Goal: Task Accomplishment & Management: Use online tool/utility

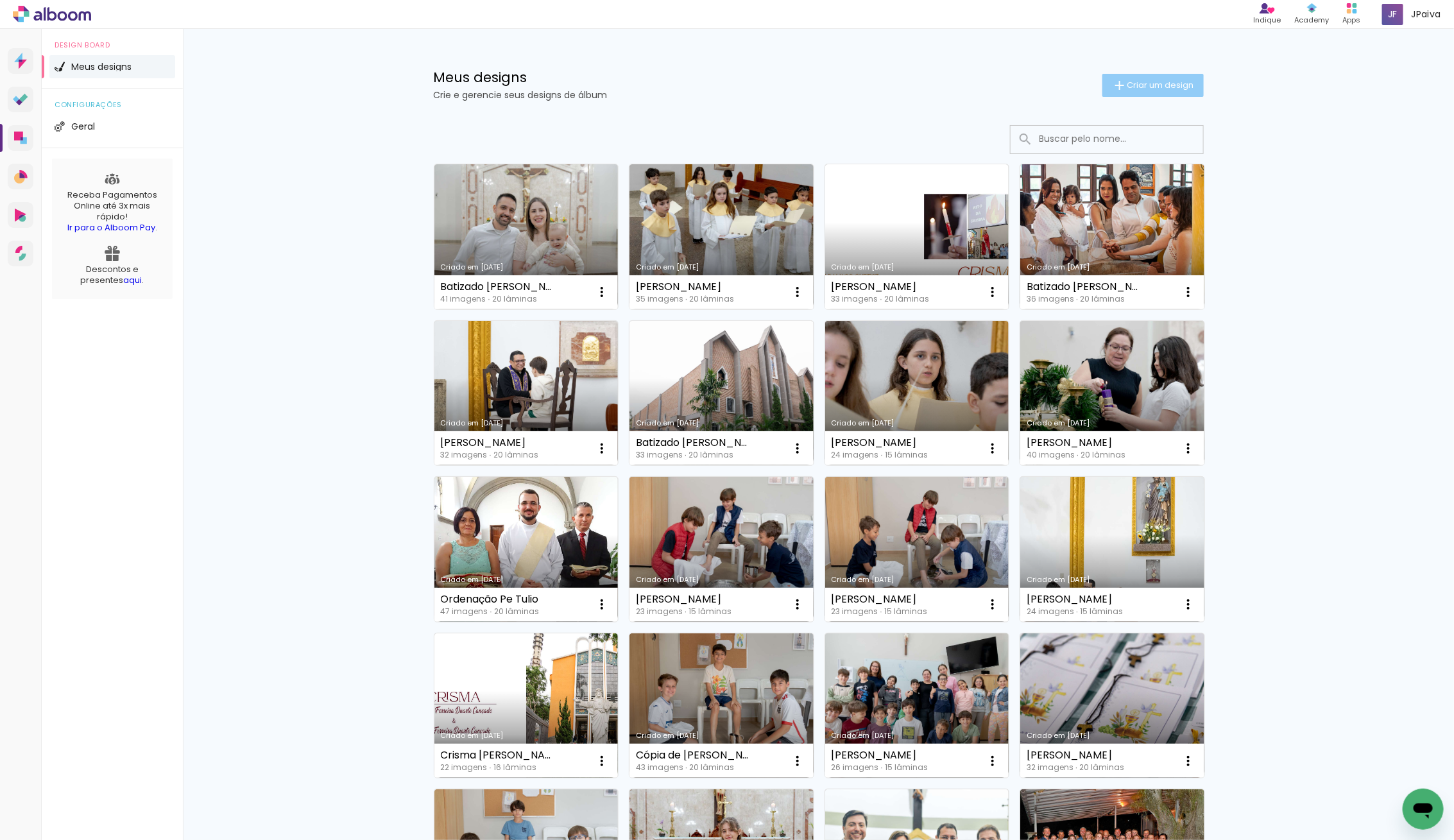
click at [1161, 92] on paper-button "Criar um design" at bounding box center [1153, 85] width 102 height 23
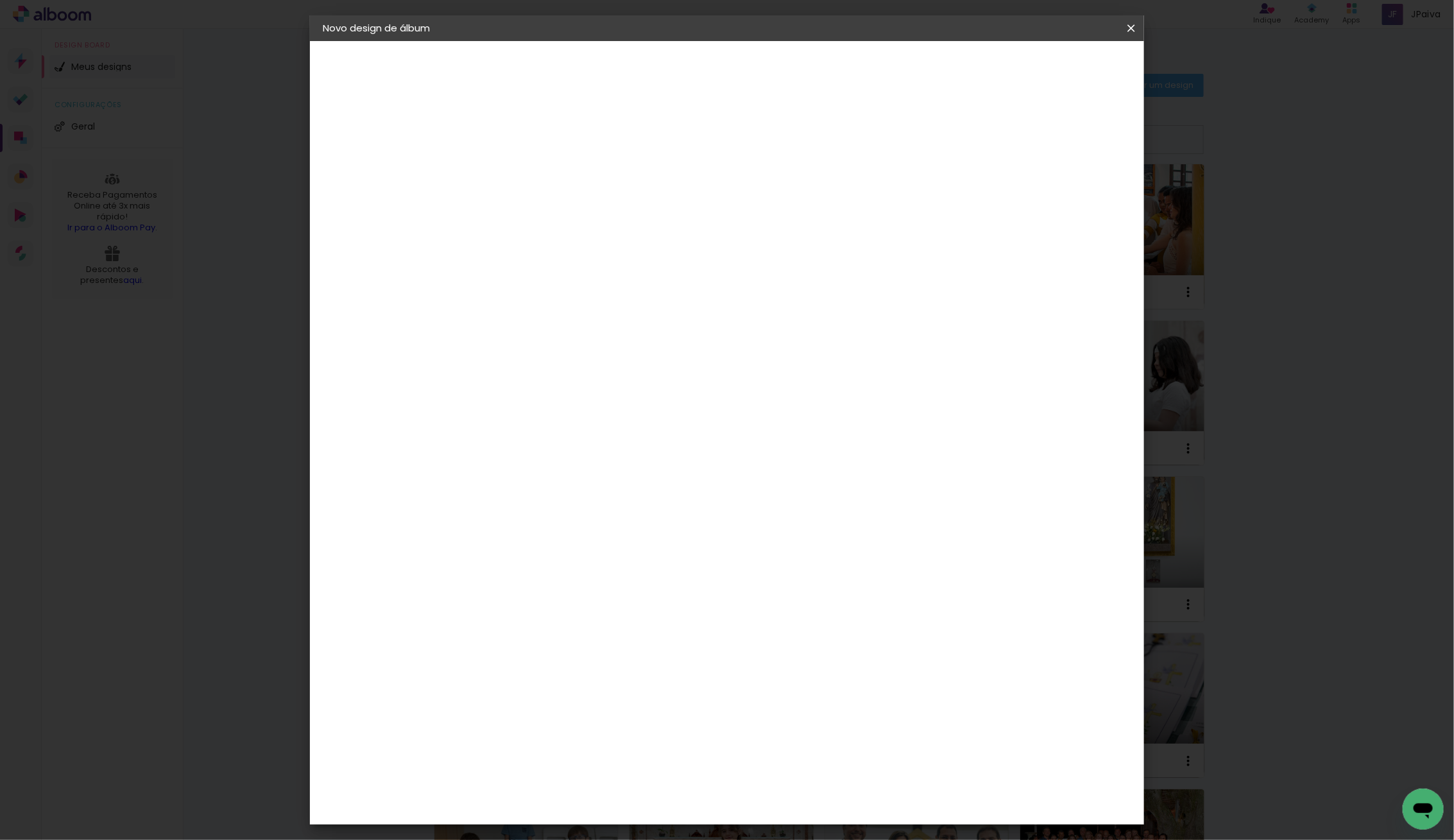
click at [532, 163] on input at bounding box center [532, 172] width 0 height 19
type input "[PERSON_NAME] Branco"
type paper-input "[PERSON_NAME] Branco"
click at [0, 0] on slot "Avançar" at bounding box center [0, 0] width 0 height 0
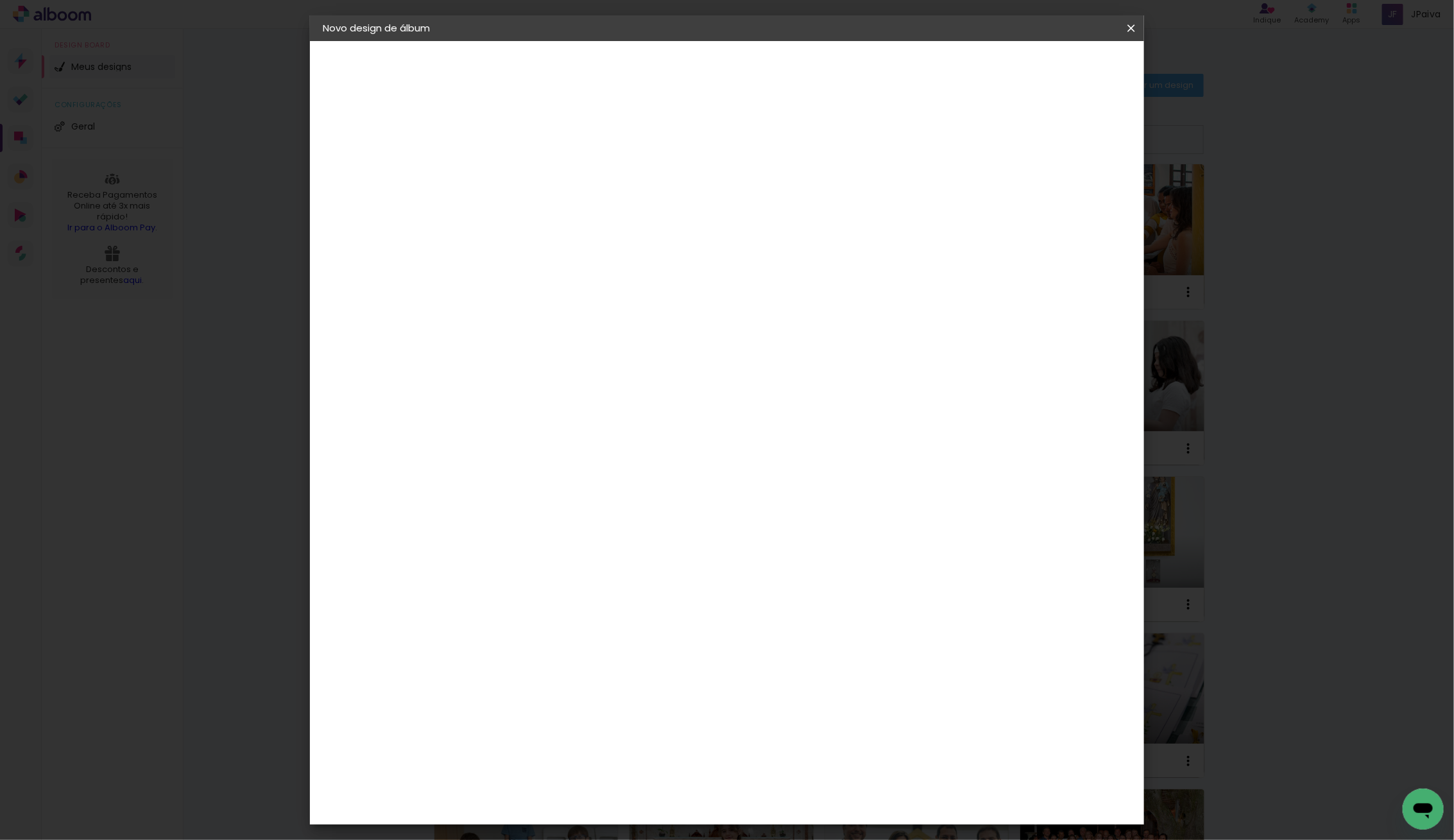
drag, startPoint x: 554, startPoint y: 644, endPoint x: 616, endPoint y: 609, distance: 71.2
click at [553, 746] on div "Go image" at bounding box center [540, 756] width 32 height 20
click at [0, 0] on slot "Avançar" at bounding box center [0, 0] width 0 height 0
click at [598, 233] on div at bounding box center [565, 233] width 65 height 1
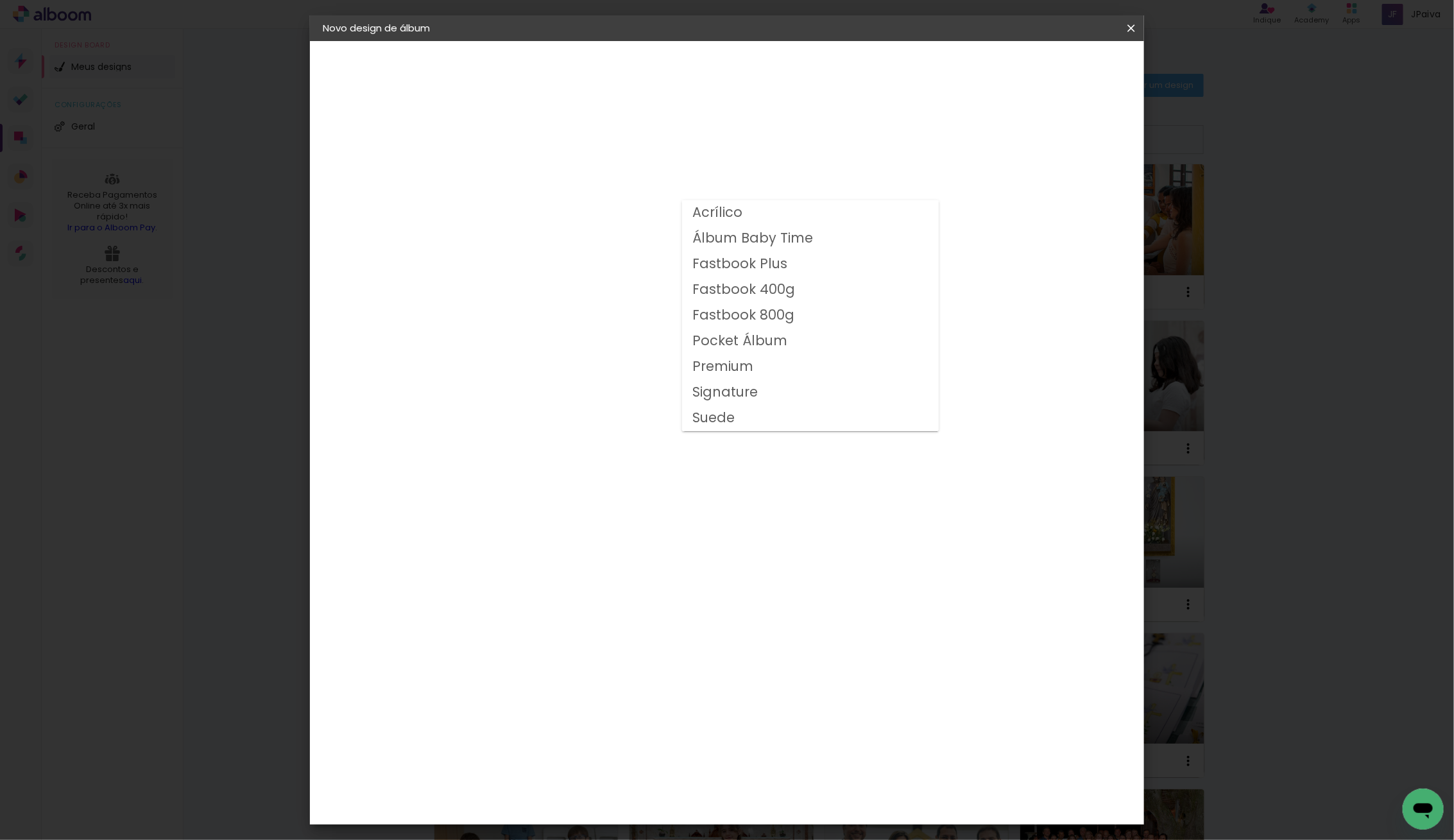
click at [0, 0] on slot "Fastbook 400g" at bounding box center [0, 0] width 0 height 0
type input "Fastbook 400g"
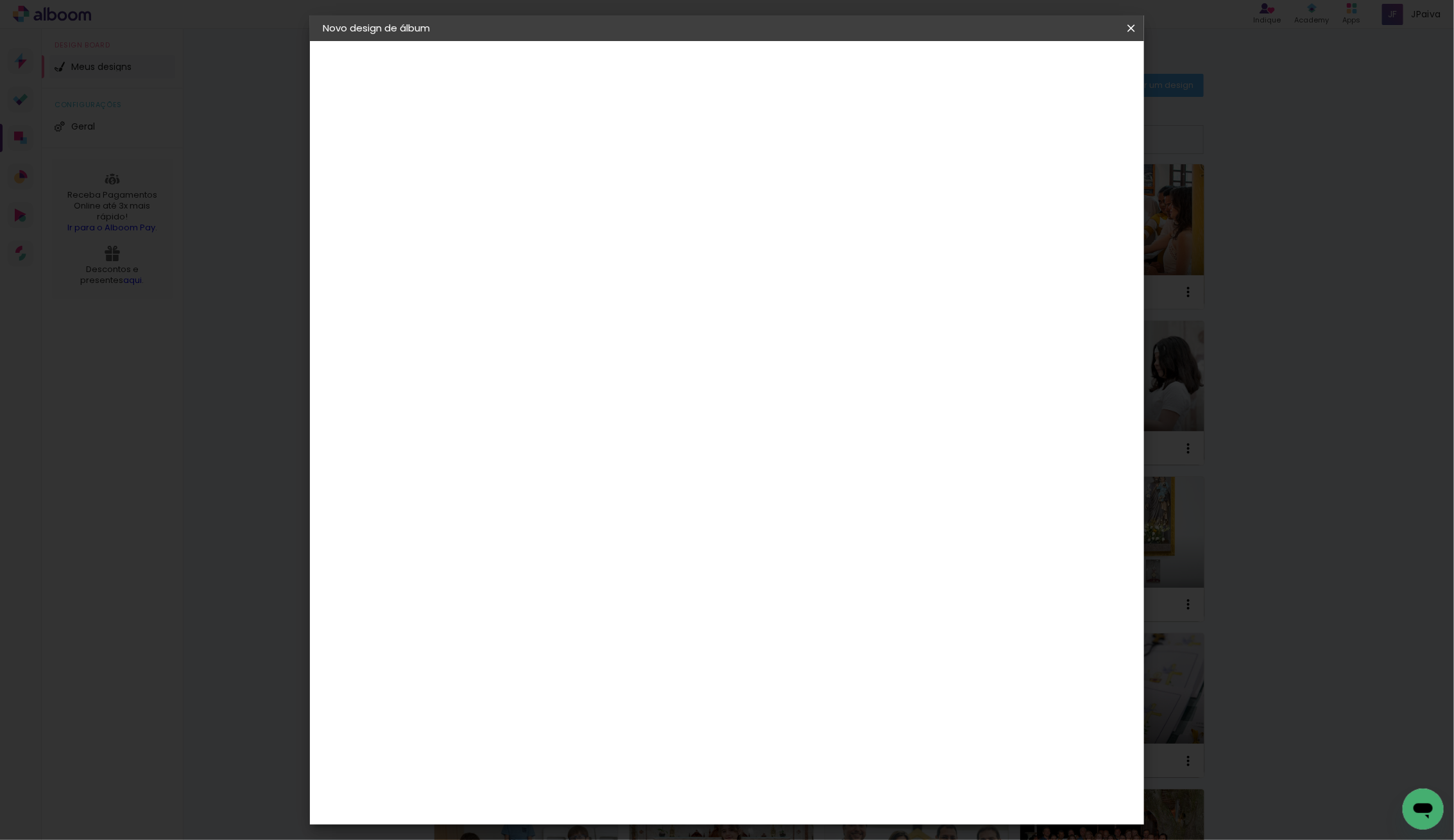
scroll to position [18, 0]
click at [667, 616] on span "25 × 25 cm" at bounding box center [643, 633] width 48 height 34
click at [0, 0] on slot "Avançar" at bounding box center [0, 0] width 0 height 0
click at [1060, 65] on span "Iniciar design" at bounding box center [1031, 68] width 58 height 9
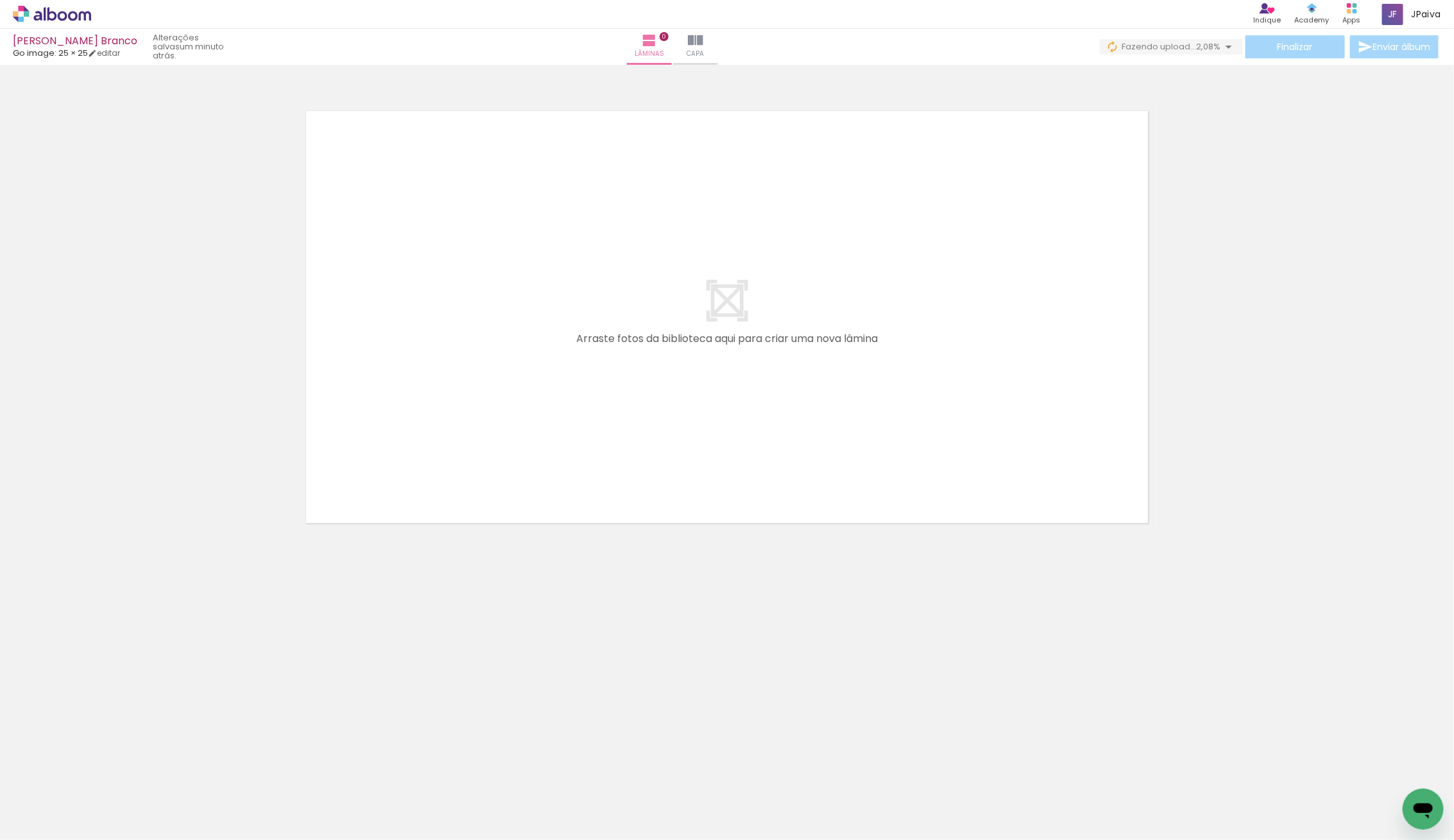
scroll to position [0, 2104]
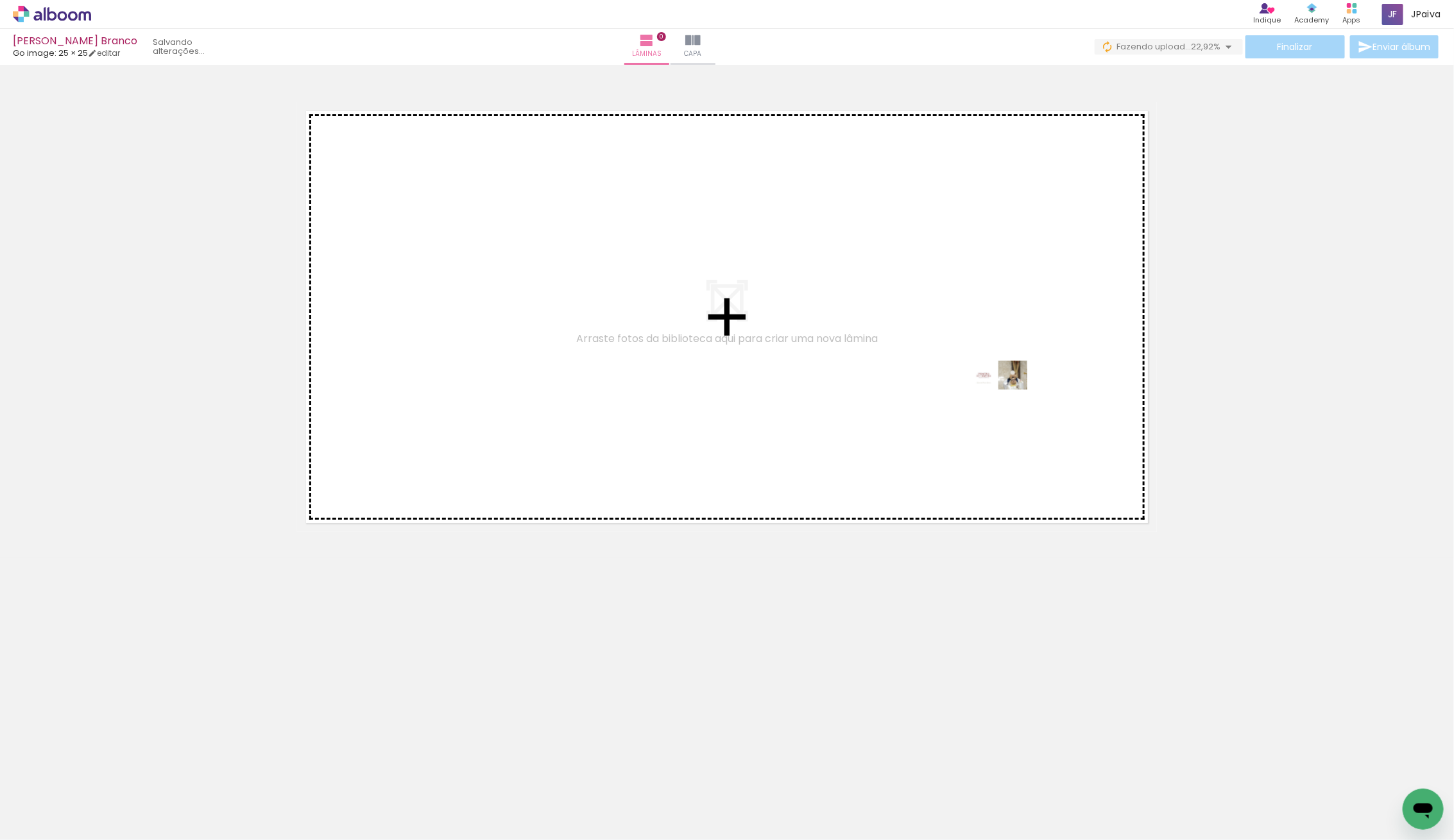
drag, startPoint x: 1392, startPoint y: 798, endPoint x: 1008, endPoint y: 399, distance: 553.8
click at [1008, 399] on quentale-workspace at bounding box center [727, 420] width 1454 height 840
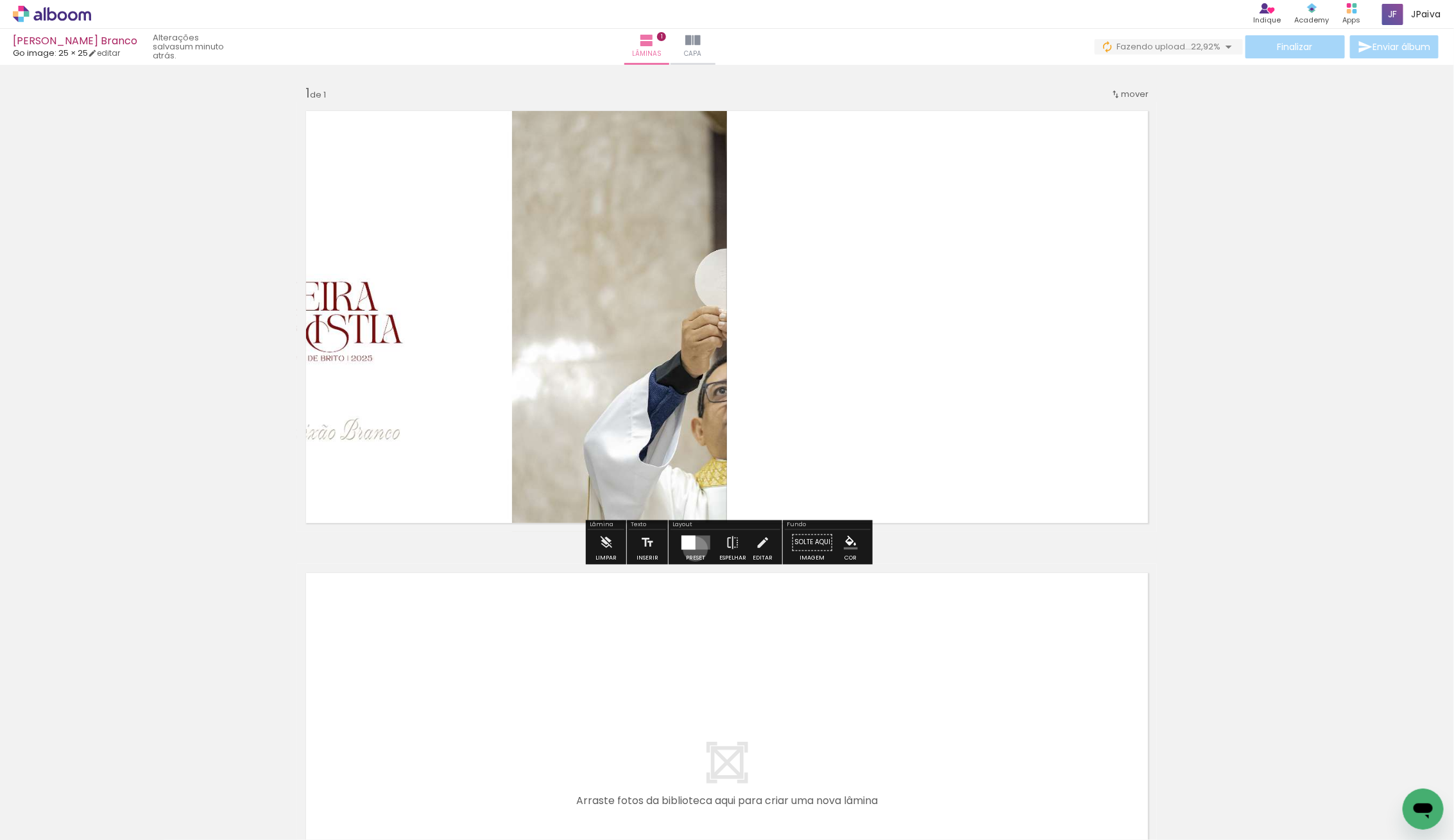
click at [692, 549] on div at bounding box center [695, 542] width 34 height 26
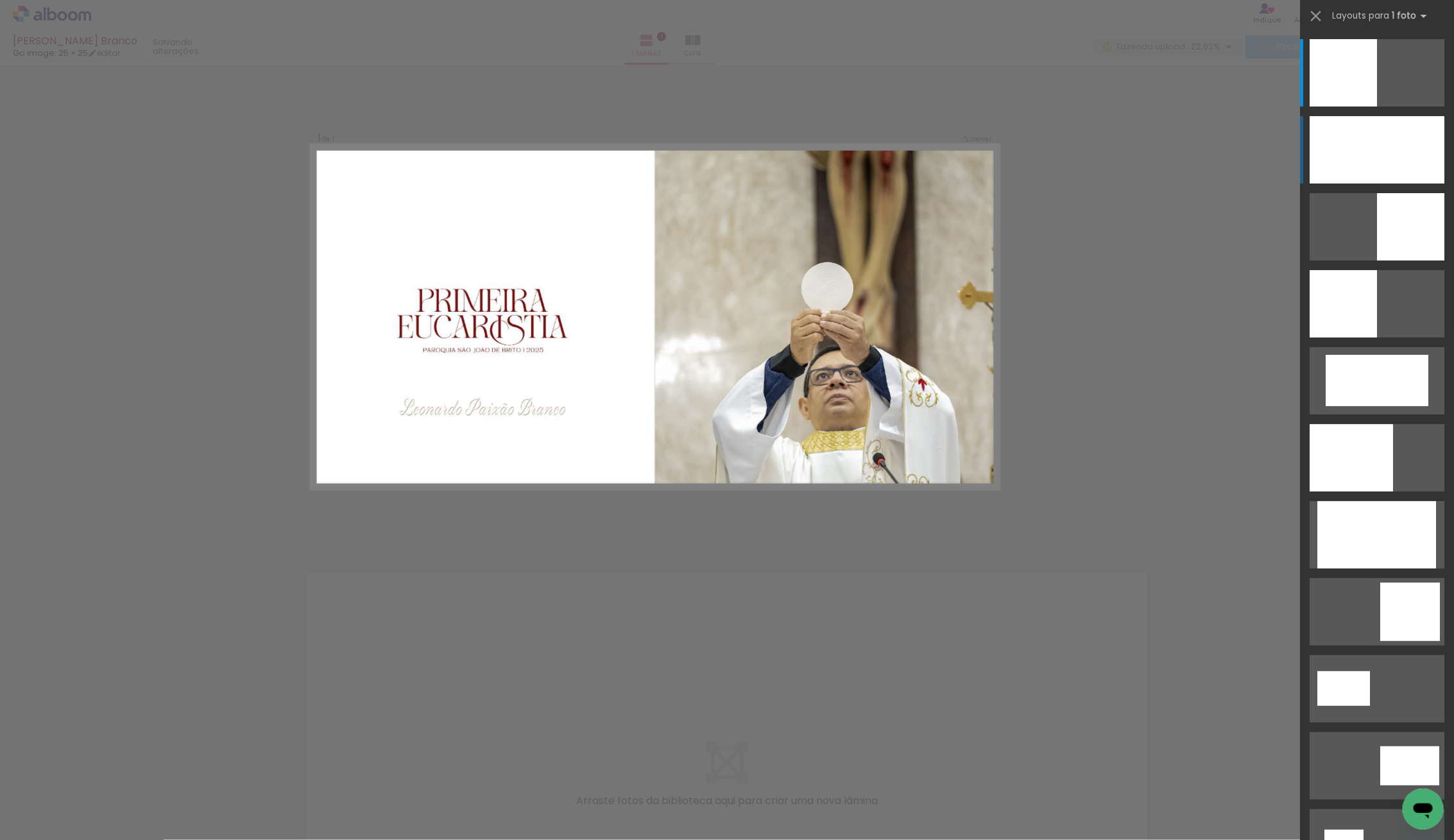
click at [1351, 157] on div at bounding box center [1377, 149] width 134 height 67
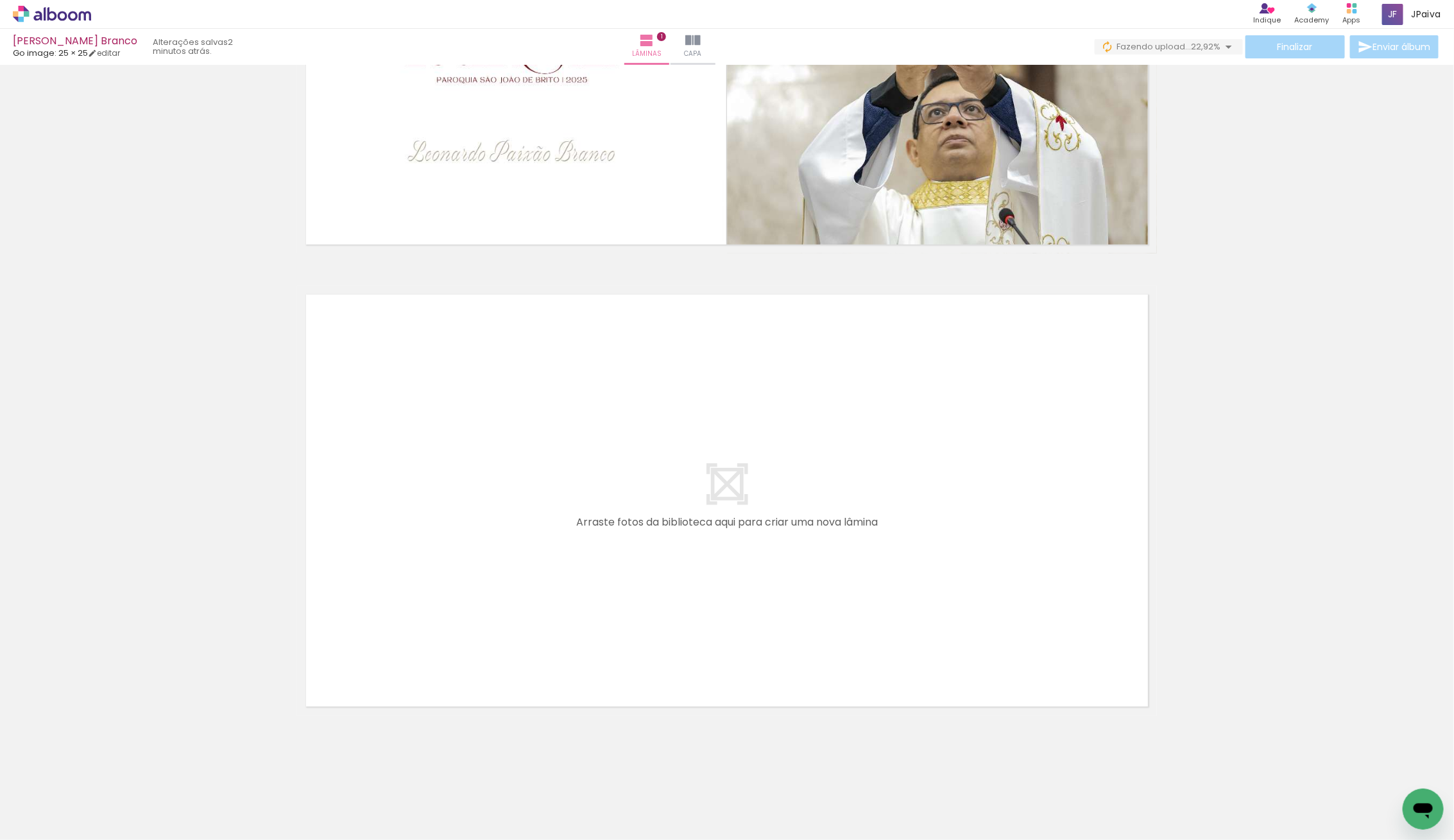
scroll to position [0, 0]
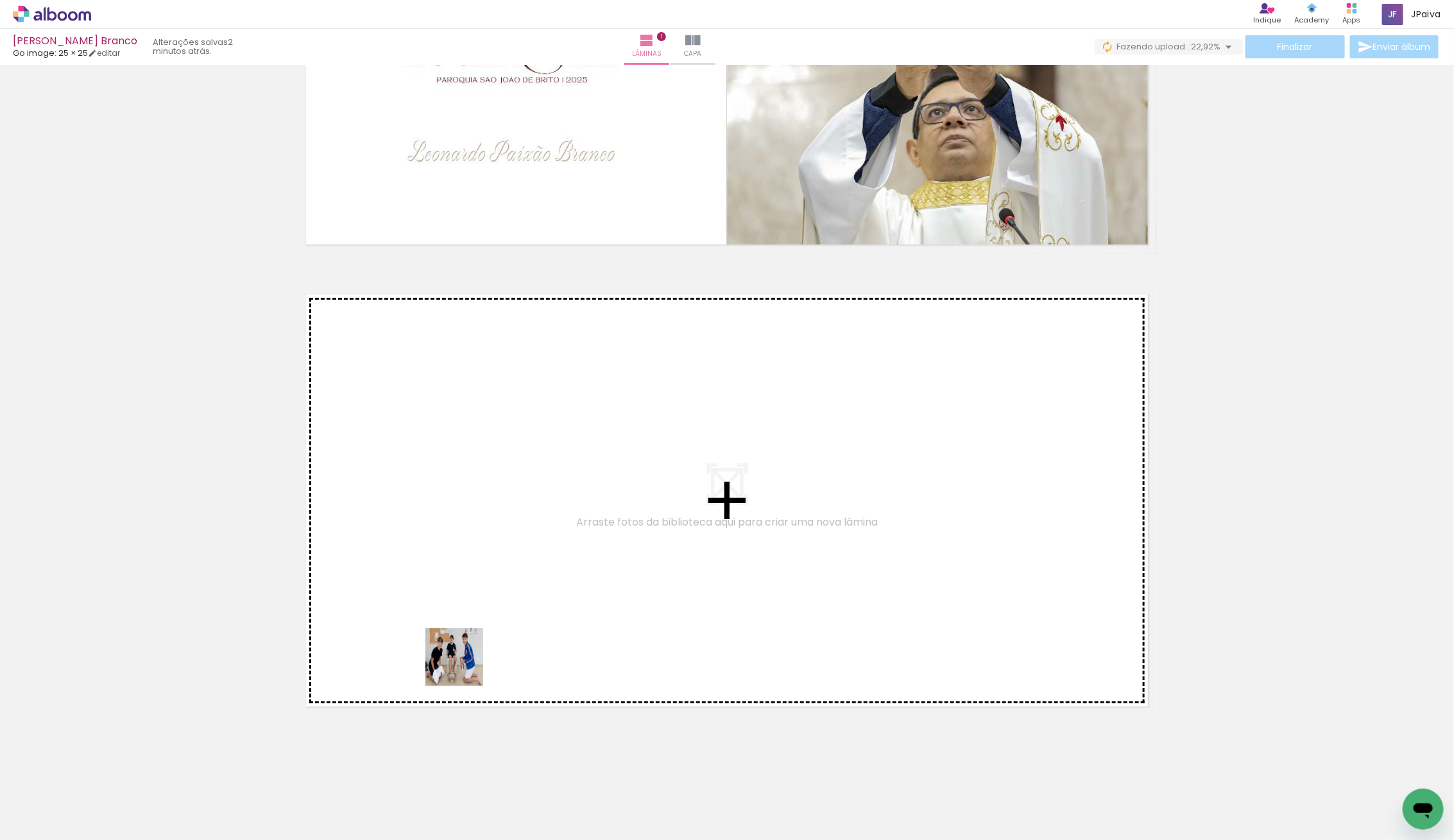
drag, startPoint x: 232, startPoint y: 759, endPoint x: 545, endPoint y: 607, distance: 348.0
click at [545, 607] on quentale-workspace at bounding box center [727, 420] width 1454 height 840
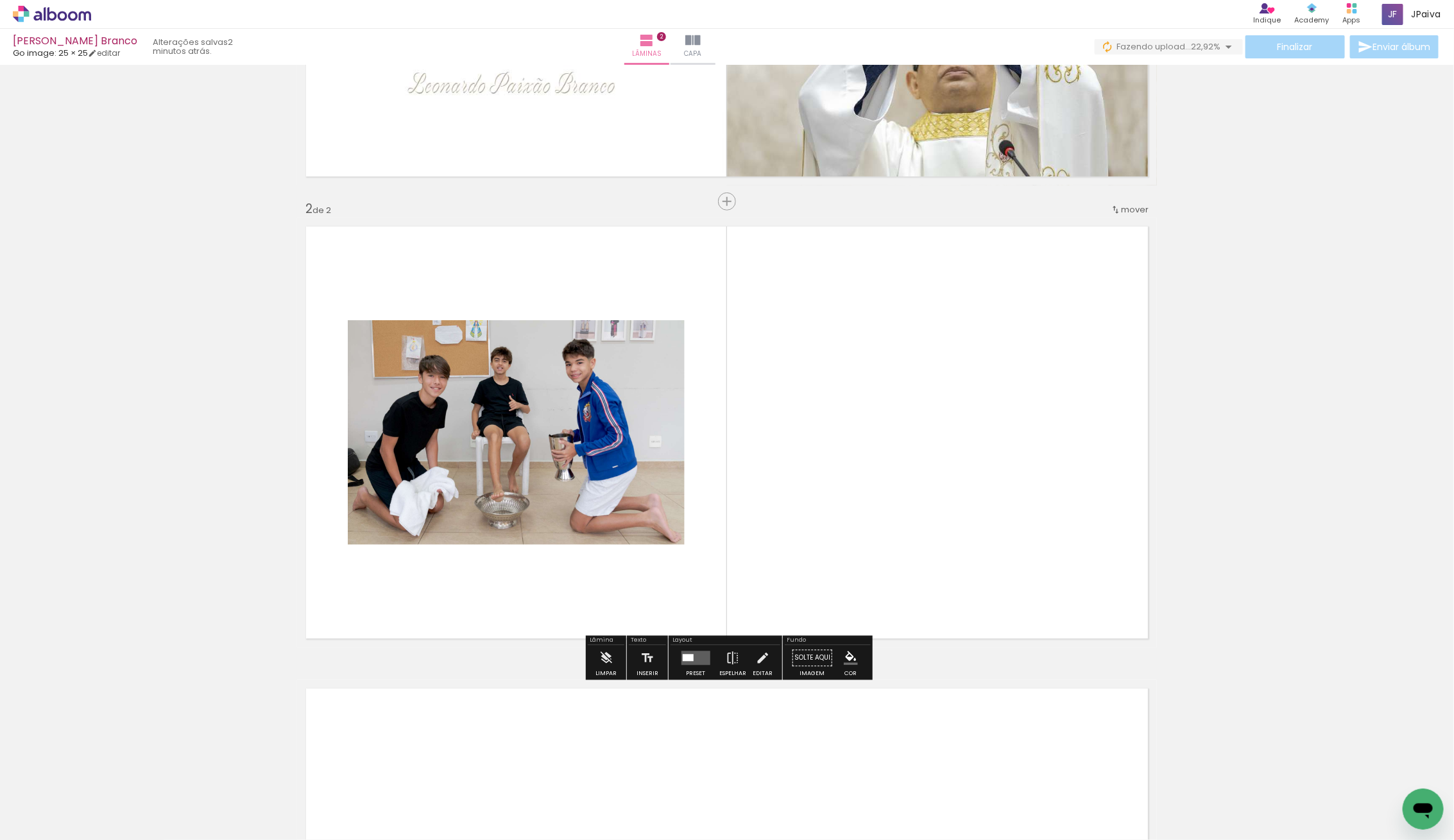
scroll to position [366, 0]
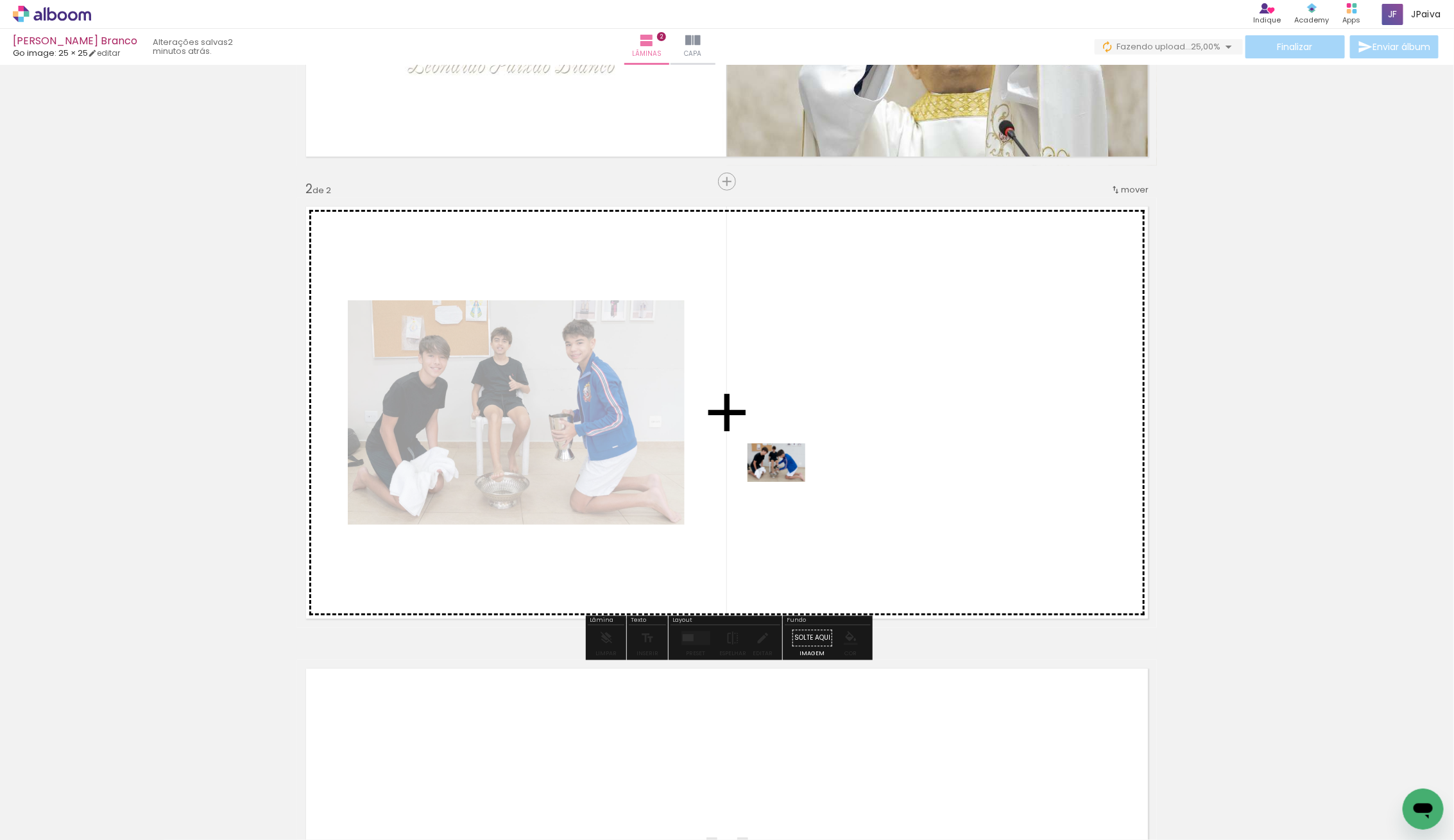
drag, startPoint x: 195, startPoint y: 796, endPoint x: 786, endPoint y: 482, distance: 669.2
click at [786, 482] on quentale-workspace at bounding box center [727, 420] width 1454 height 840
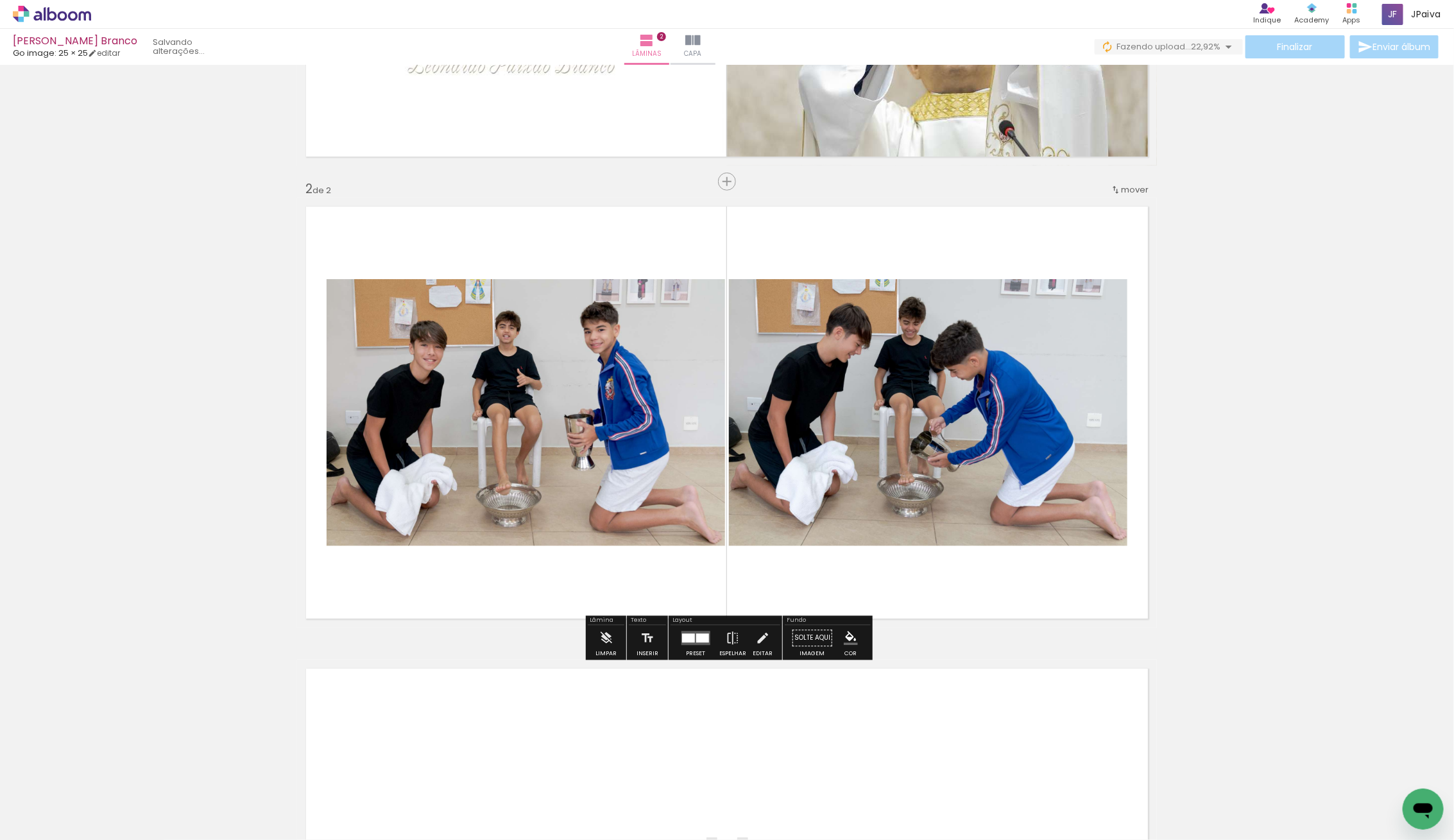
click at [60, 801] on input "Todas as fotos" at bounding box center [35, 801] width 49 height 11
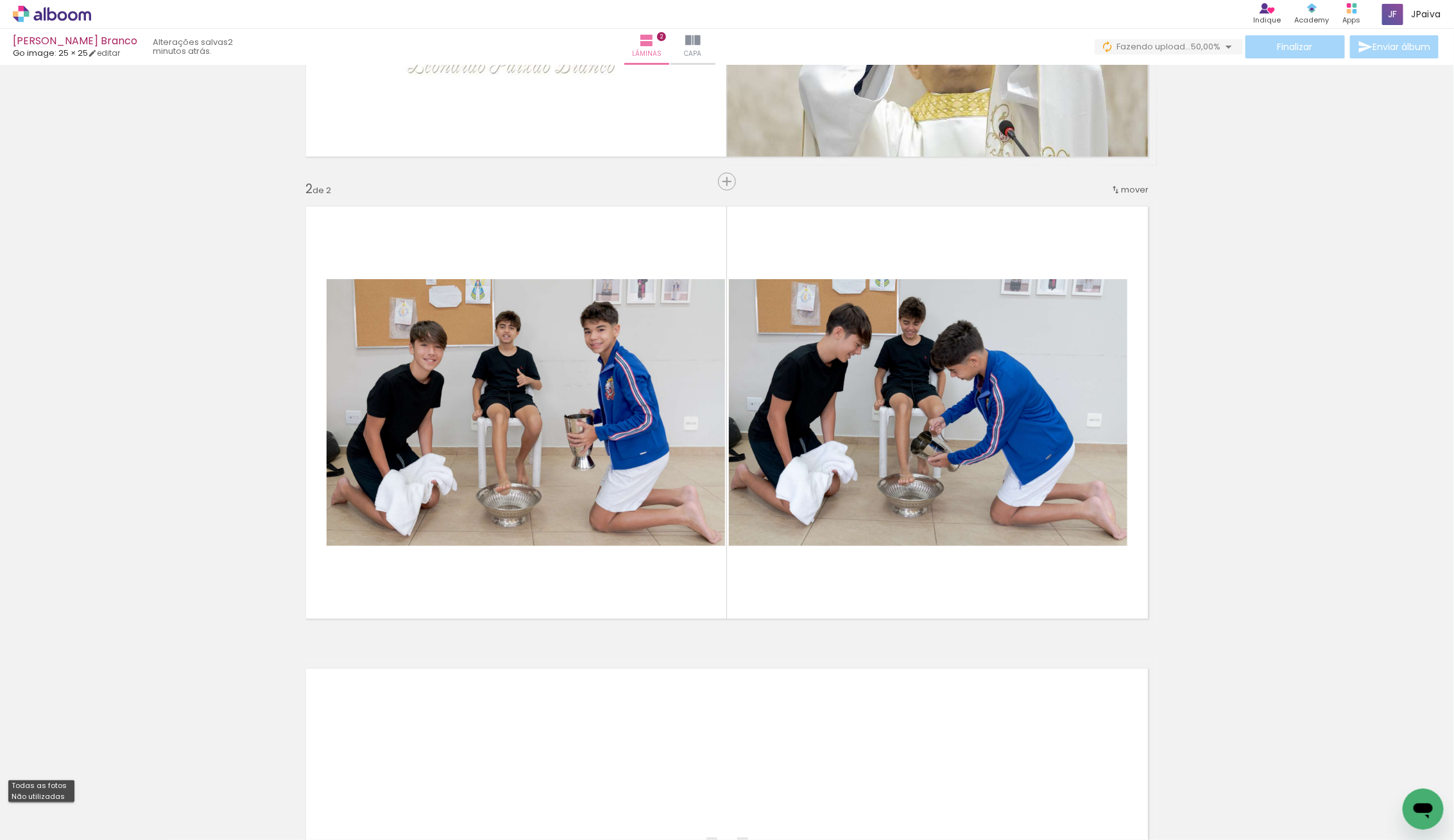
click at [0, 0] on slot "Não utilizadas" at bounding box center [0, 0] width 0 height 0
type input "Não utilizadas"
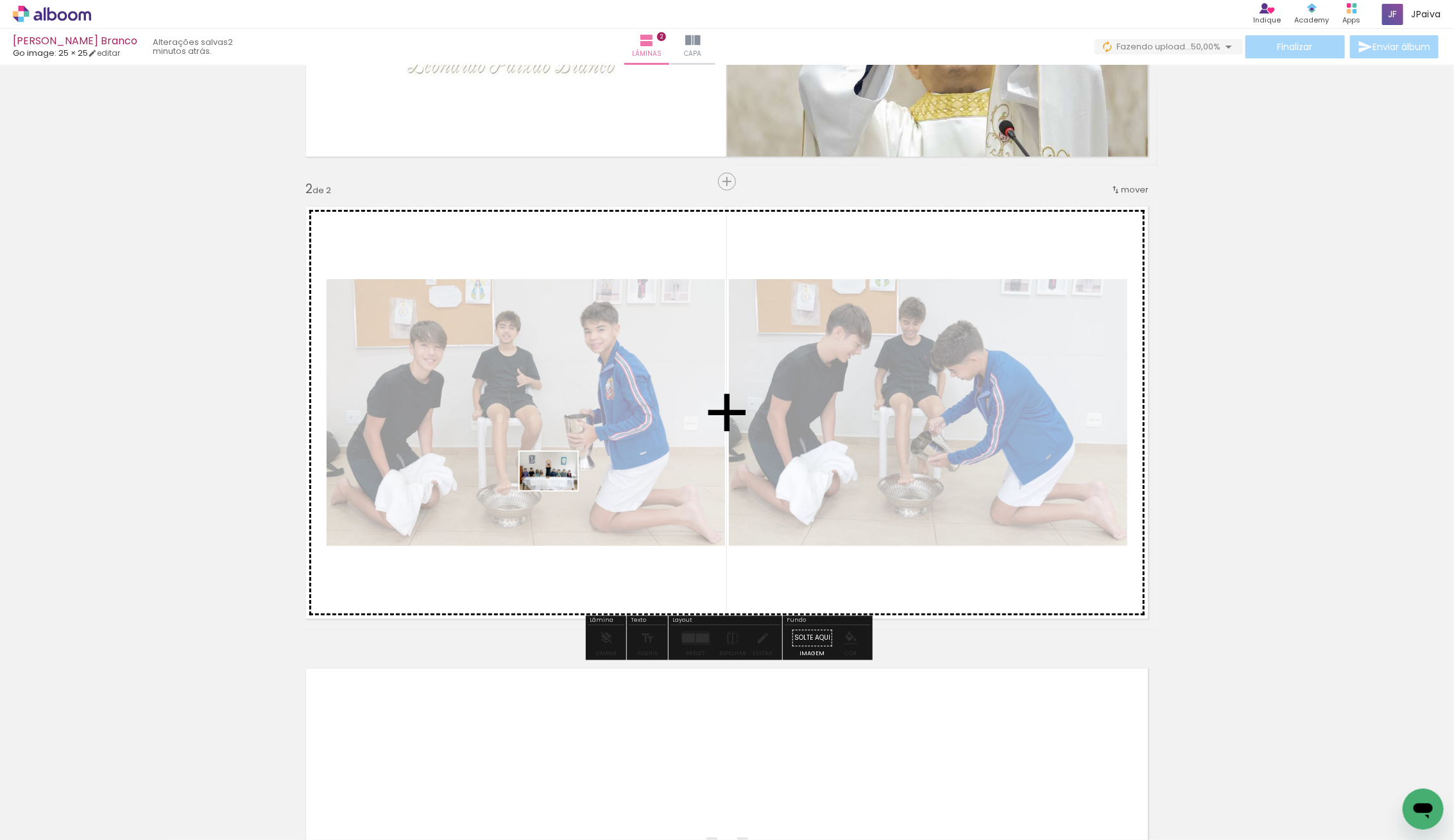
drag, startPoint x: 128, startPoint y: 801, endPoint x: 558, endPoint y: 490, distance: 530.7
click at [558, 490] on quentale-workspace at bounding box center [727, 420] width 1454 height 840
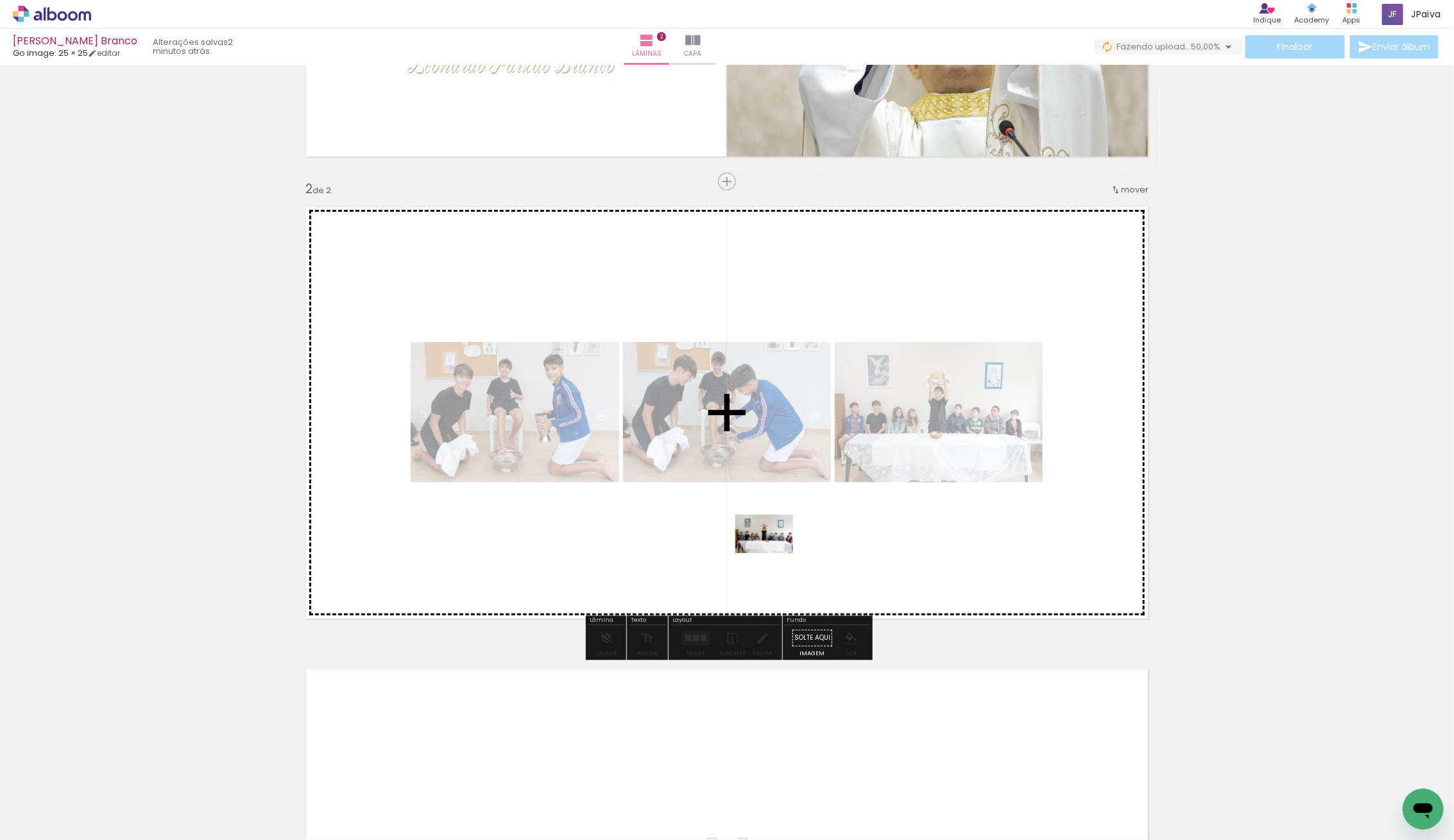
drag, startPoint x: 135, startPoint y: 790, endPoint x: 808, endPoint y: 538, distance: 718.6
click at [808, 538] on quentale-workspace at bounding box center [727, 420] width 1454 height 840
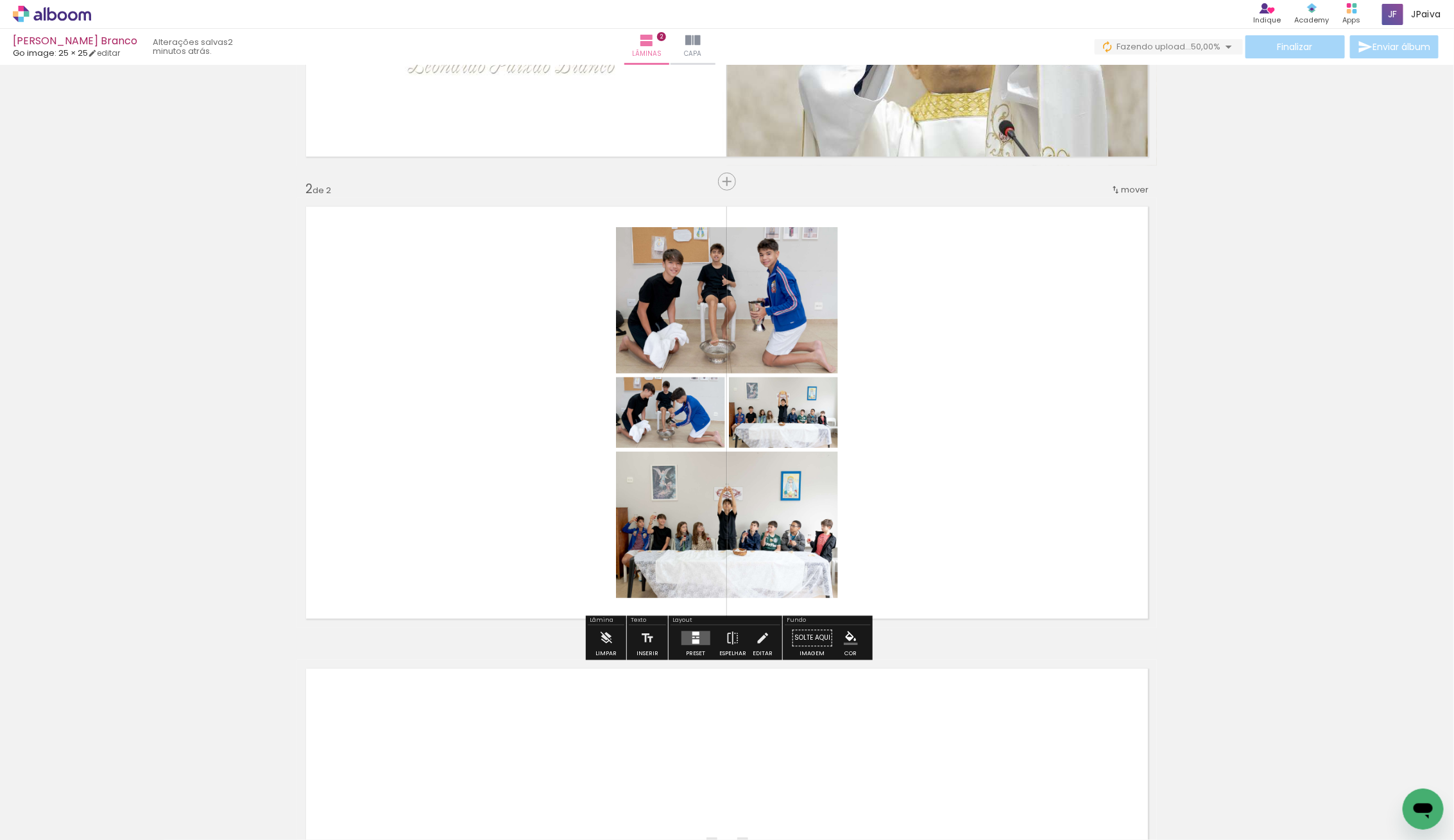
click at [696, 643] on quentale-layouter at bounding box center [695, 638] width 29 height 14
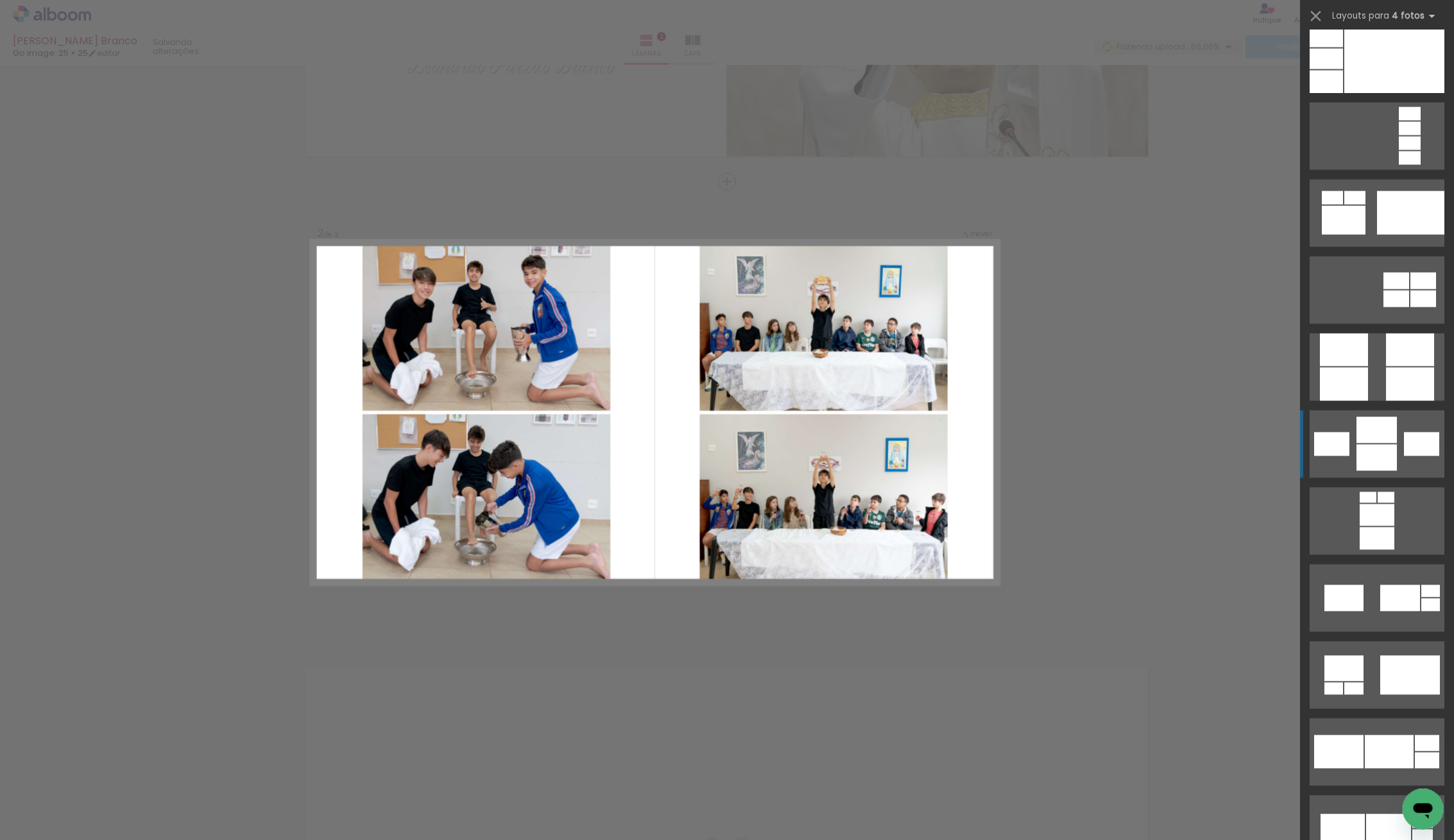
scroll to position [4273, 0]
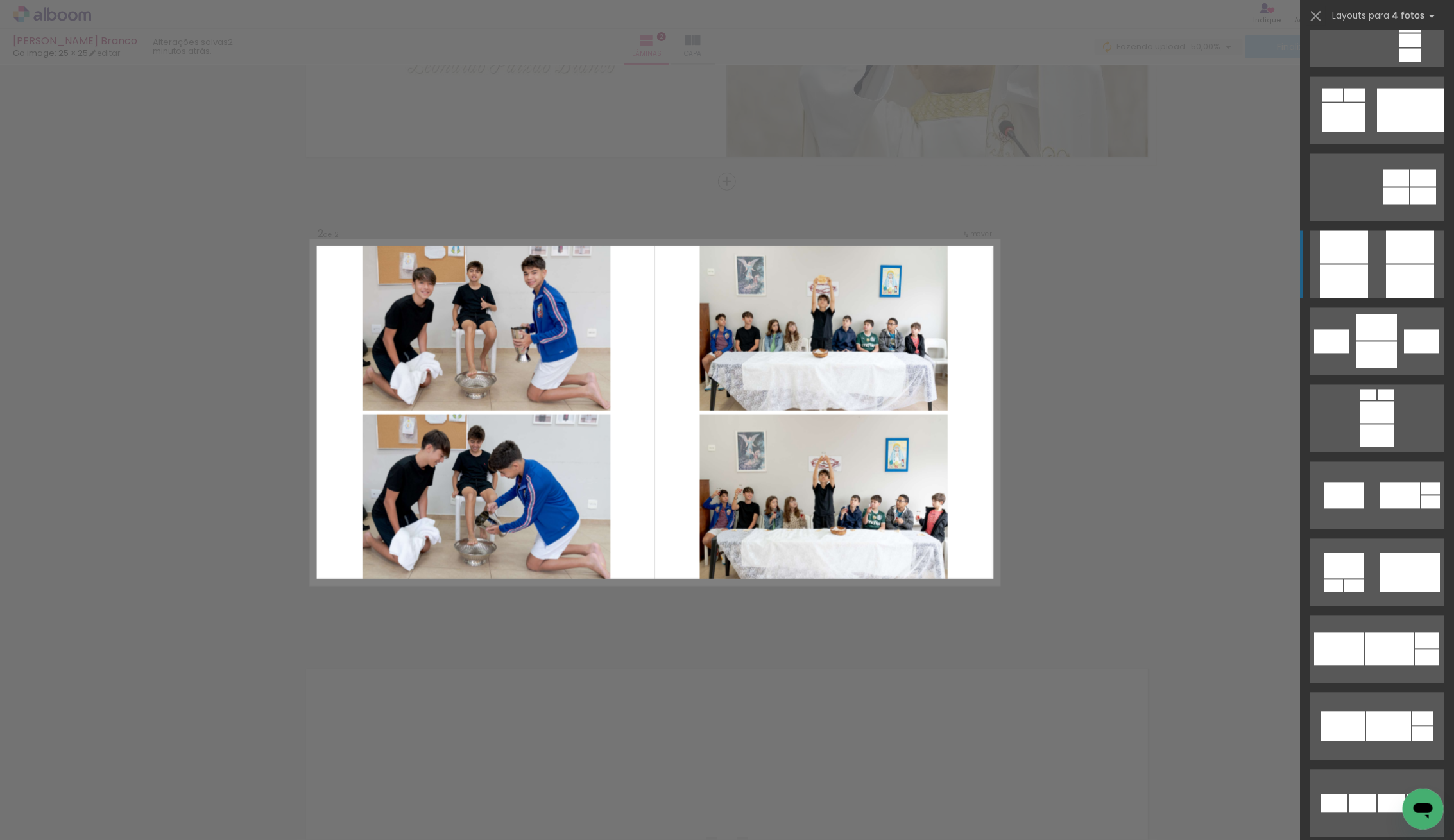
click at [1355, 265] on div at bounding box center [1344, 282] width 48 height 34
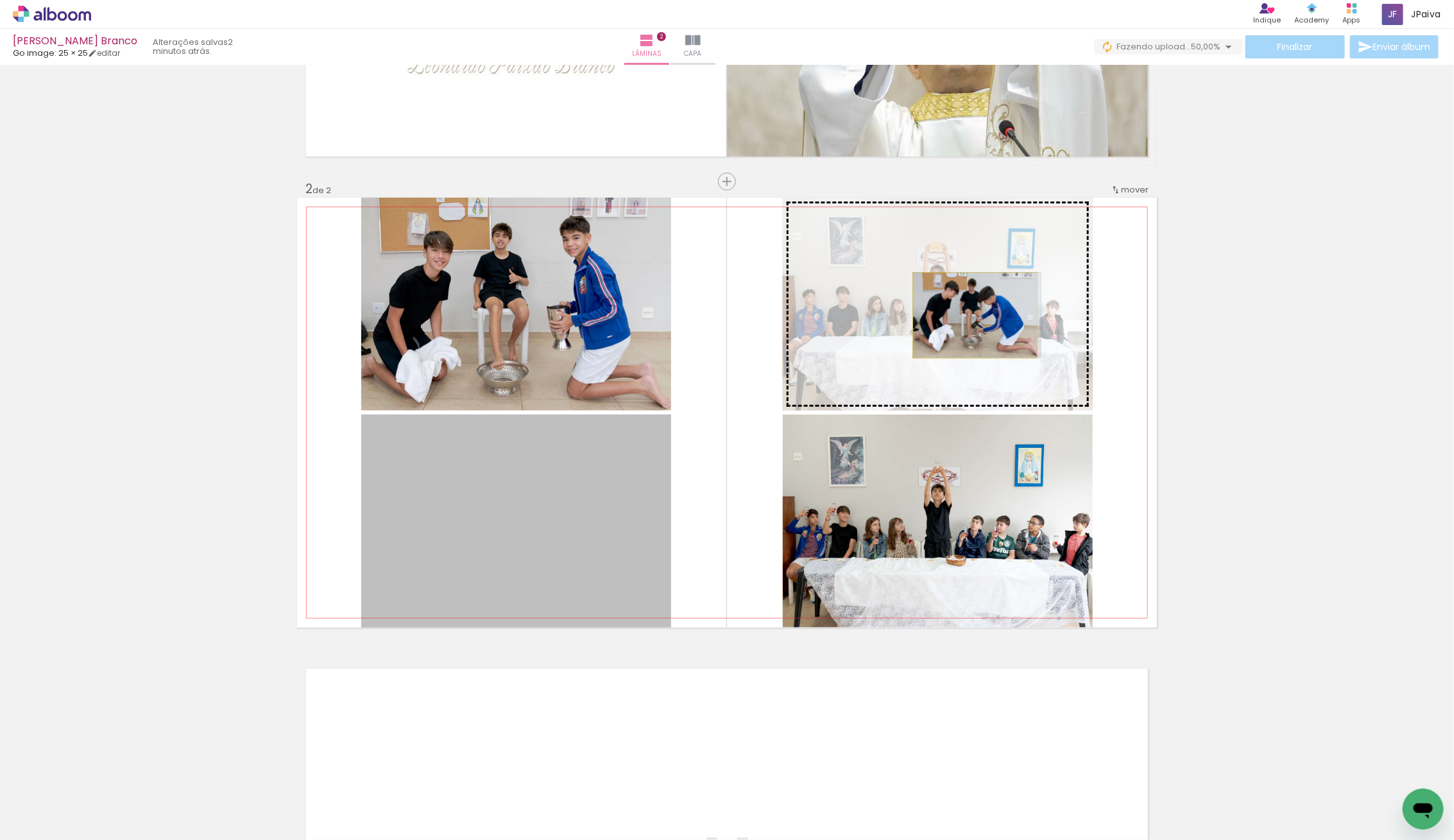
drag, startPoint x: 578, startPoint y: 522, endPoint x: 976, endPoint y: 315, distance: 448.6
click at [0, 0] on slot at bounding box center [0, 0] width 0 height 0
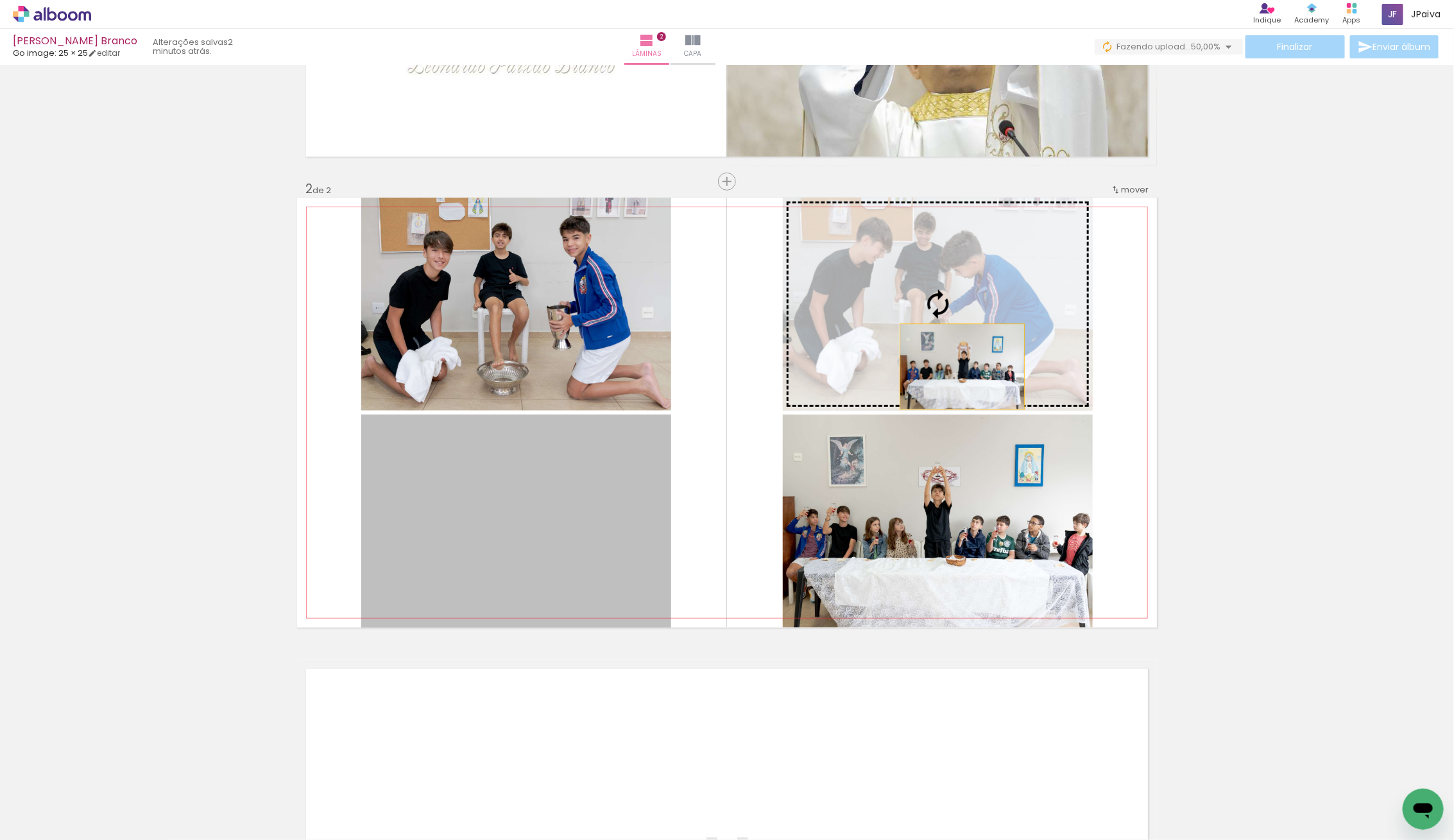
drag, startPoint x: 527, startPoint y: 507, endPoint x: 987, endPoint y: 354, distance: 484.8
click at [0, 0] on slot at bounding box center [0, 0] width 0 height 0
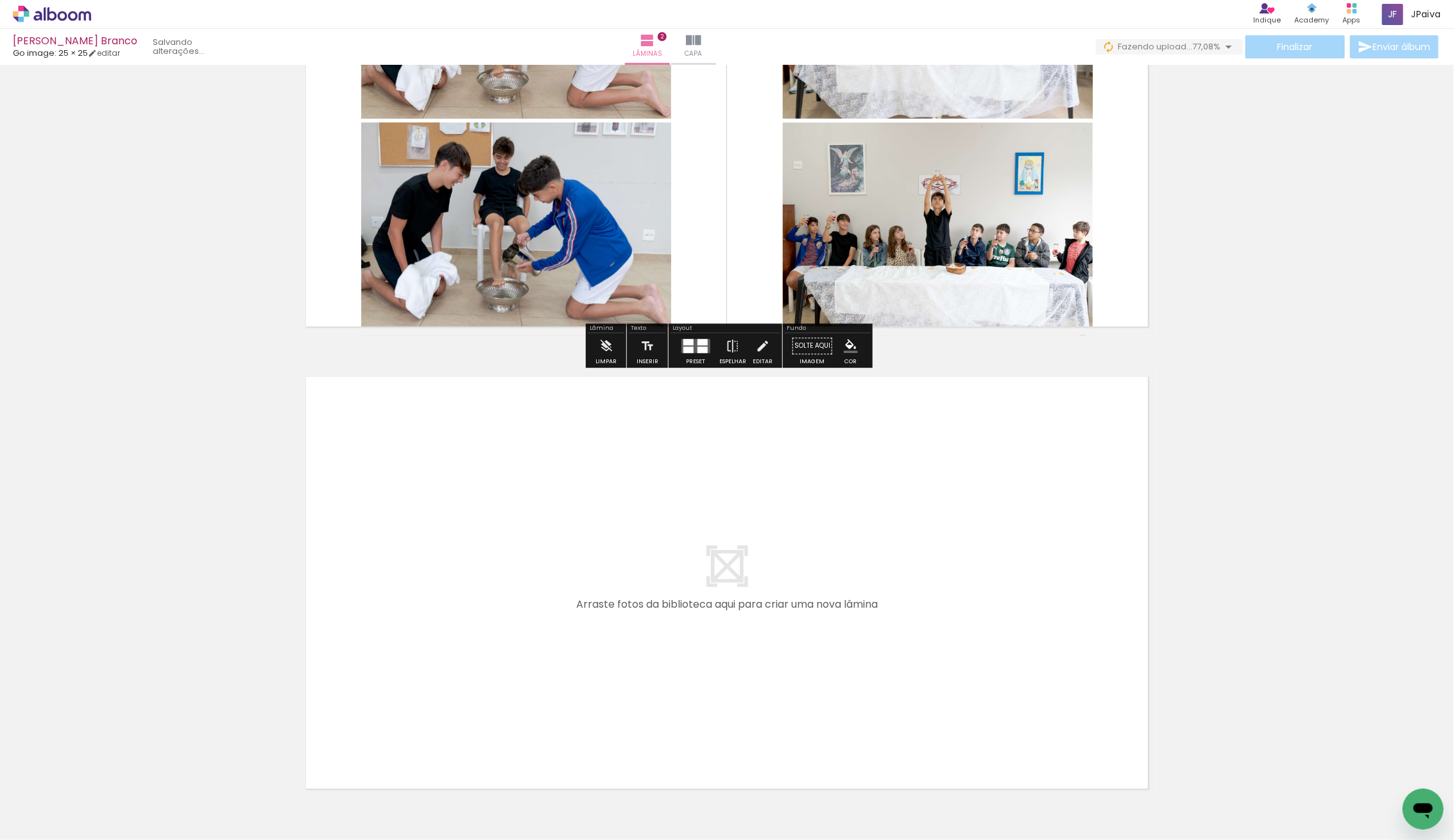
scroll to position [740, 0]
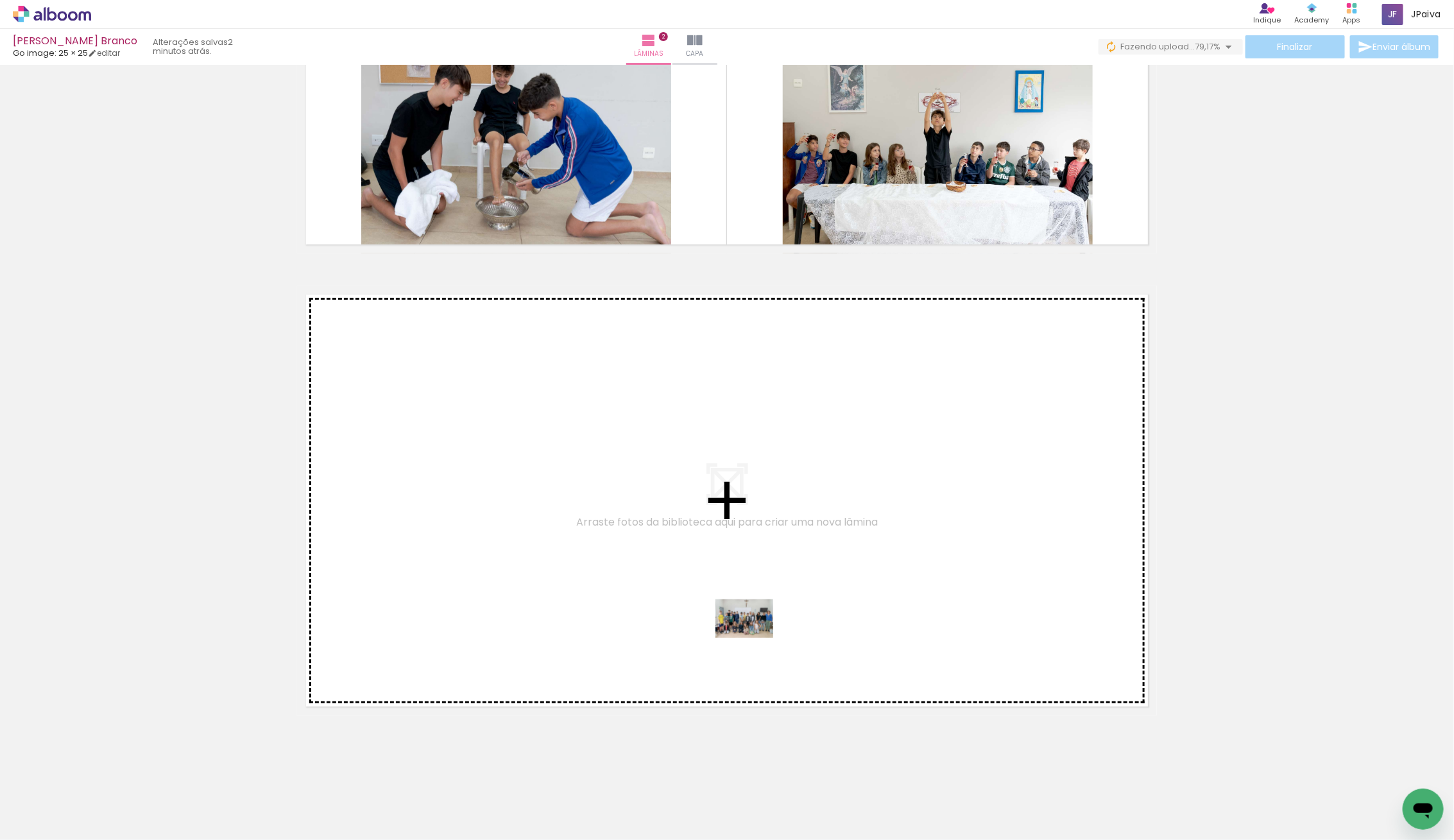
drag, startPoint x: 151, startPoint y: 801, endPoint x: 754, endPoint y: 638, distance: 624.6
click at [754, 638] on quentale-workspace at bounding box center [727, 420] width 1454 height 840
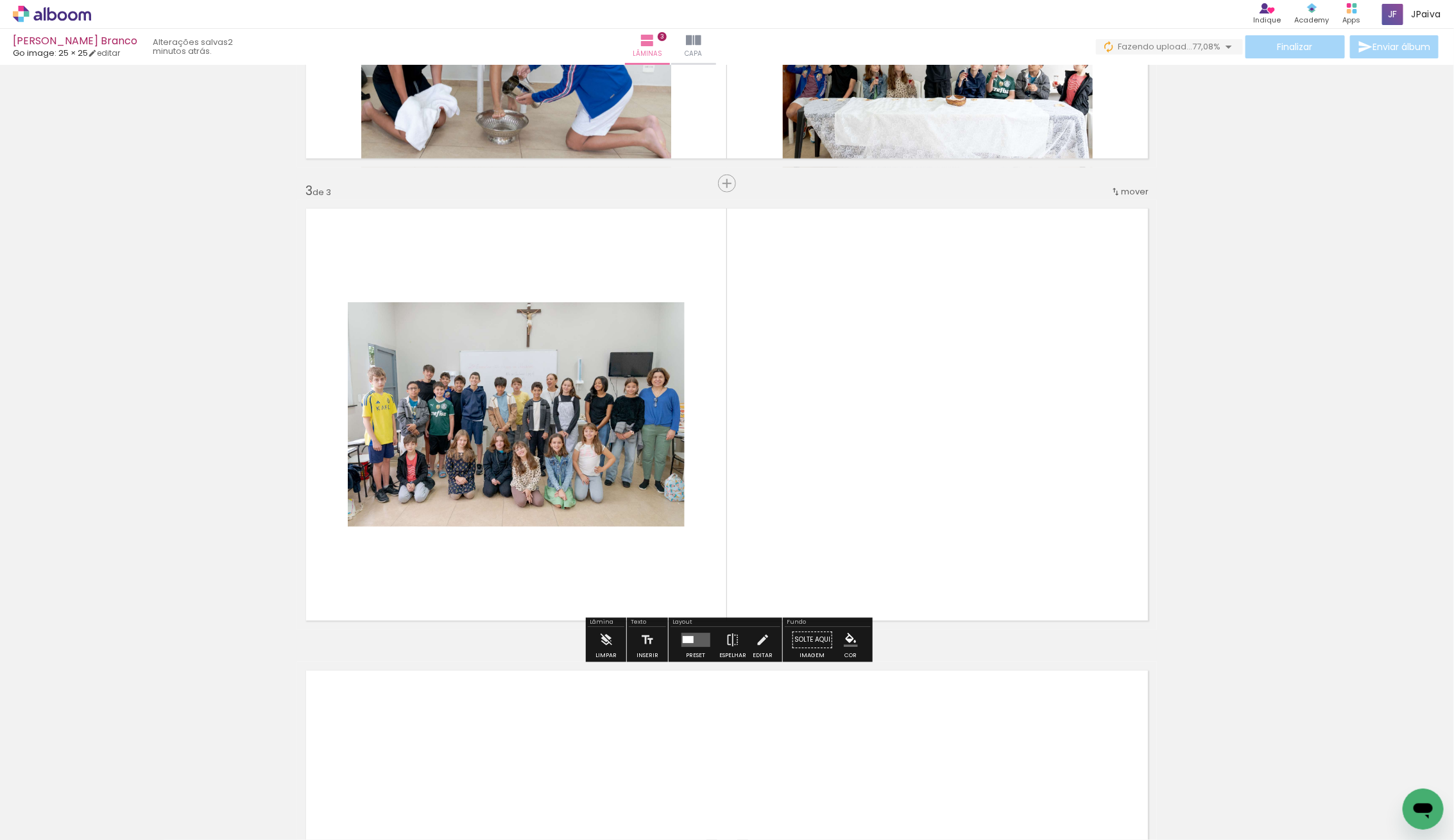
scroll to position [829, 0]
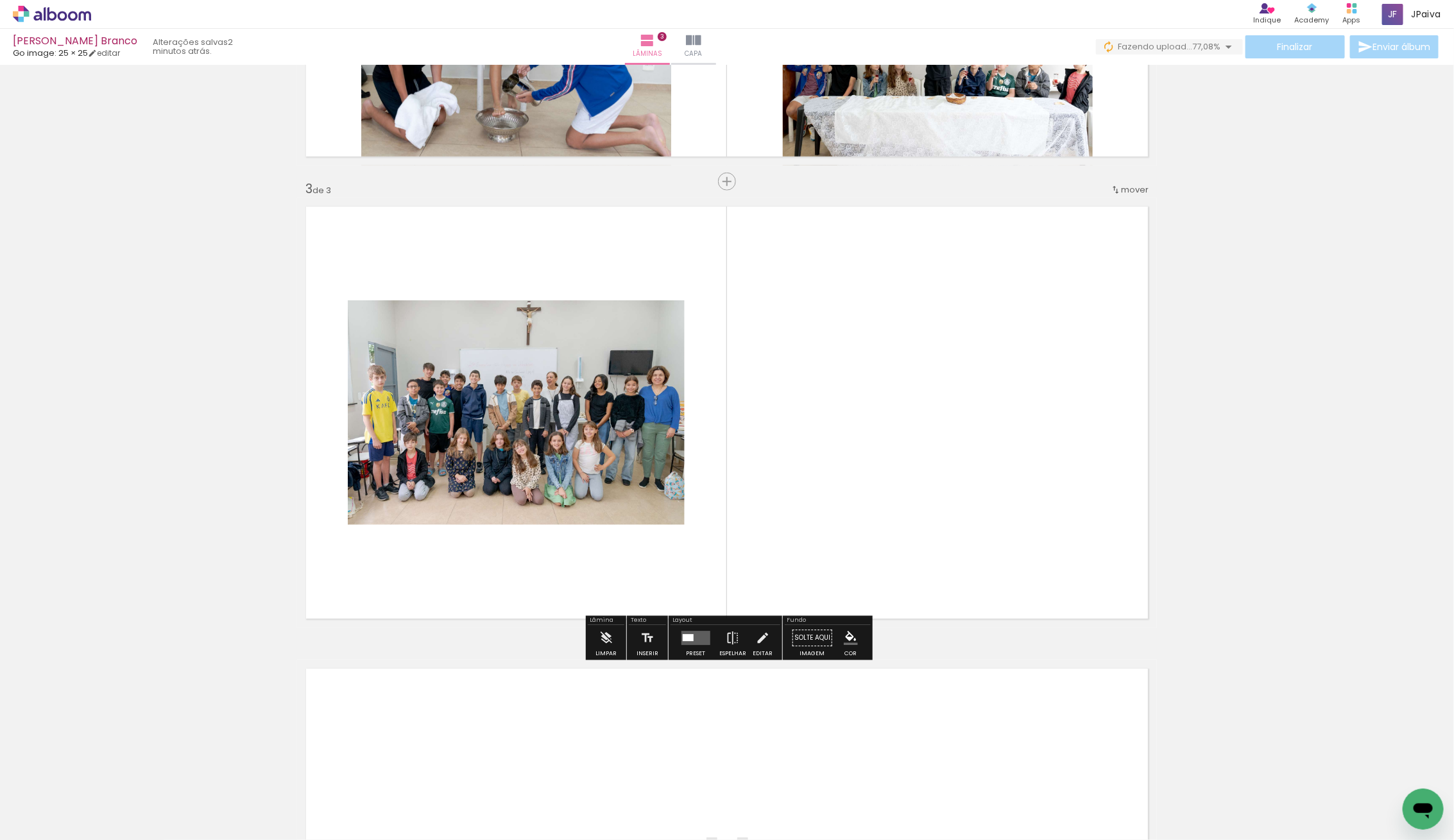
click at [686, 631] on quentale-layouter at bounding box center [695, 638] width 29 height 14
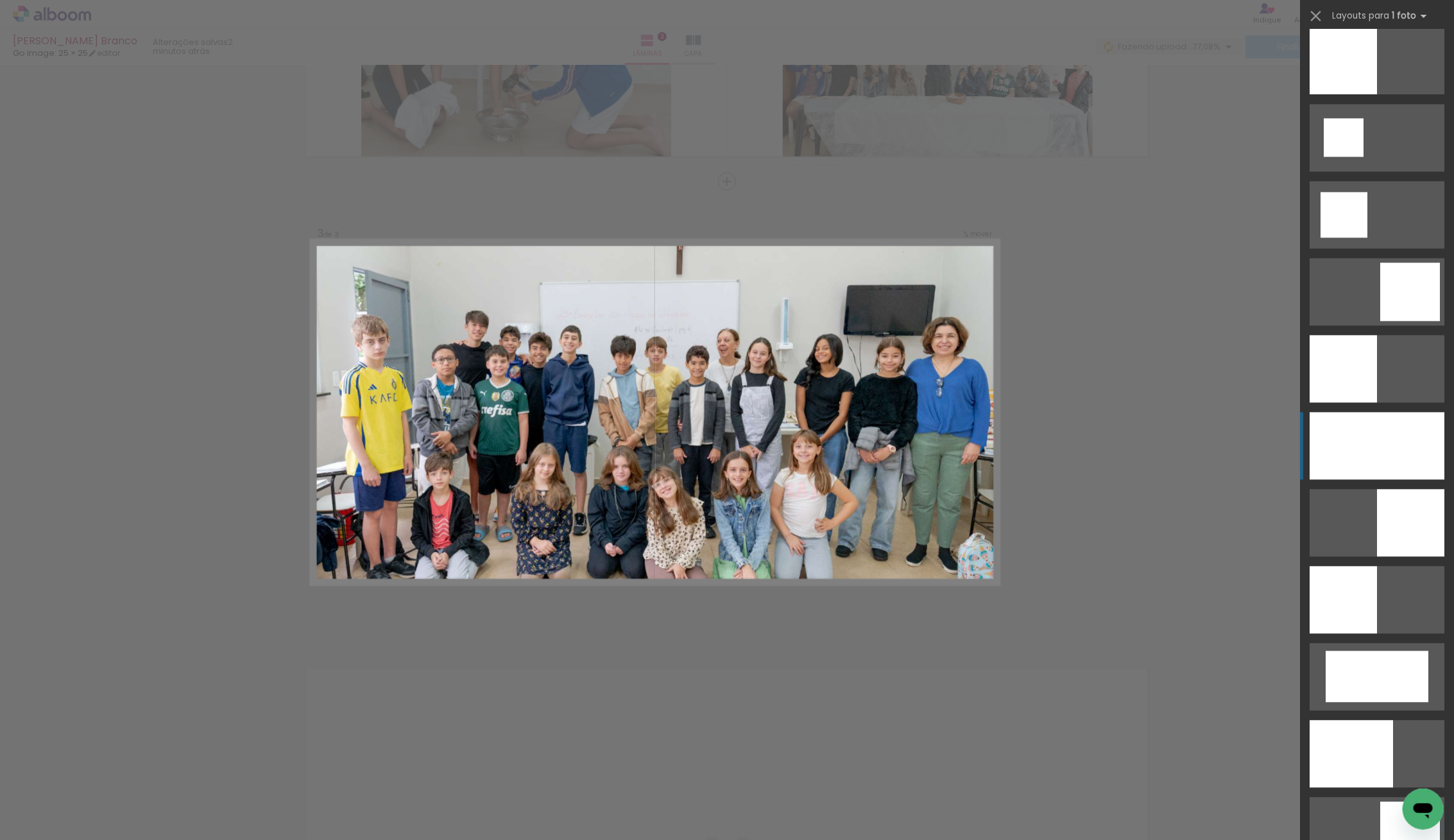
scroll to position [1548, 0]
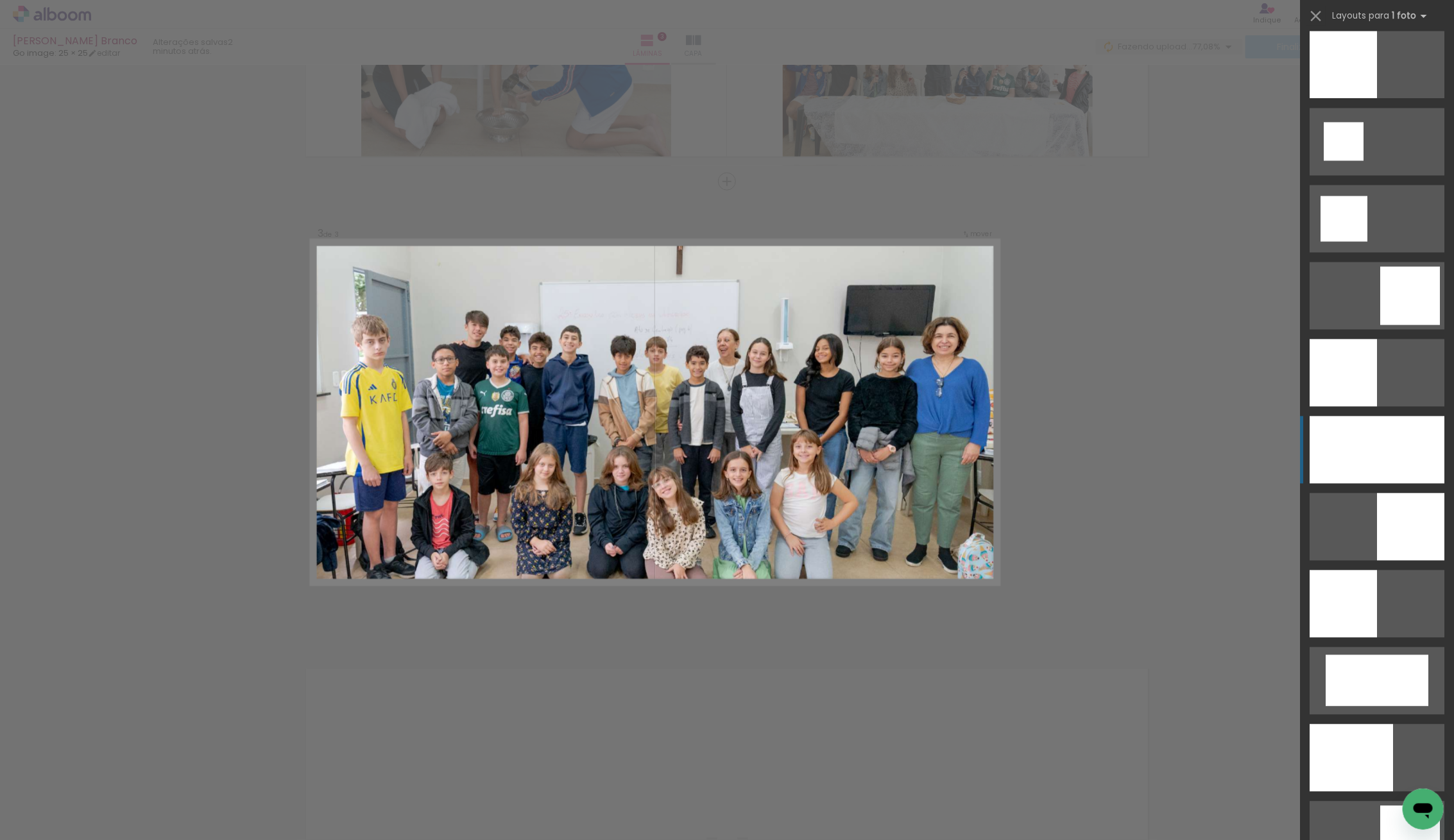
click at [1351, 457] on div at bounding box center [1377, 449] width 134 height 67
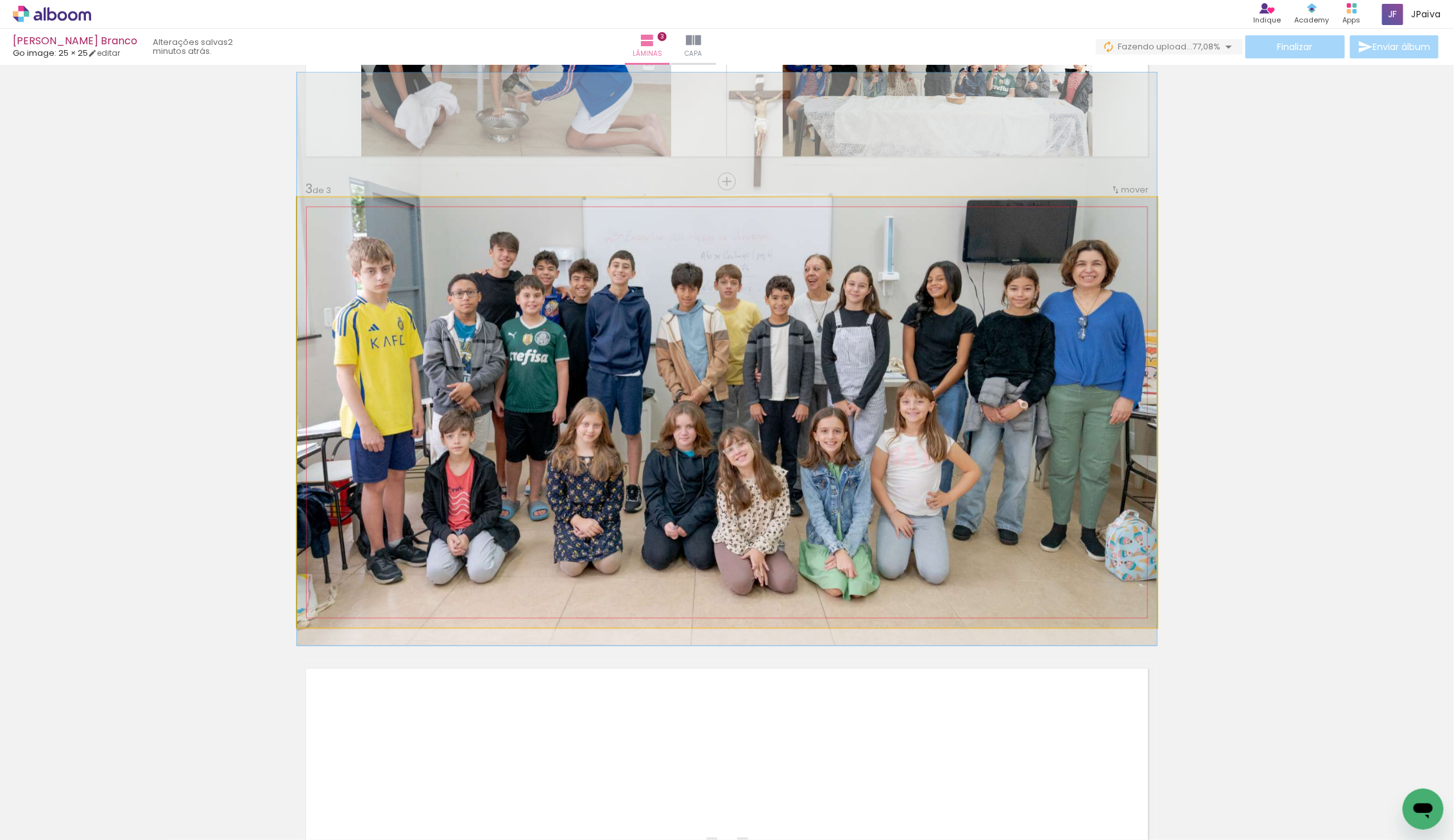
drag, startPoint x: 726, startPoint y: 585, endPoint x: 742, endPoint y: 532, distance: 55.4
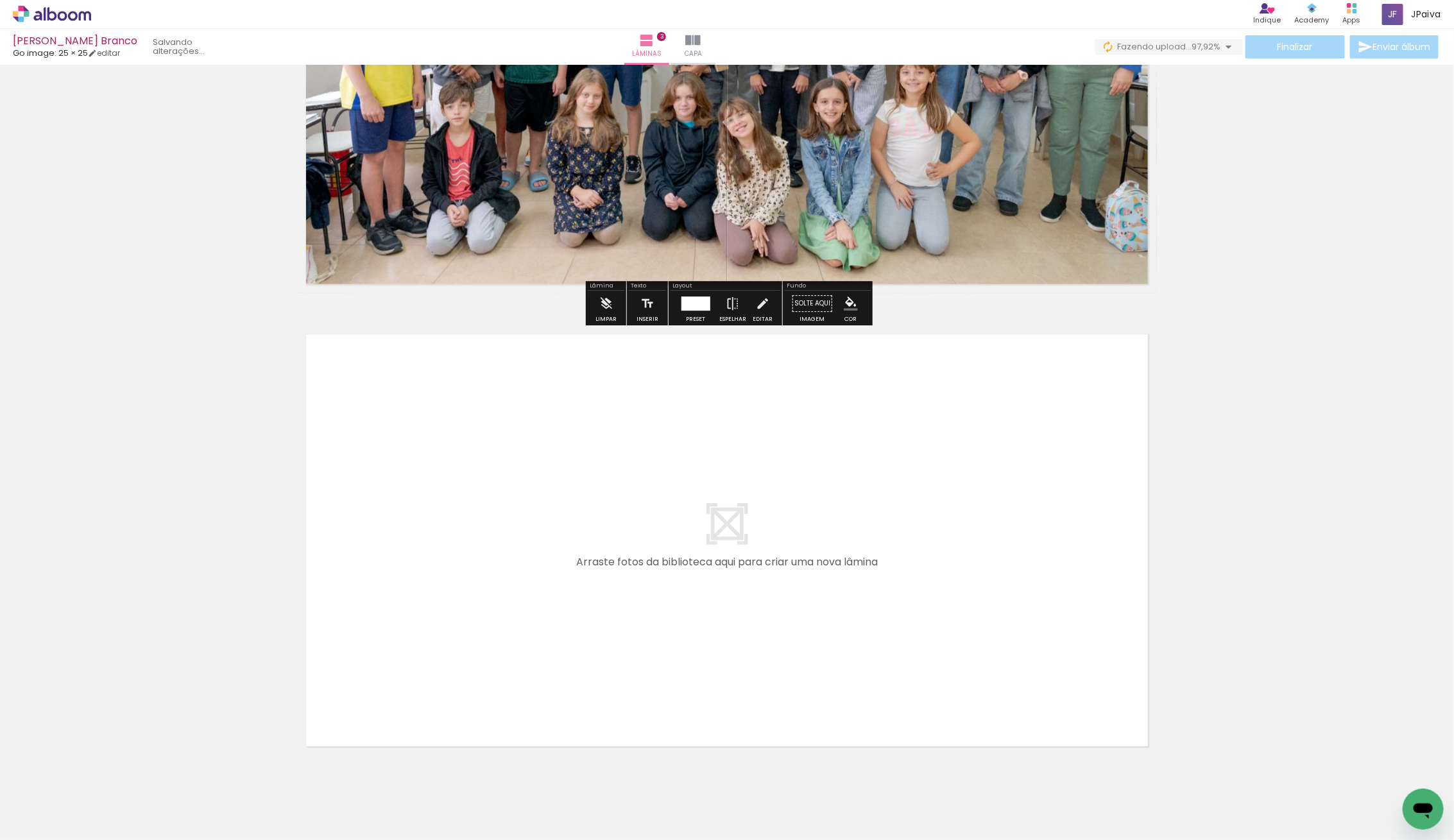
scroll to position [1203, 0]
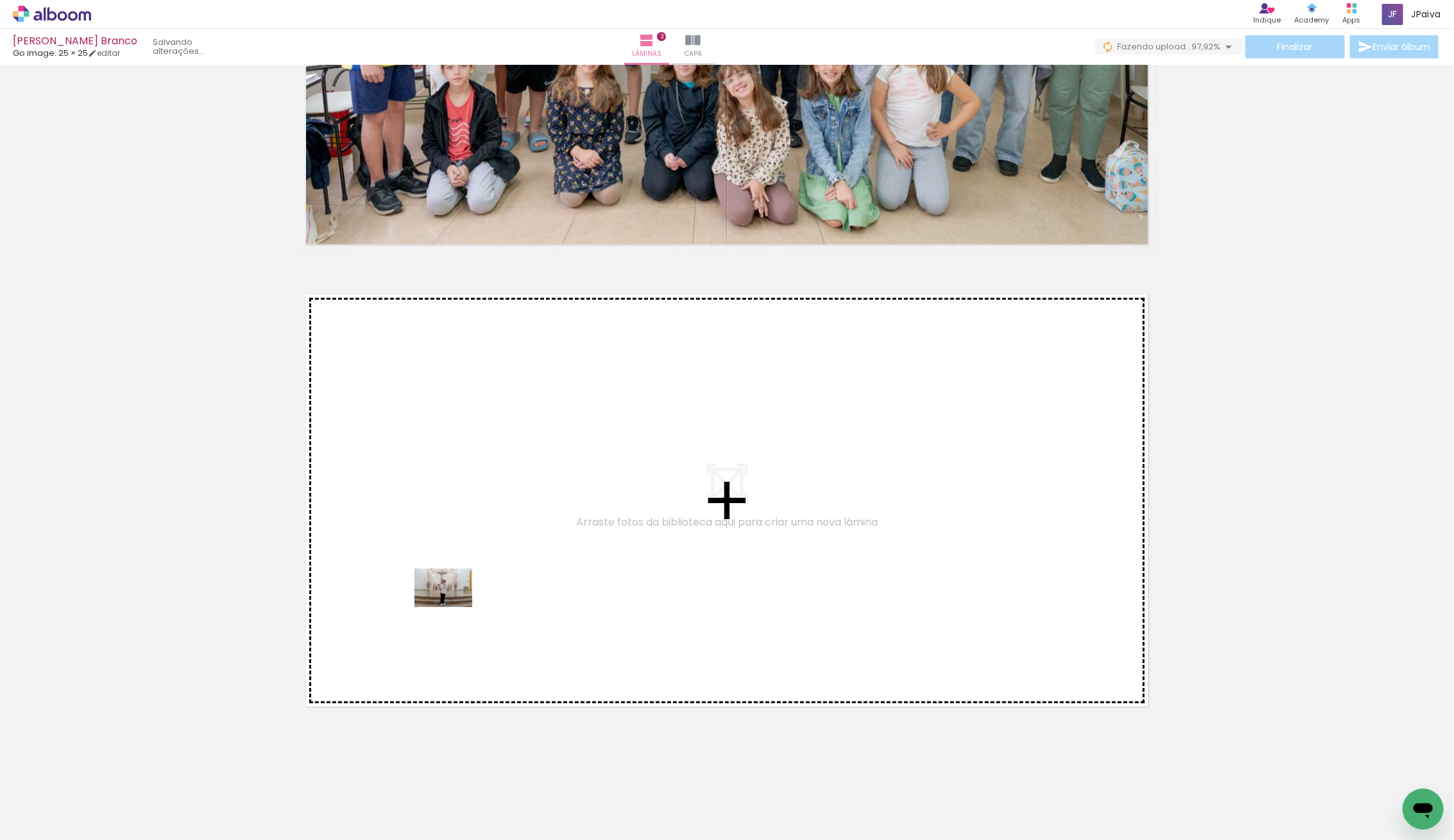
drag, startPoint x: 142, startPoint y: 806, endPoint x: 634, endPoint y: 562, distance: 549.2
click at [634, 562] on quentale-workspace at bounding box center [727, 420] width 1454 height 840
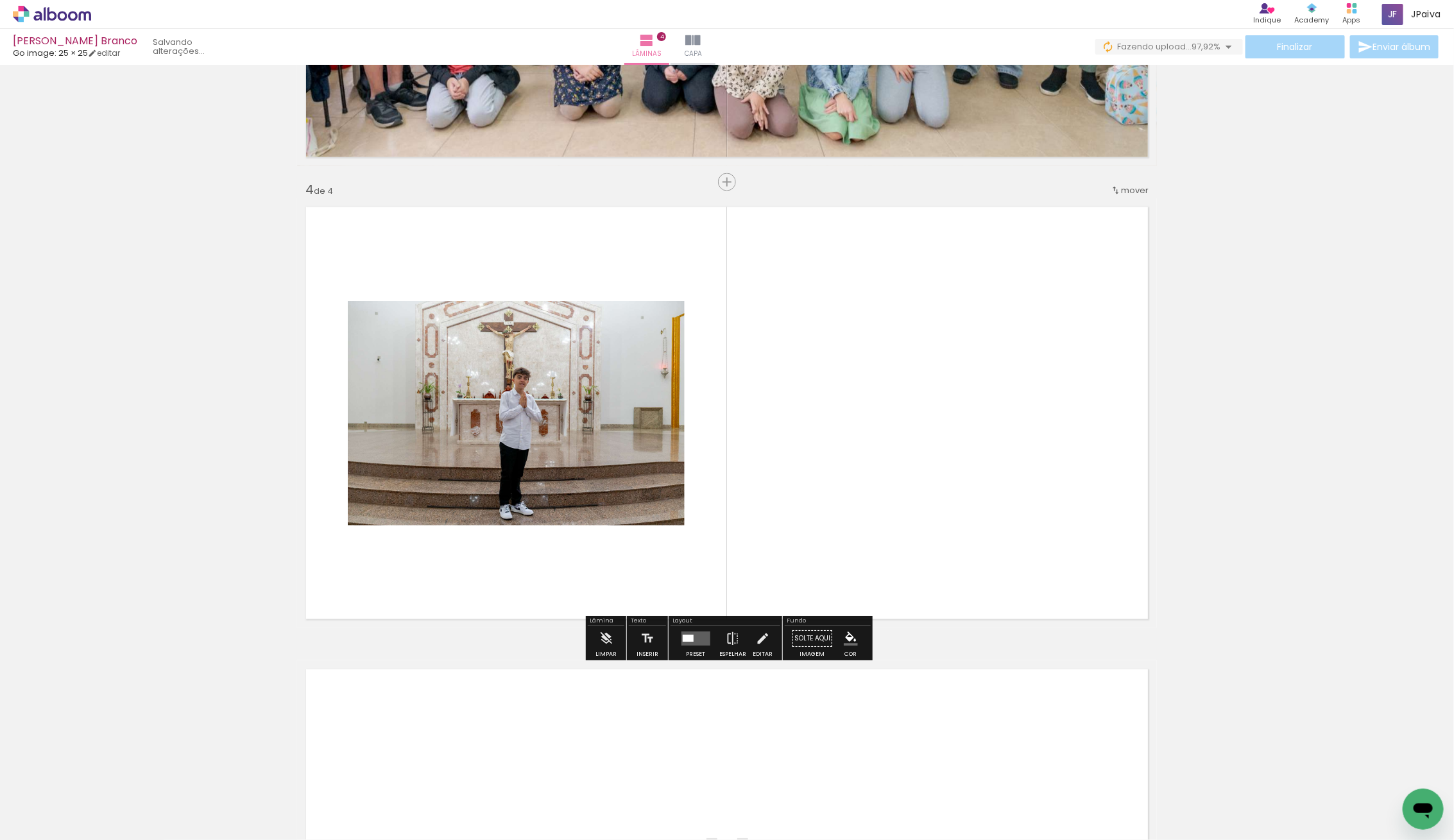
scroll to position [1290, 0]
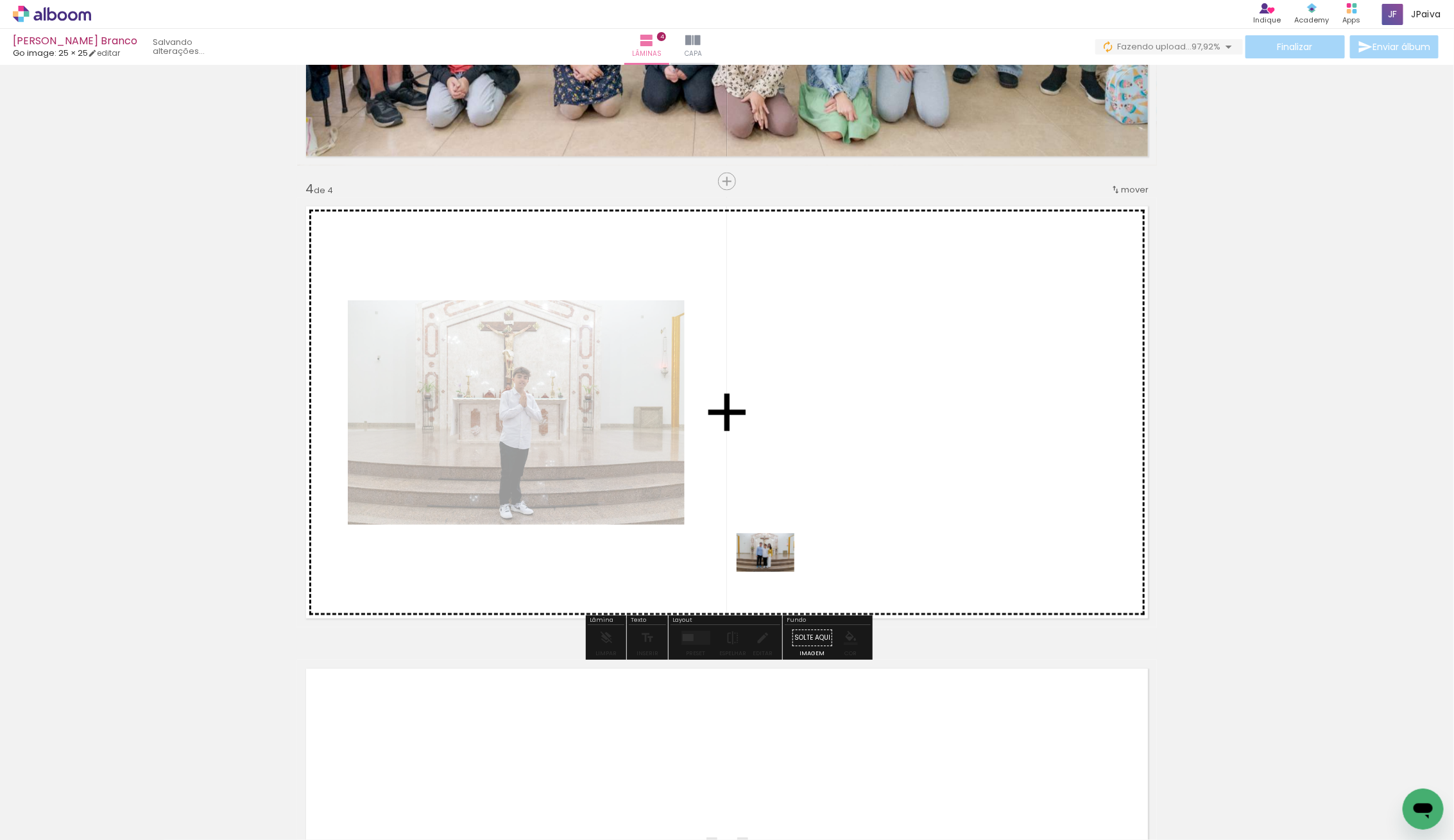
drag, startPoint x: 149, startPoint y: 805, endPoint x: 838, endPoint y: 543, distance: 737.1
click at [838, 543] on quentale-workspace at bounding box center [727, 420] width 1454 height 840
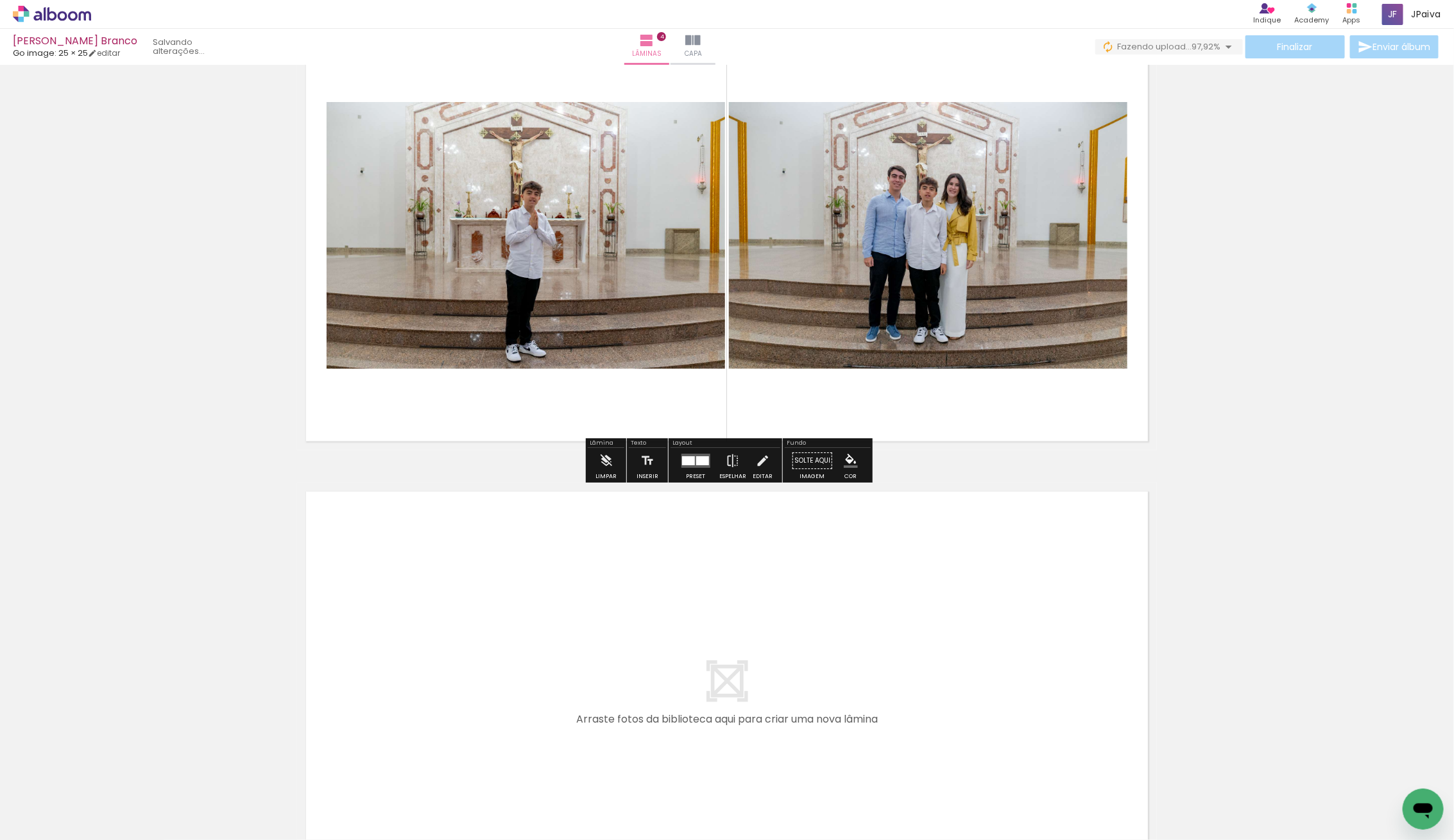
scroll to position [1488, 0]
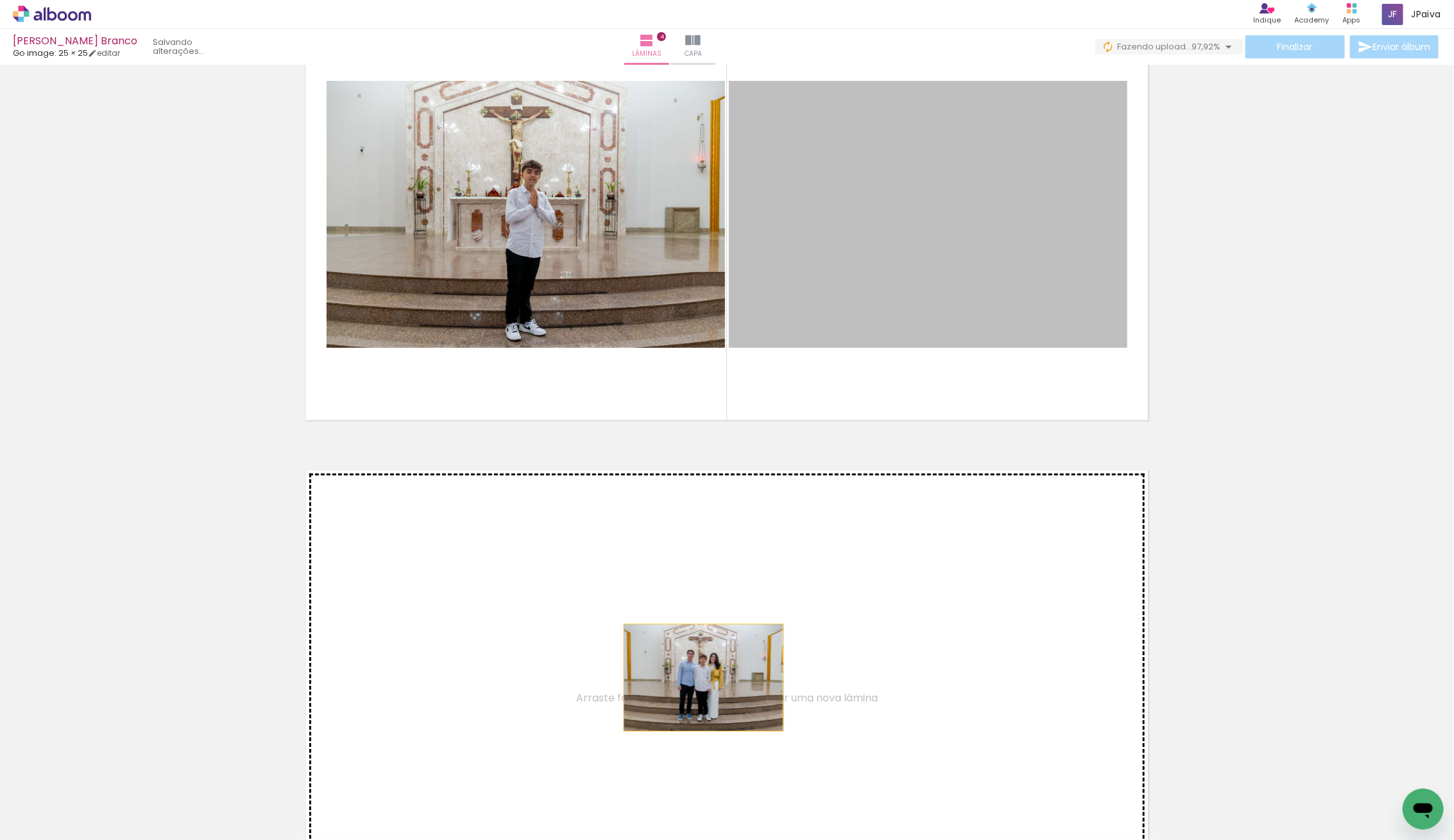
drag, startPoint x: 844, startPoint y: 359, endPoint x: 704, endPoint y: 677, distance: 347.5
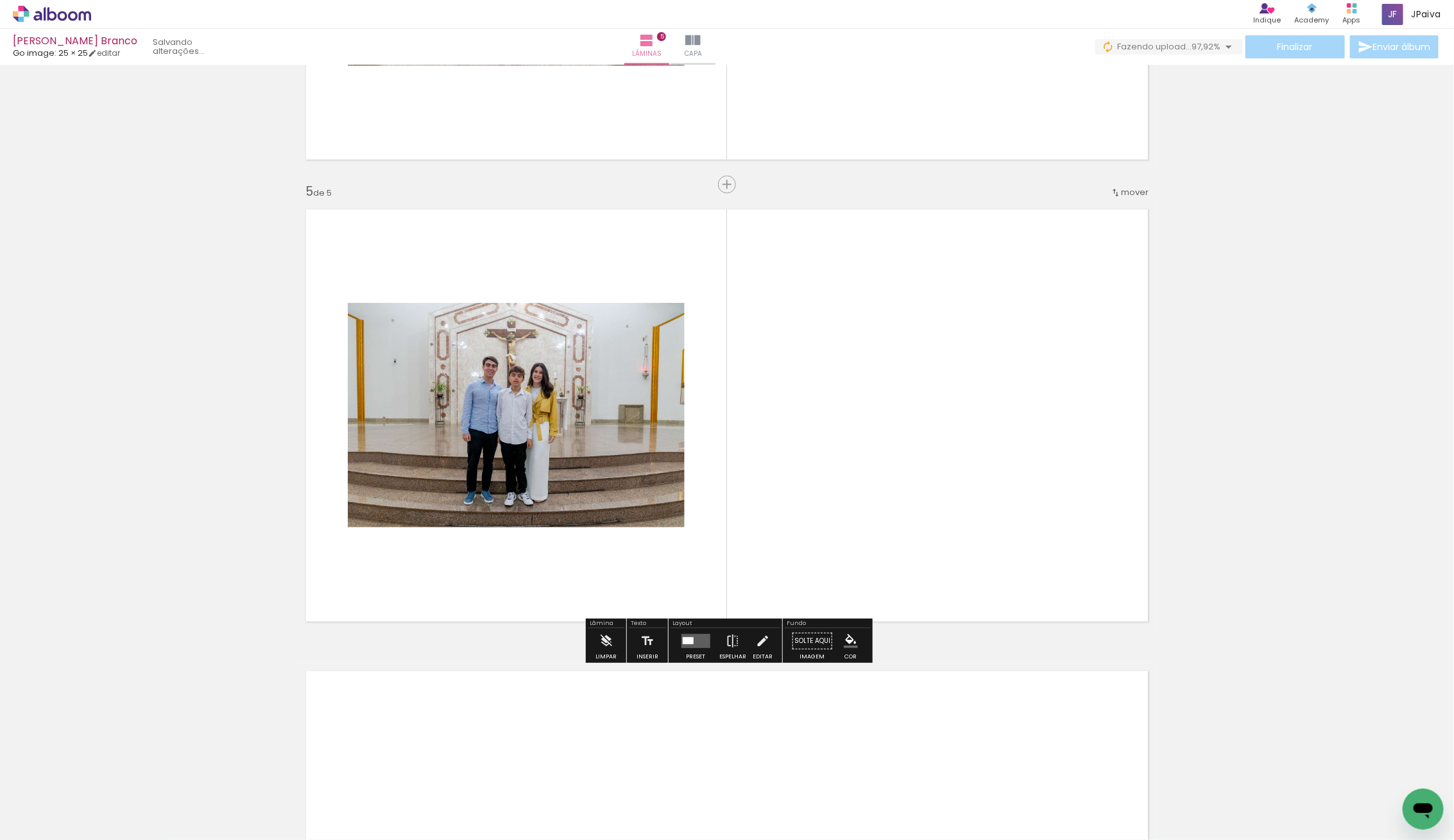
scroll to position [1753, 0]
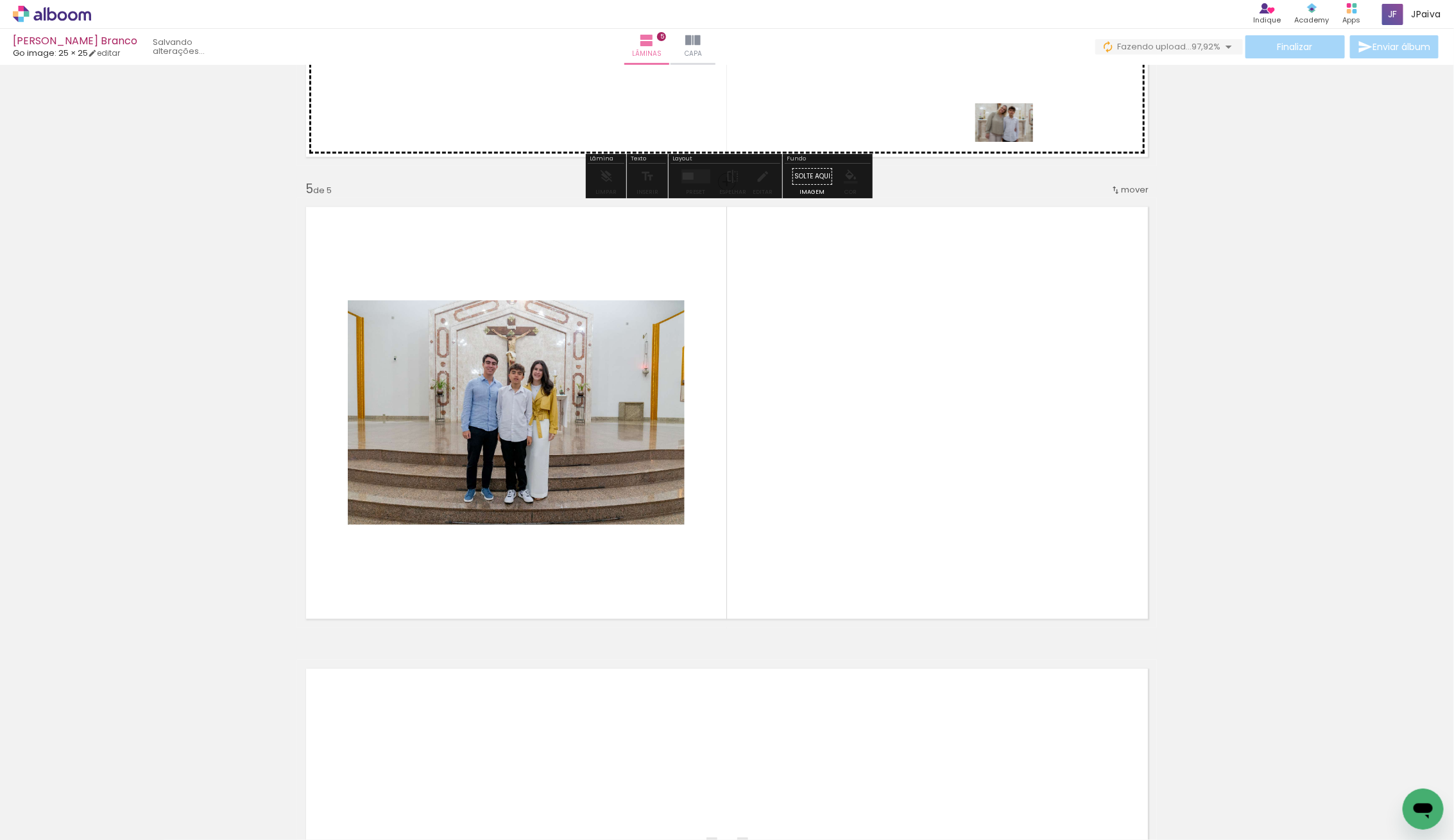
drag, startPoint x: 148, startPoint y: 810, endPoint x: 990, endPoint y: 133, distance: 1080.4
click at [991, 132] on quentale-workspace at bounding box center [727, 420] width 1454 height 840
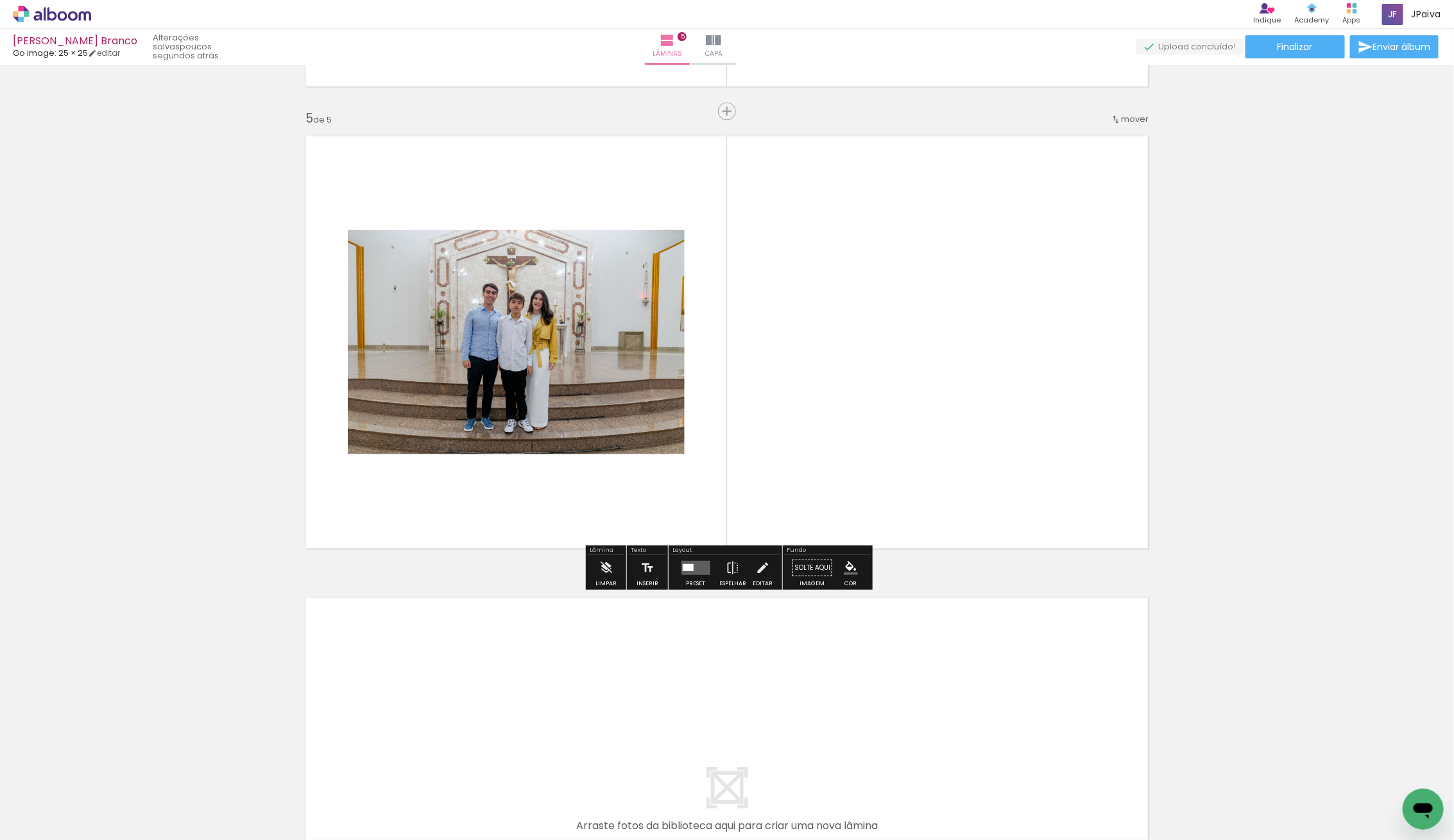
scroll to position [1823, 0]
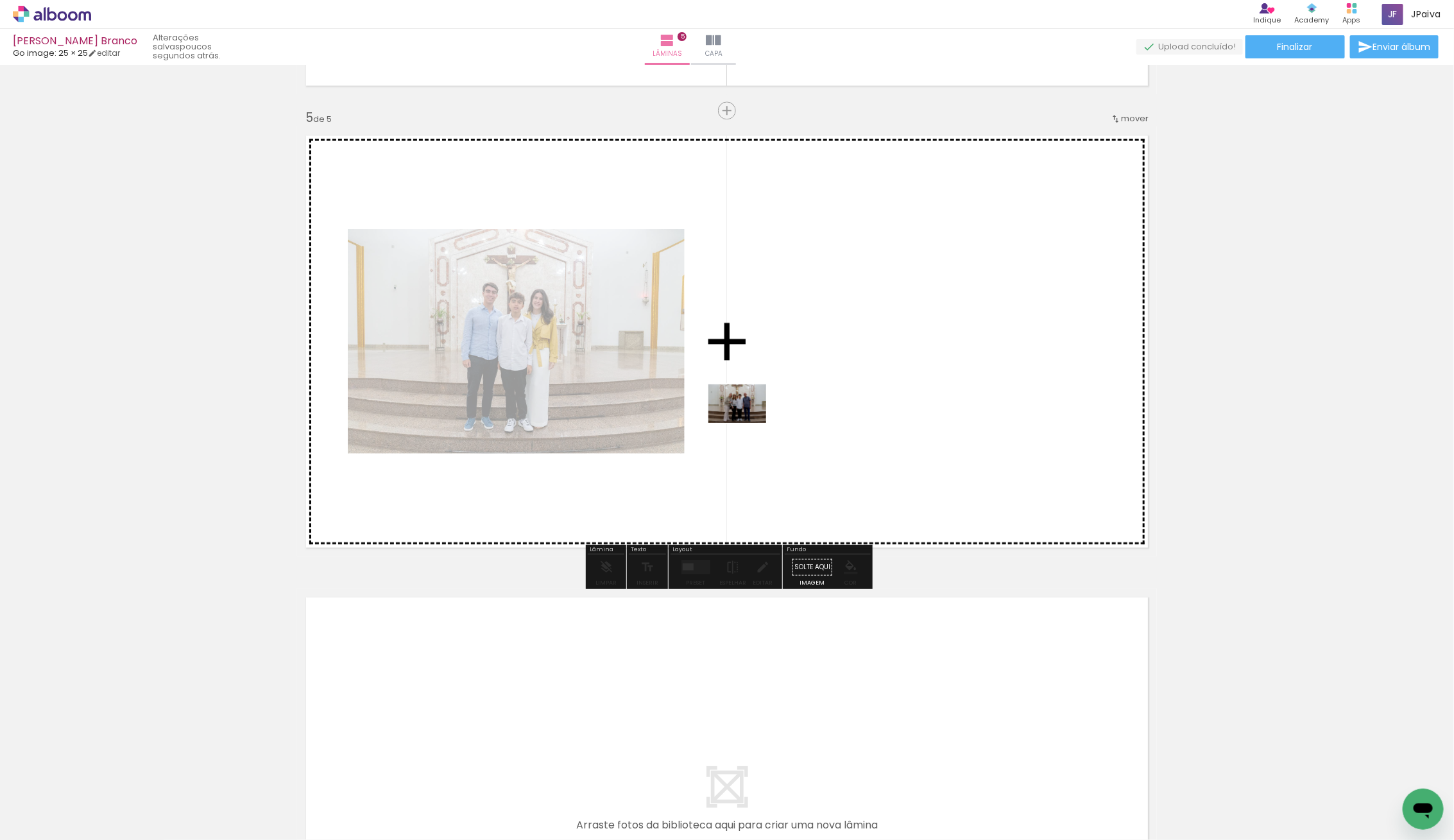
drag, startPoint x: 124, startPoint y: 800, endPoint x: 755, endPoint y: 417, distance: 738.1
click at [755, 417] on quentale-workspace at bounding box center [727, 420] width 1454 height 840
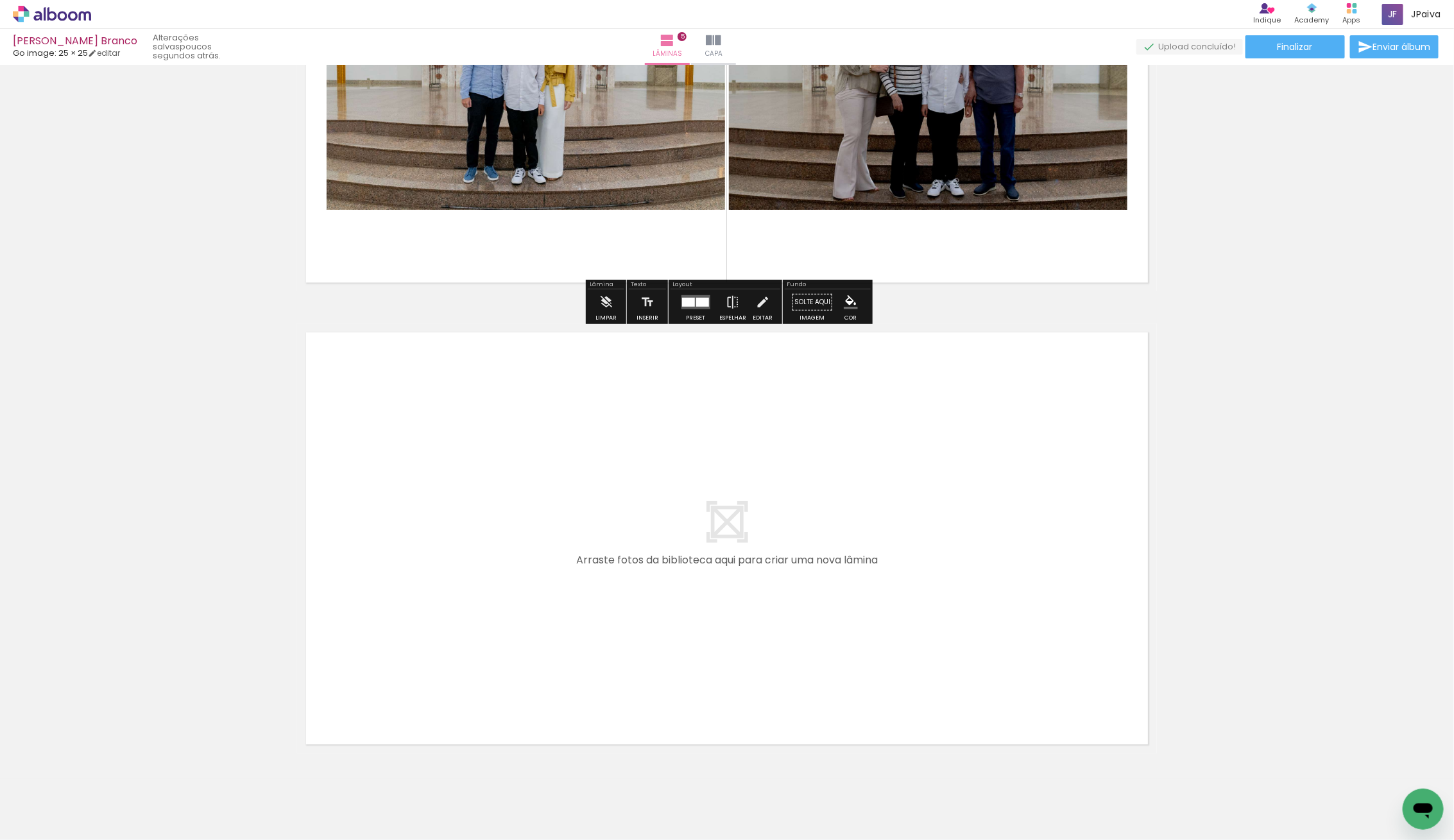
scroll to position [2127, 0]
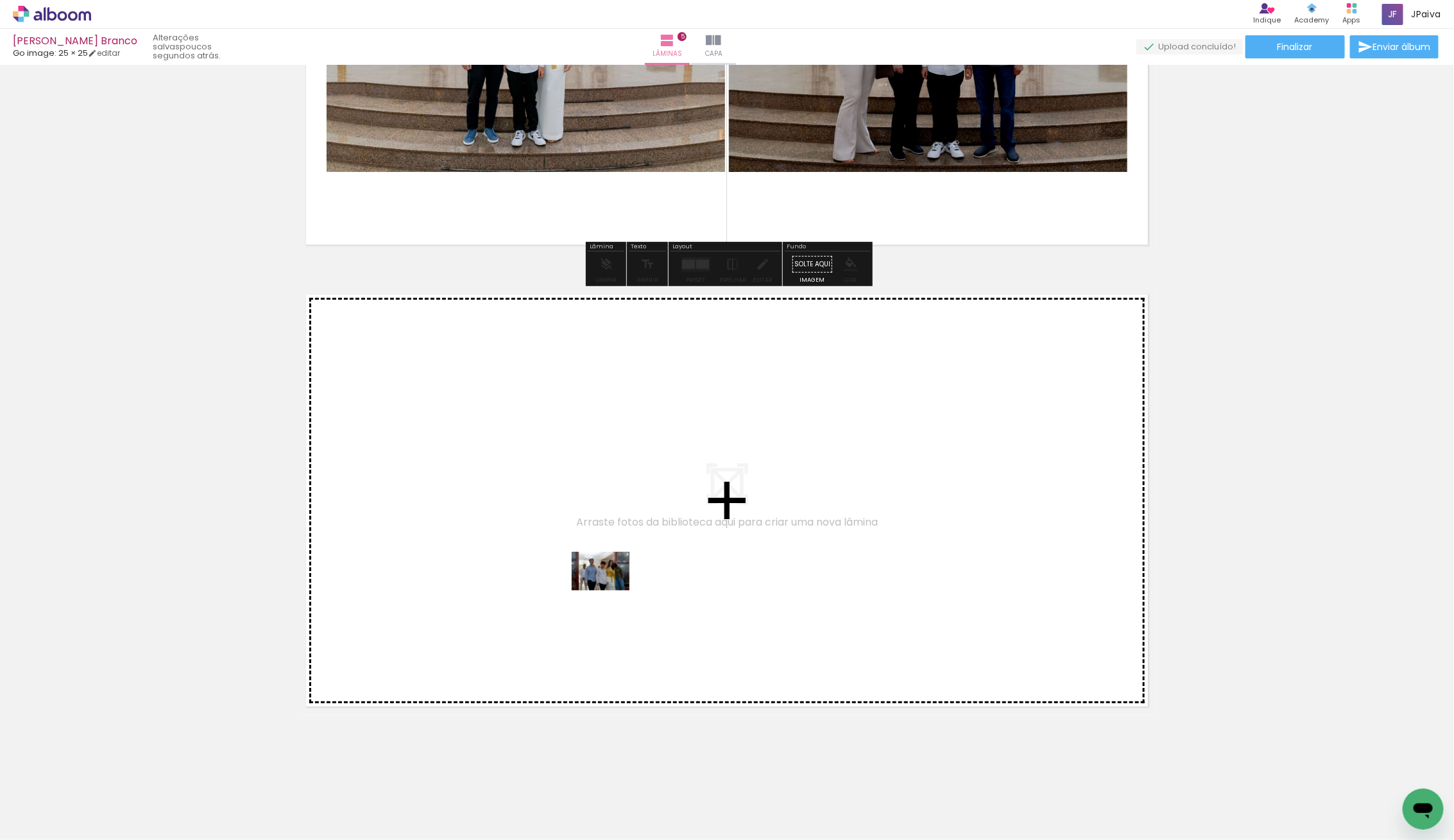
click at [609, 590] on quentale-workspace at bounding box center [727, 420] width 1454 height 840
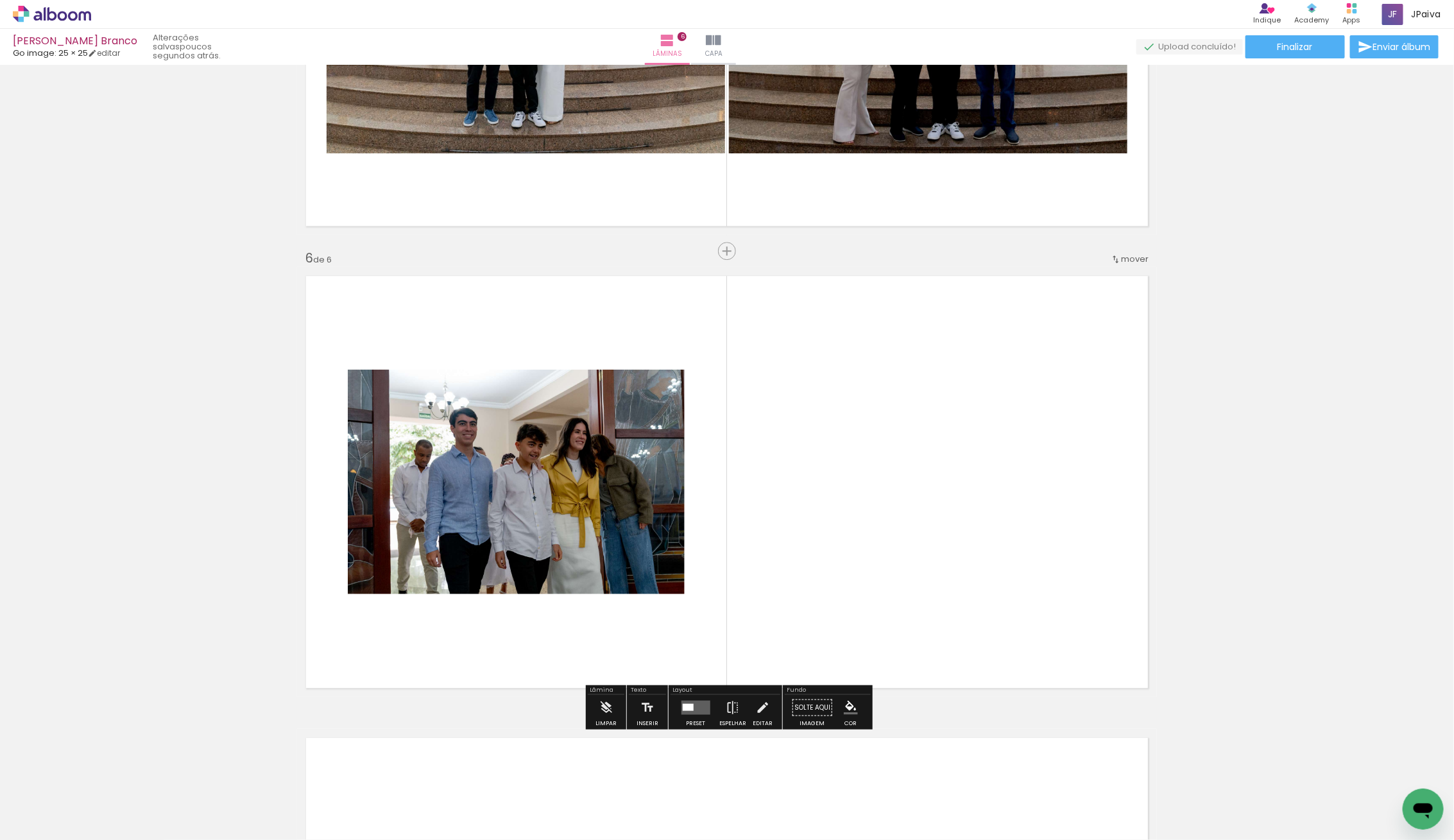
scroll to position [2142, 0]
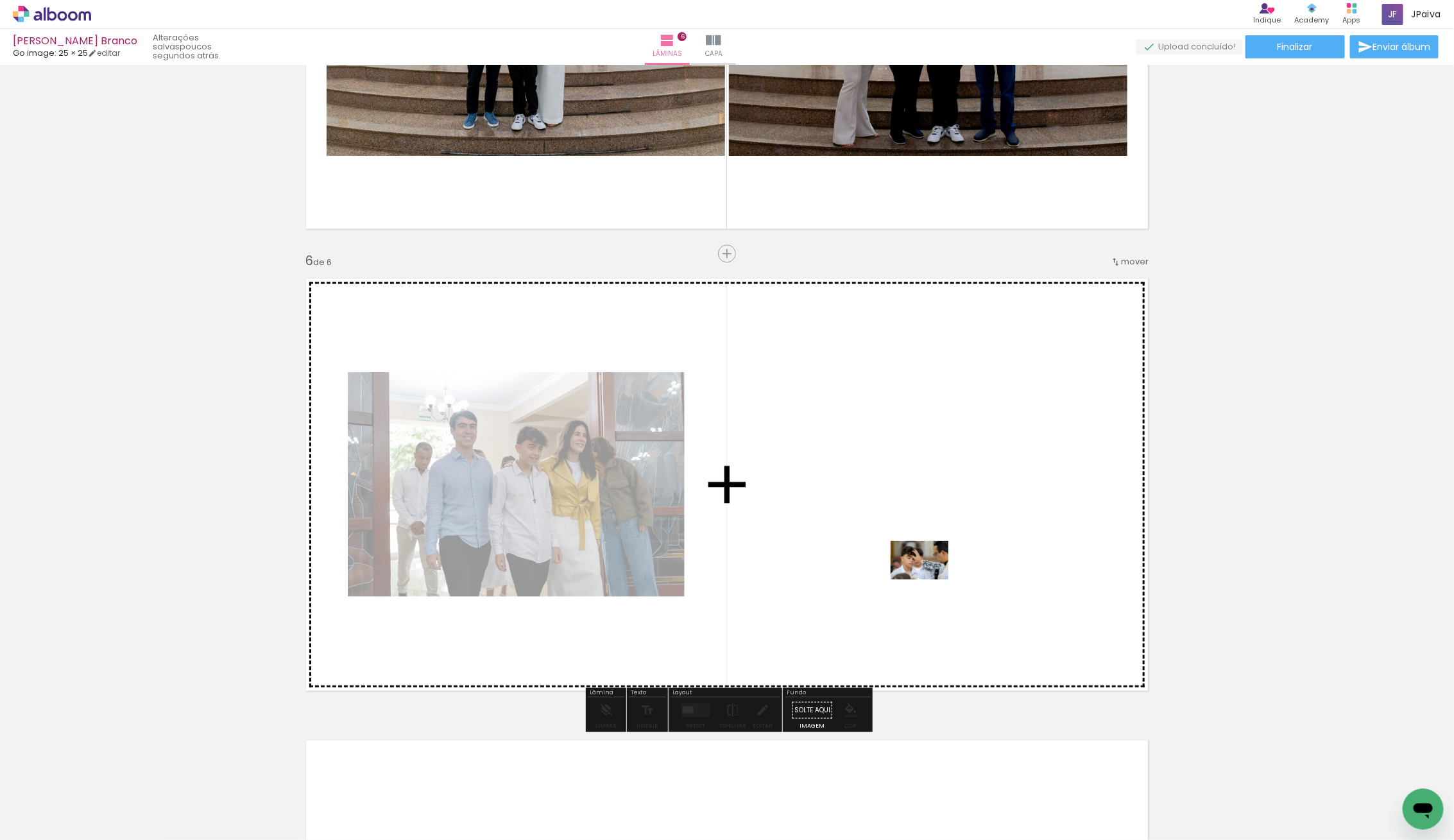
drag, startPoint x: 152, startPoint y: 798, endPoint x: 930, endPoint y: 578, distance: 808.5
click at [930, 578] on quentale-workspace at bounding box center [727, 420] width 1454 height 840
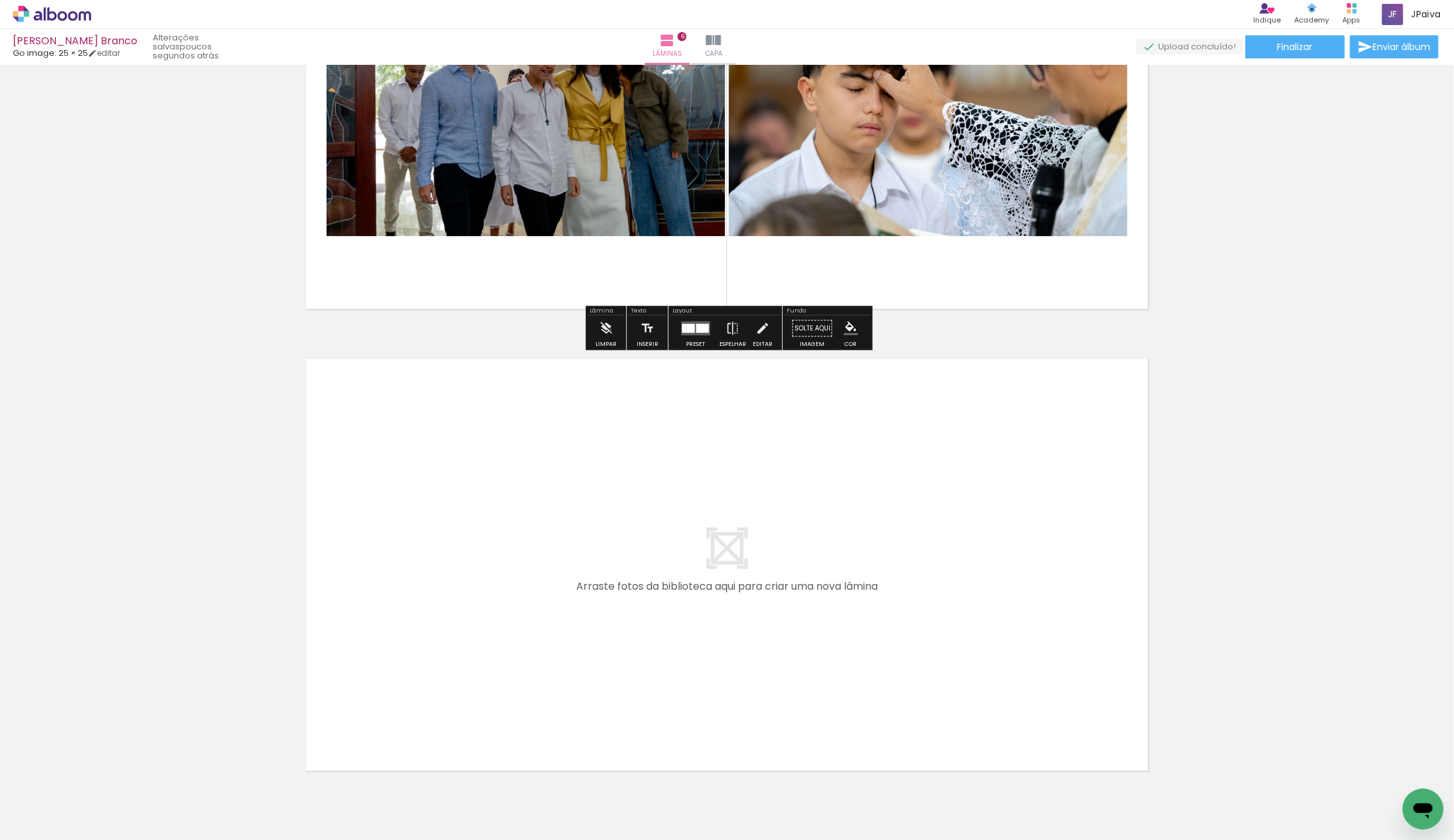
scroll to position [2588, 0]
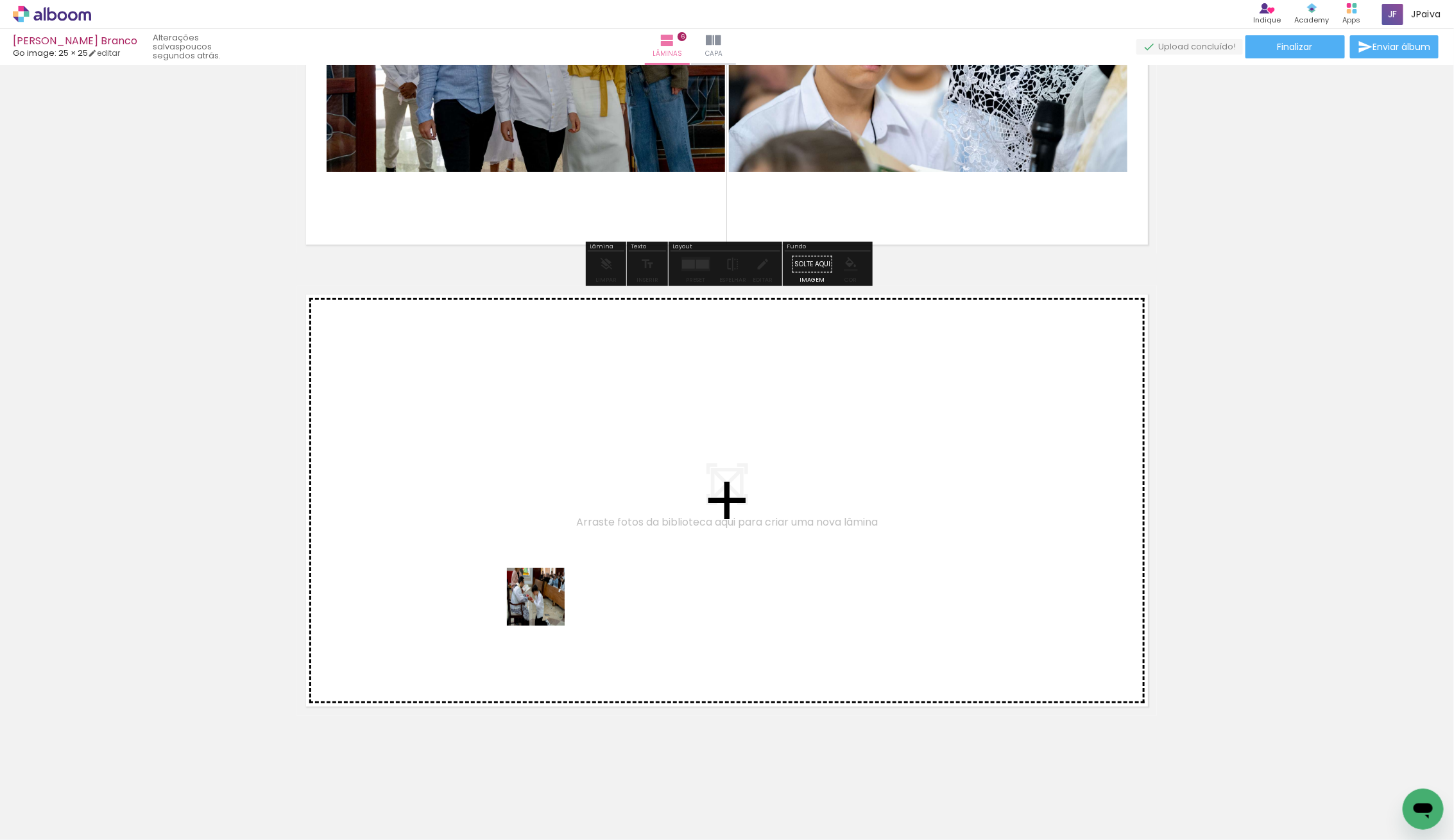
drag, startPoint x: 334, startPoint y: 716, endPoint x: 567, endPoint y: 594, distance: 263.0
click at [567, 594] on quentale-workspace at bounding box center [727, 420] width 1454 height 840
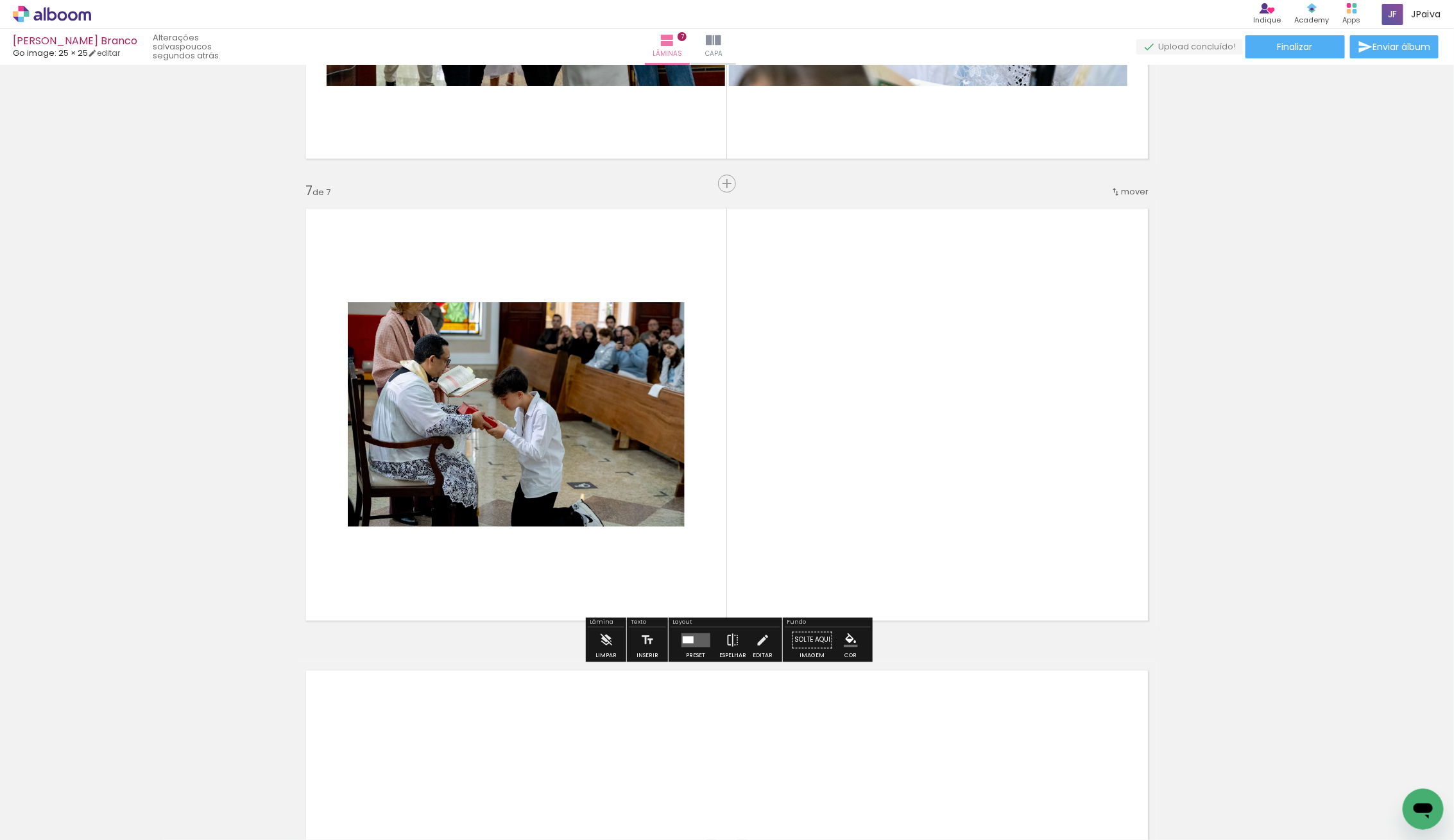
scroll to position [2676, 0]
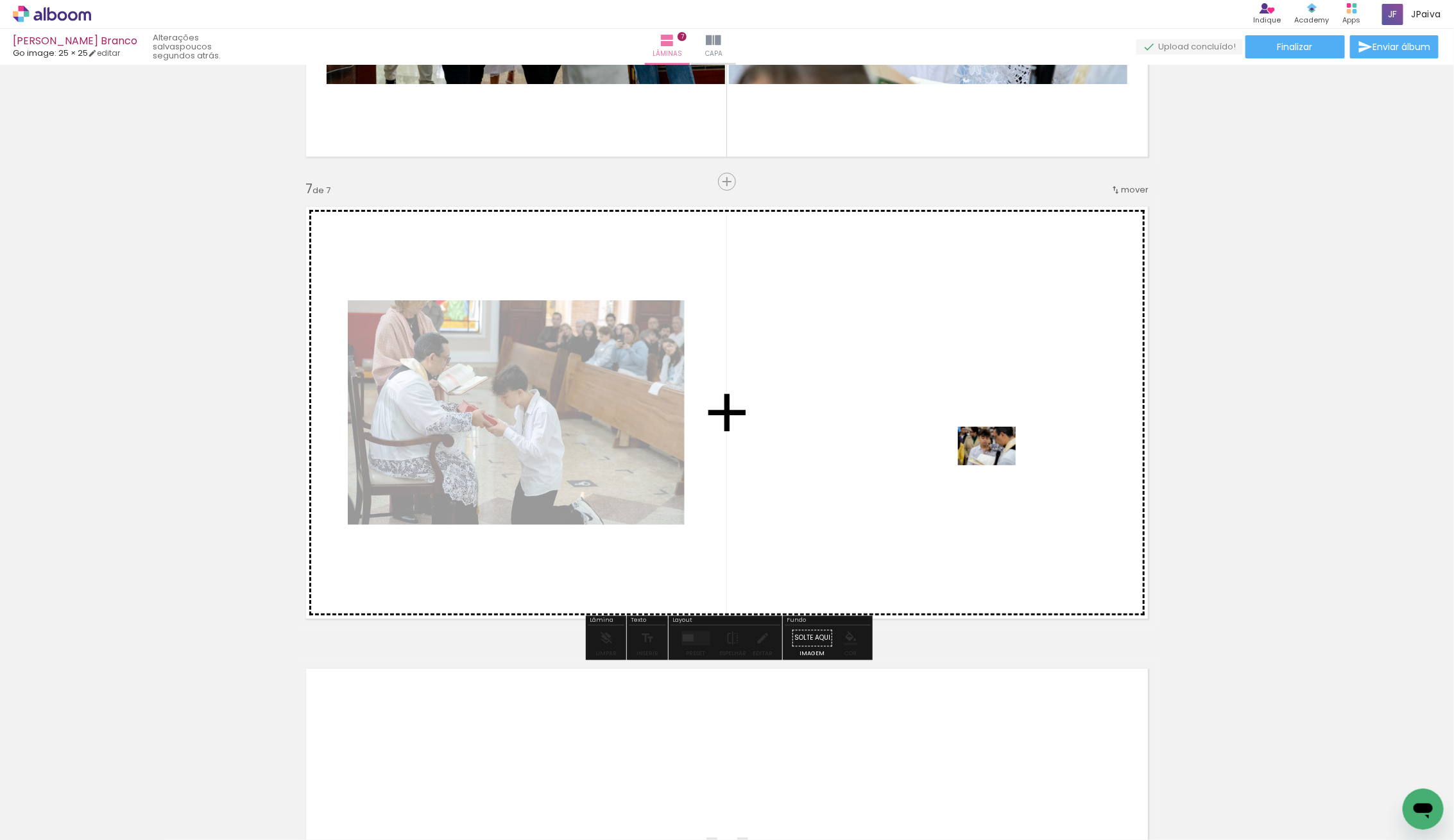
drag, startPoint x: 238, startPoint y: 777, endPoint x: 997, endPoint y: 465, distance: 820.6
click at [997, 465] on quentale-workspace at bounding box center [727, 420] width 1454 height 840
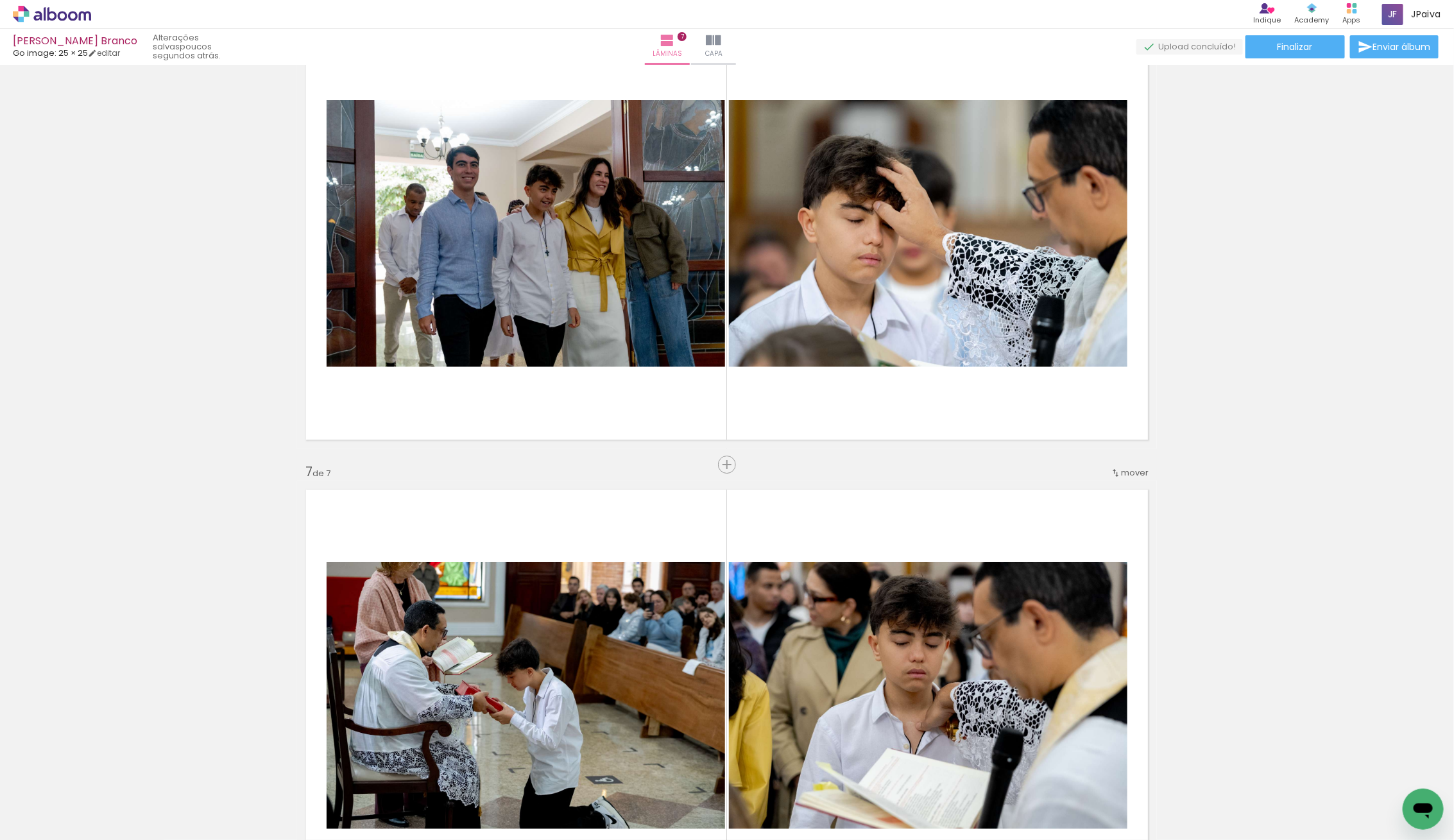
scroll to position [2410, 0]
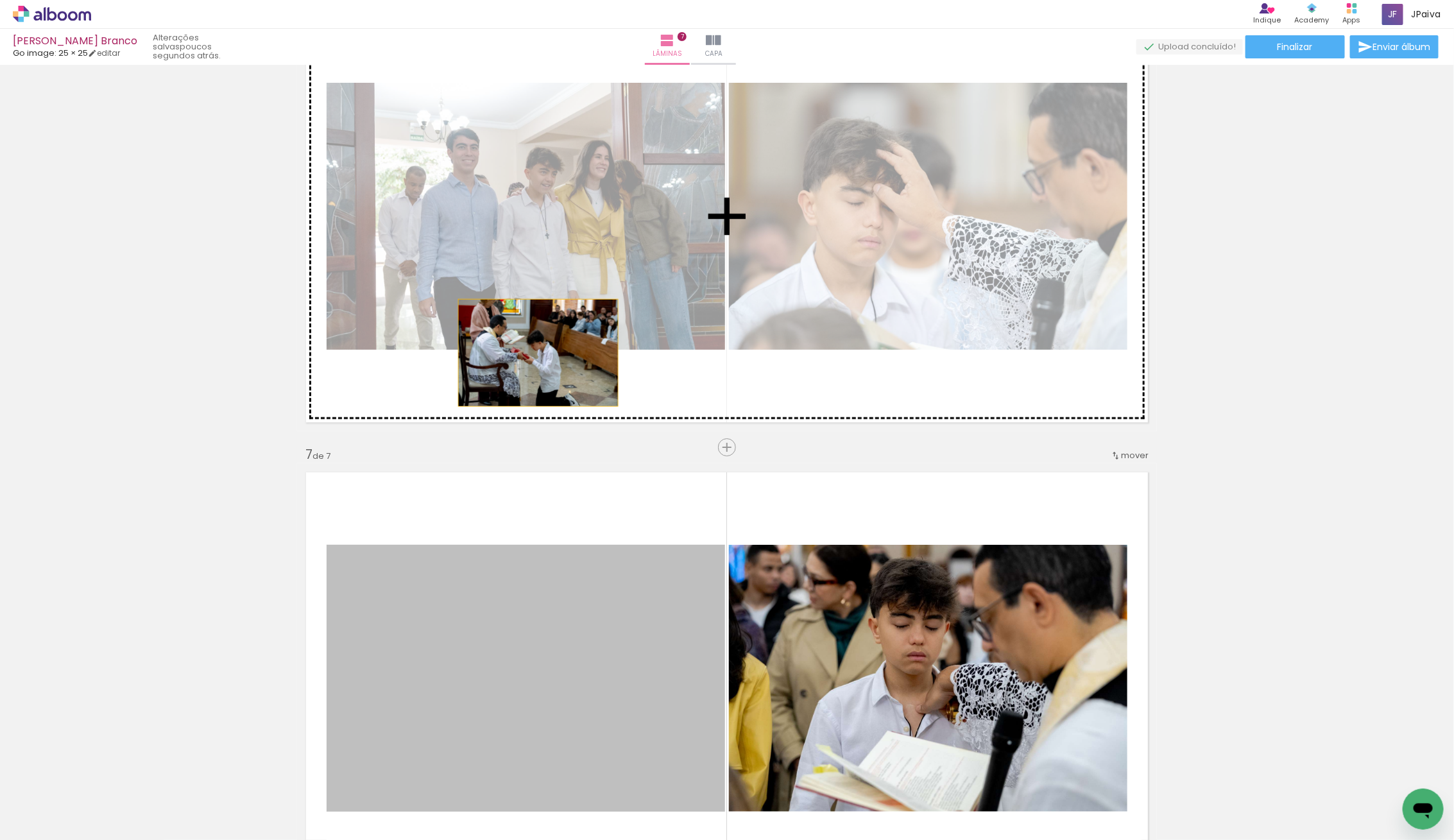
drag, startPoint x: 511, startPoint y: 644, endPoint x: 544, endPoint y: 370, distance: 276.0
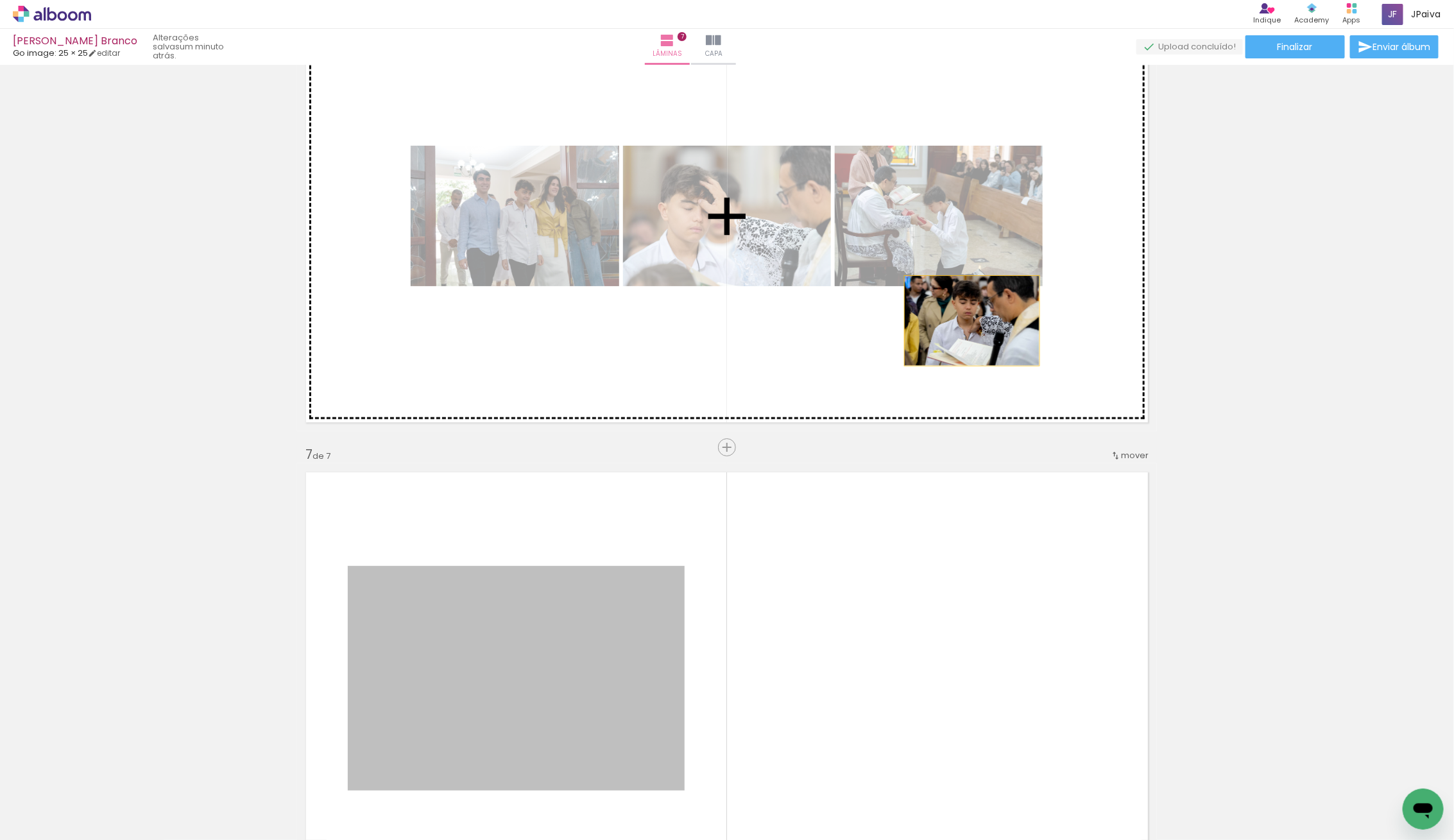
drag, startPoint x: 549, startPoint y: 709, endPoint x: 974, endPoint y: 331, distance: 568.8
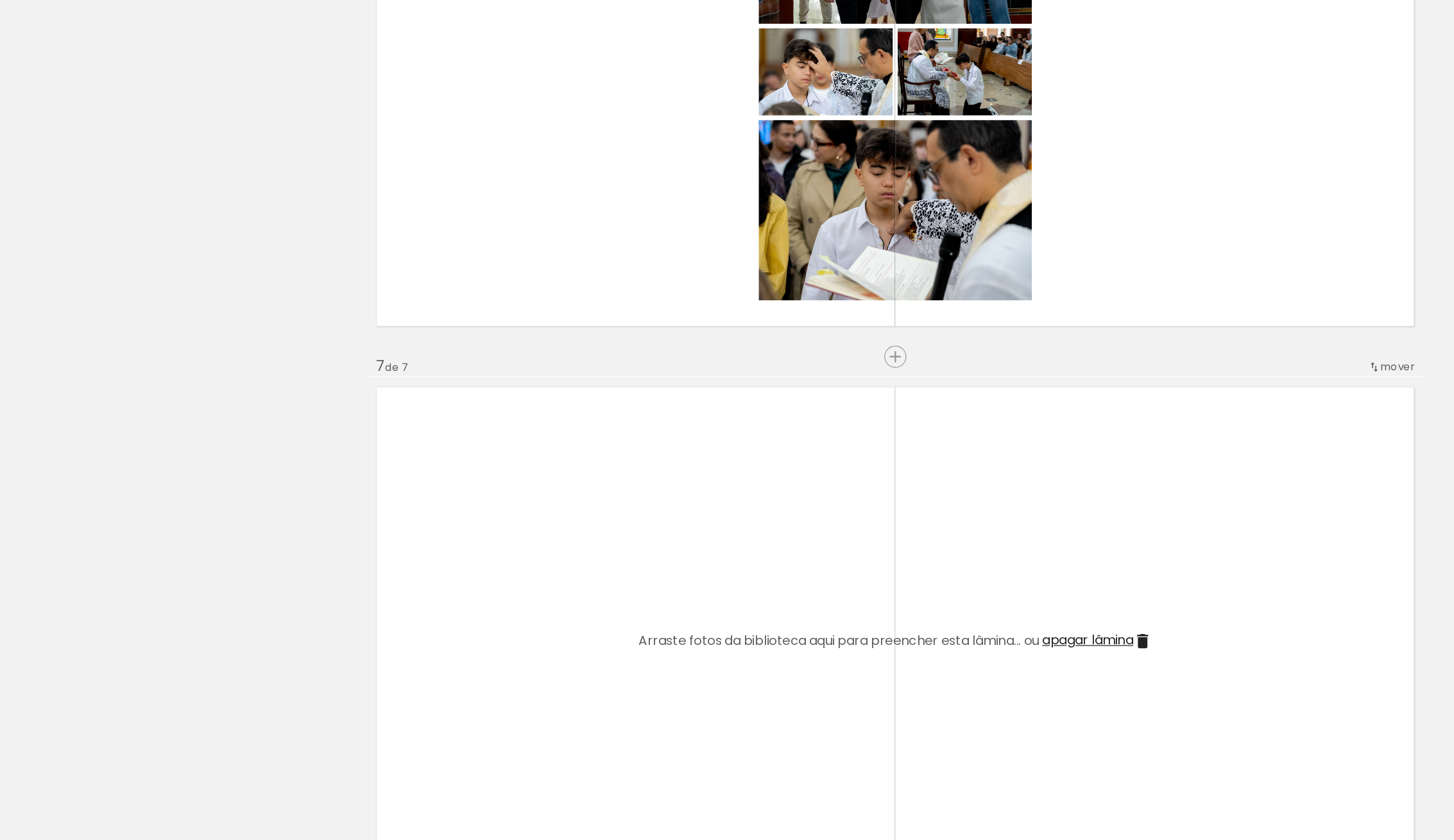
scroll to position [0, 0]
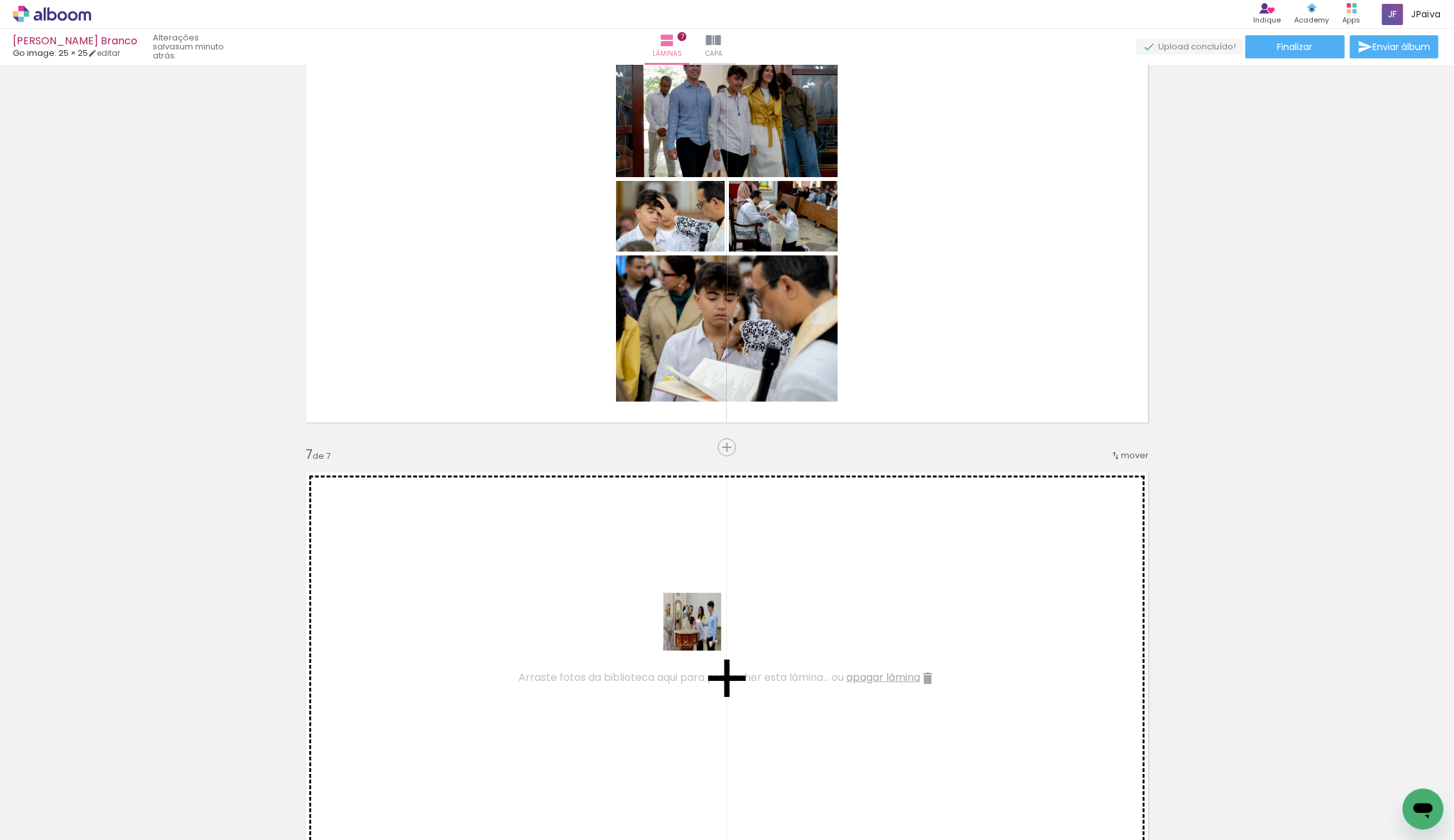
drag, startPoint x: 141, startPoint y: 796, endPoint x: 709, endPoint y: 630, distance: 591.8
click at [709, 630] on quentale-workspace at bounding box center [727, 420] width 1454 height 840
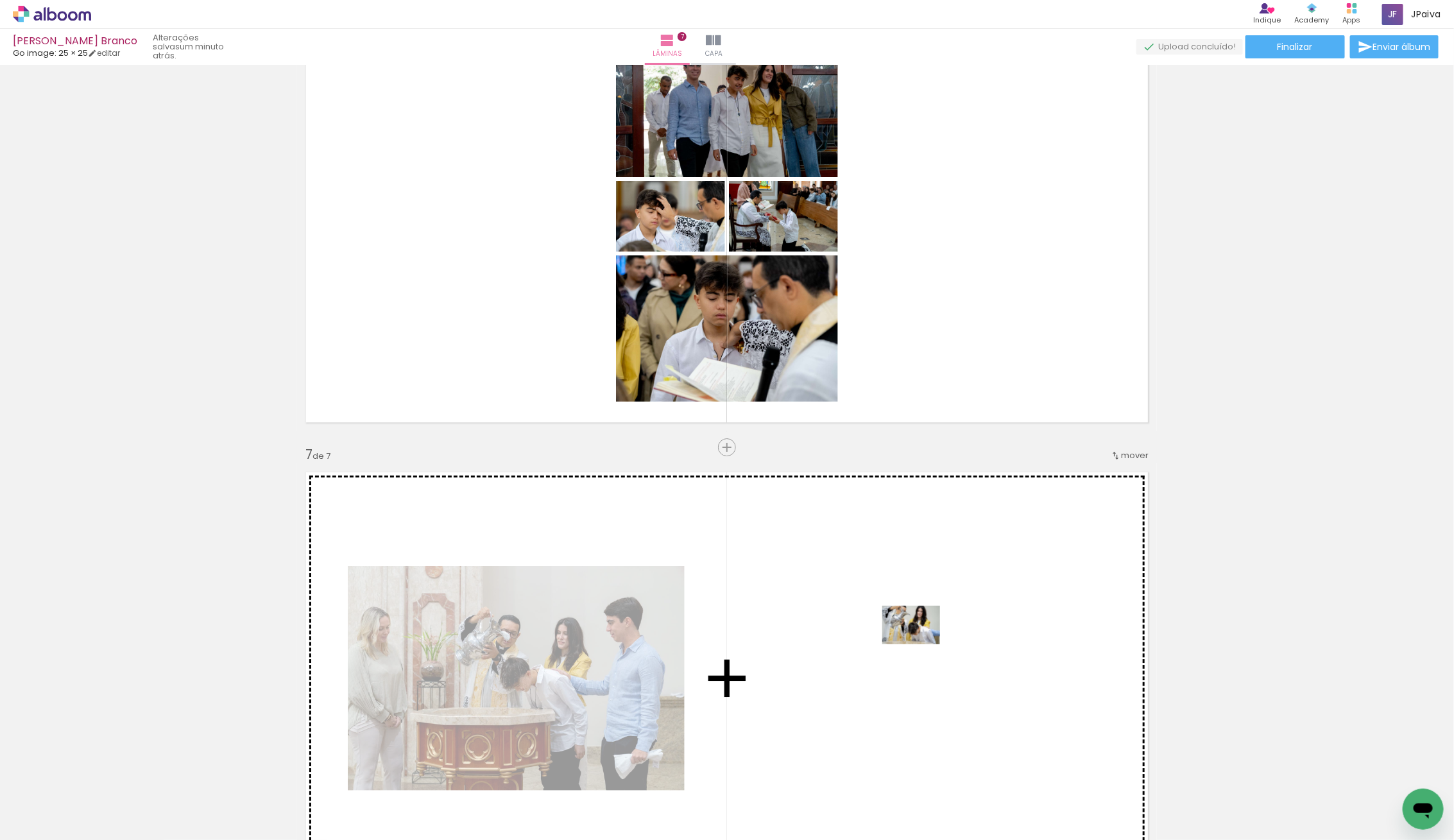
drag, startPoint x: 138, startPoint y: 795, endPoint x: 921, endPoint y: 644, distance: 797.4
click at [921, 644] on quentale-workspace at bounding box center [727, 420] width 1454 height 840
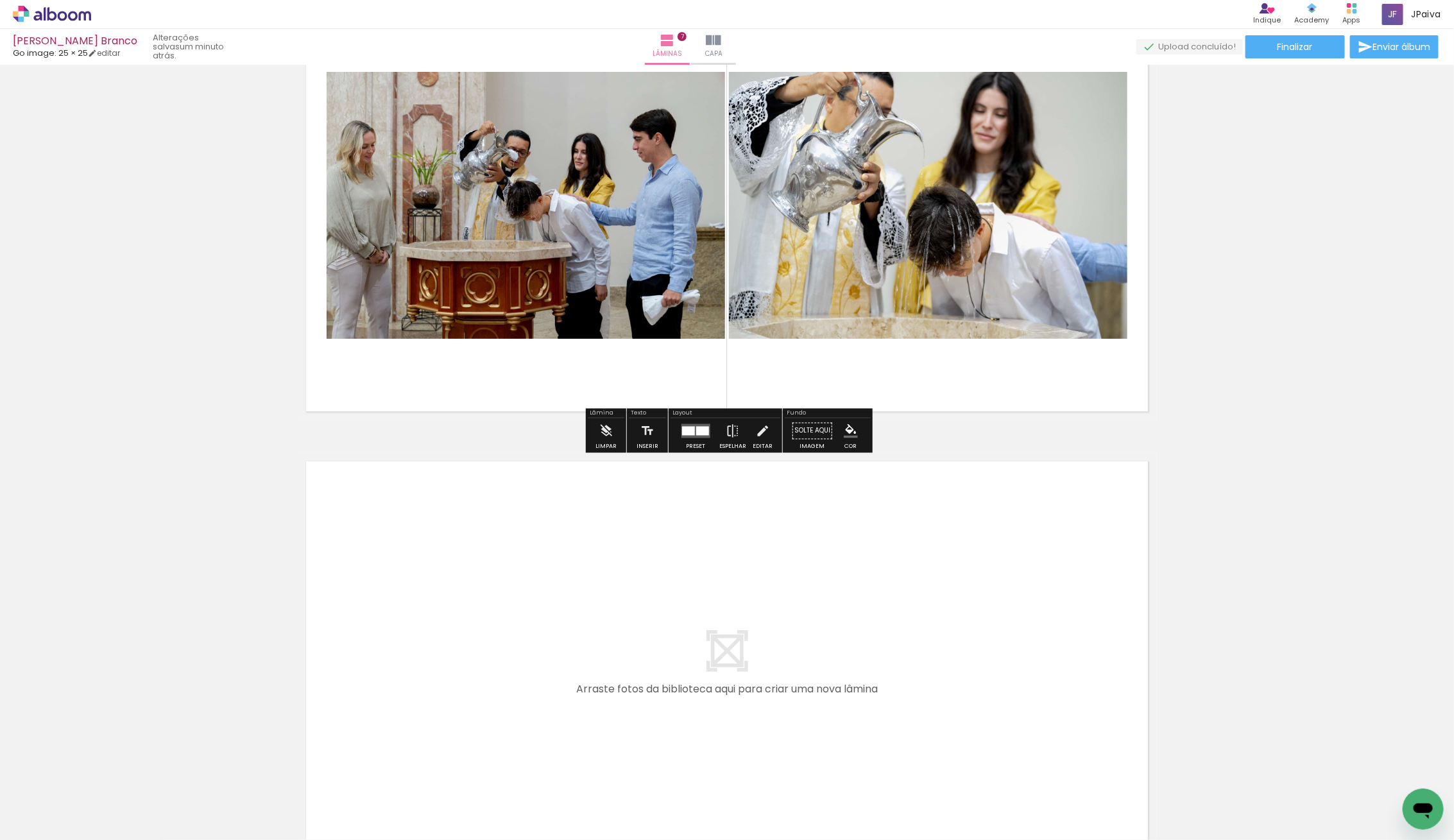
scroll to position [2890, 0]
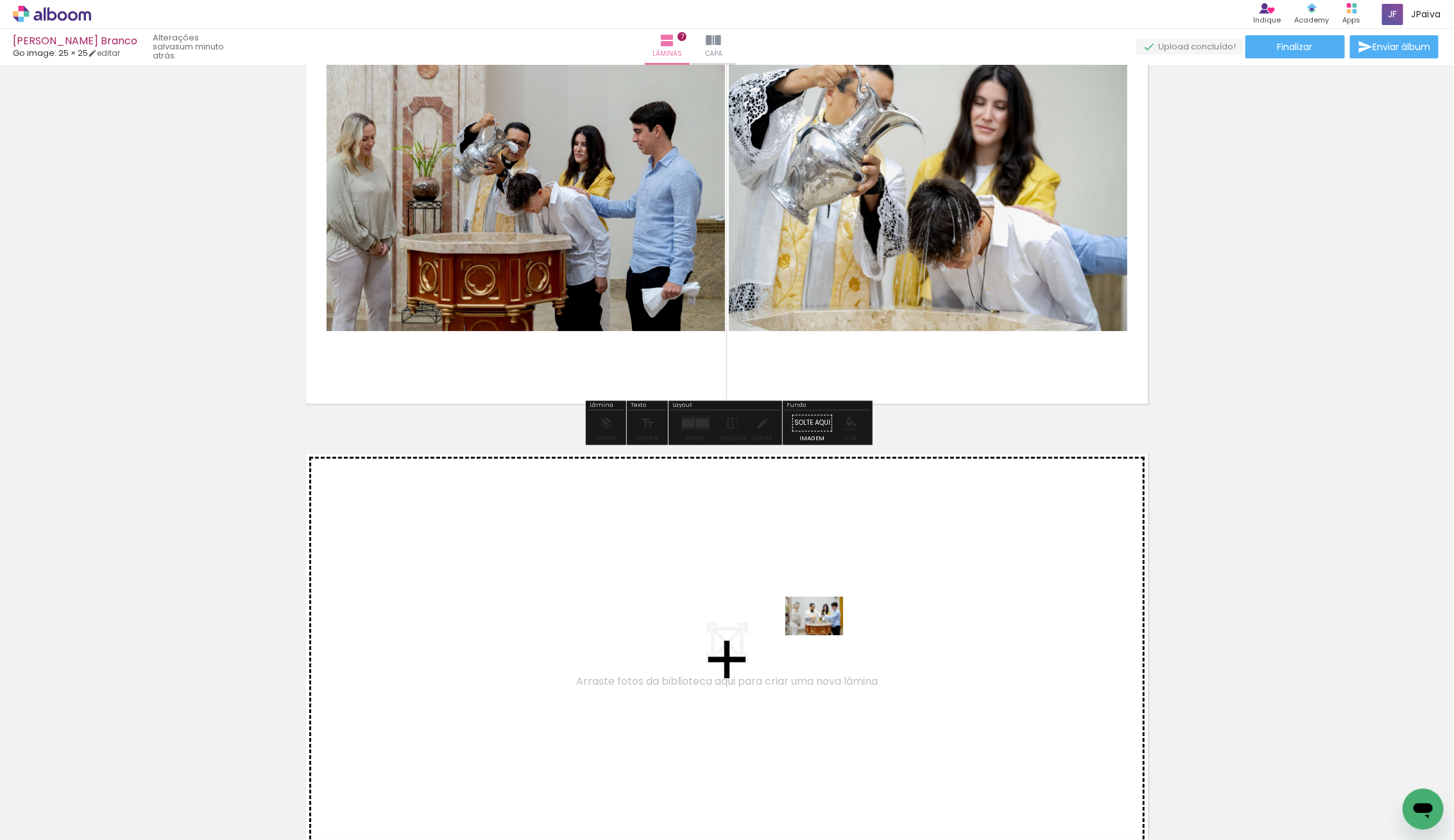
drag, startPoint x: 232, startPoint y: 777, endPoint x: 824, endPoint y: 635, distance: 608.8
click at [824, 635] on quentale-workspace at bounding box center [727, 420] width 1454 height 840
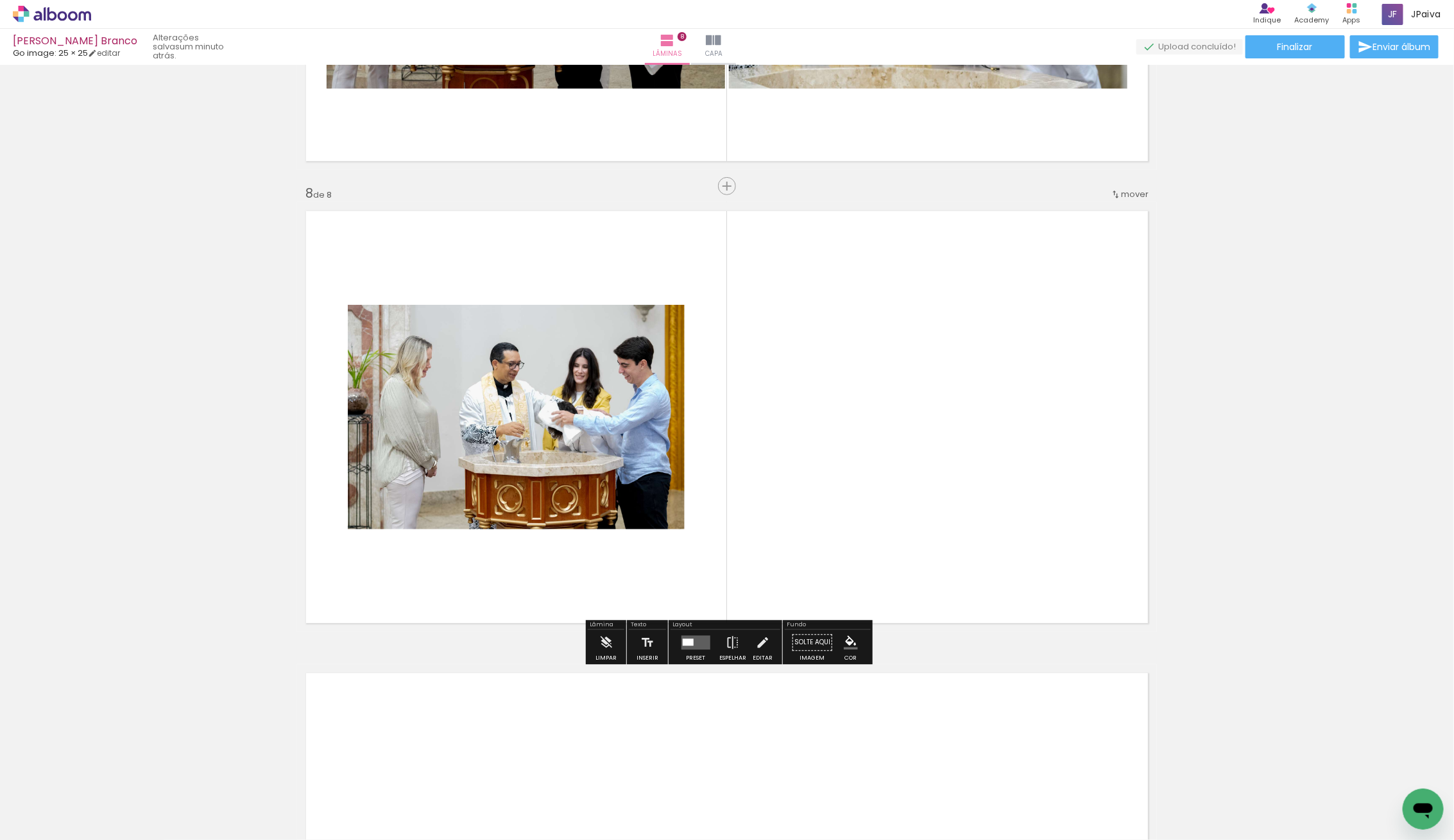
scroll to position [3138, 0]
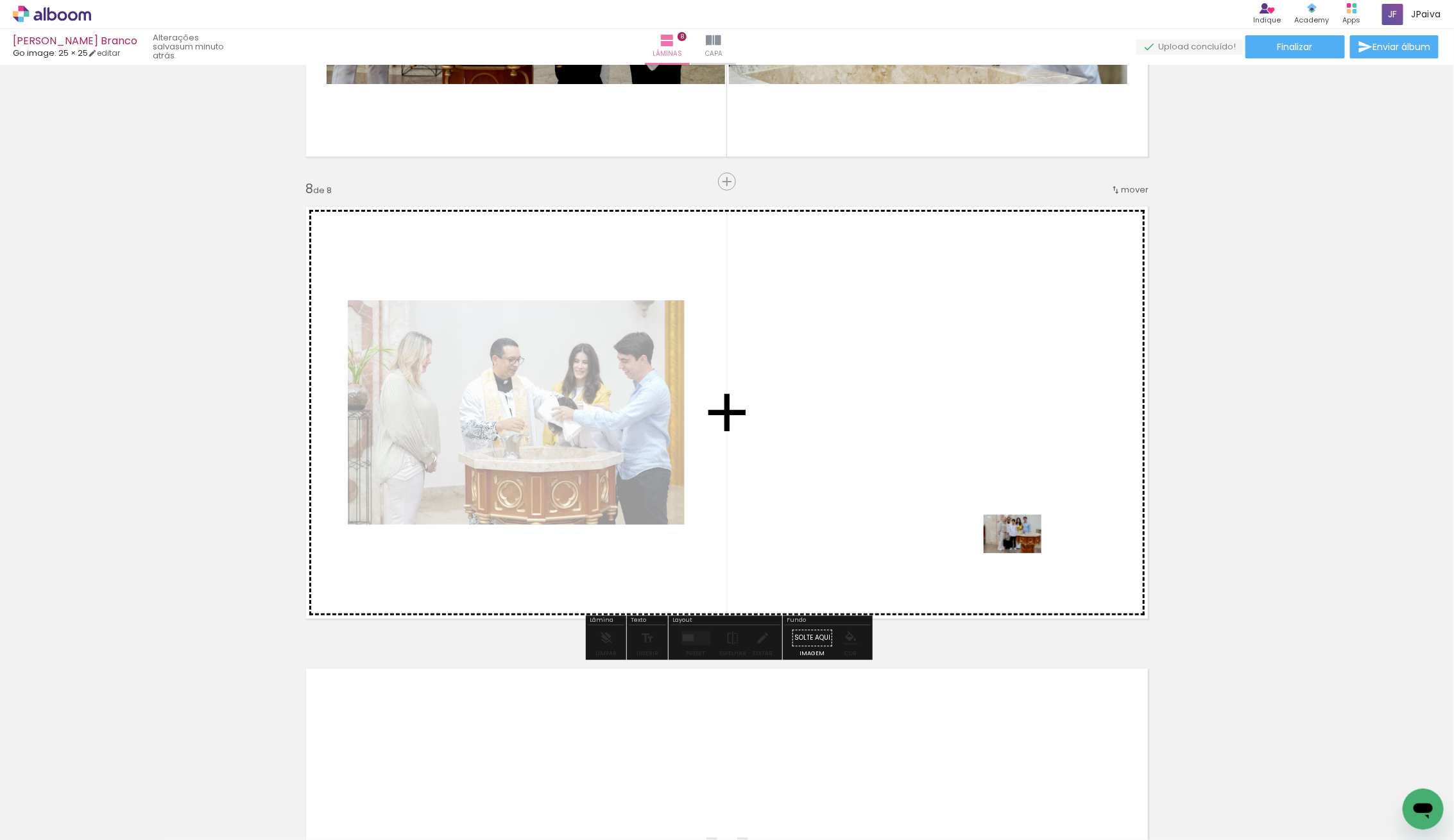
drag, startPoint x: 453, startPoint y: 710, endPoint x: 1022, endPoint y: 553, distance: 590.3
click at [1022, 553] on quentale-workspace at bounding box center [727, 420] width 1454 height 840
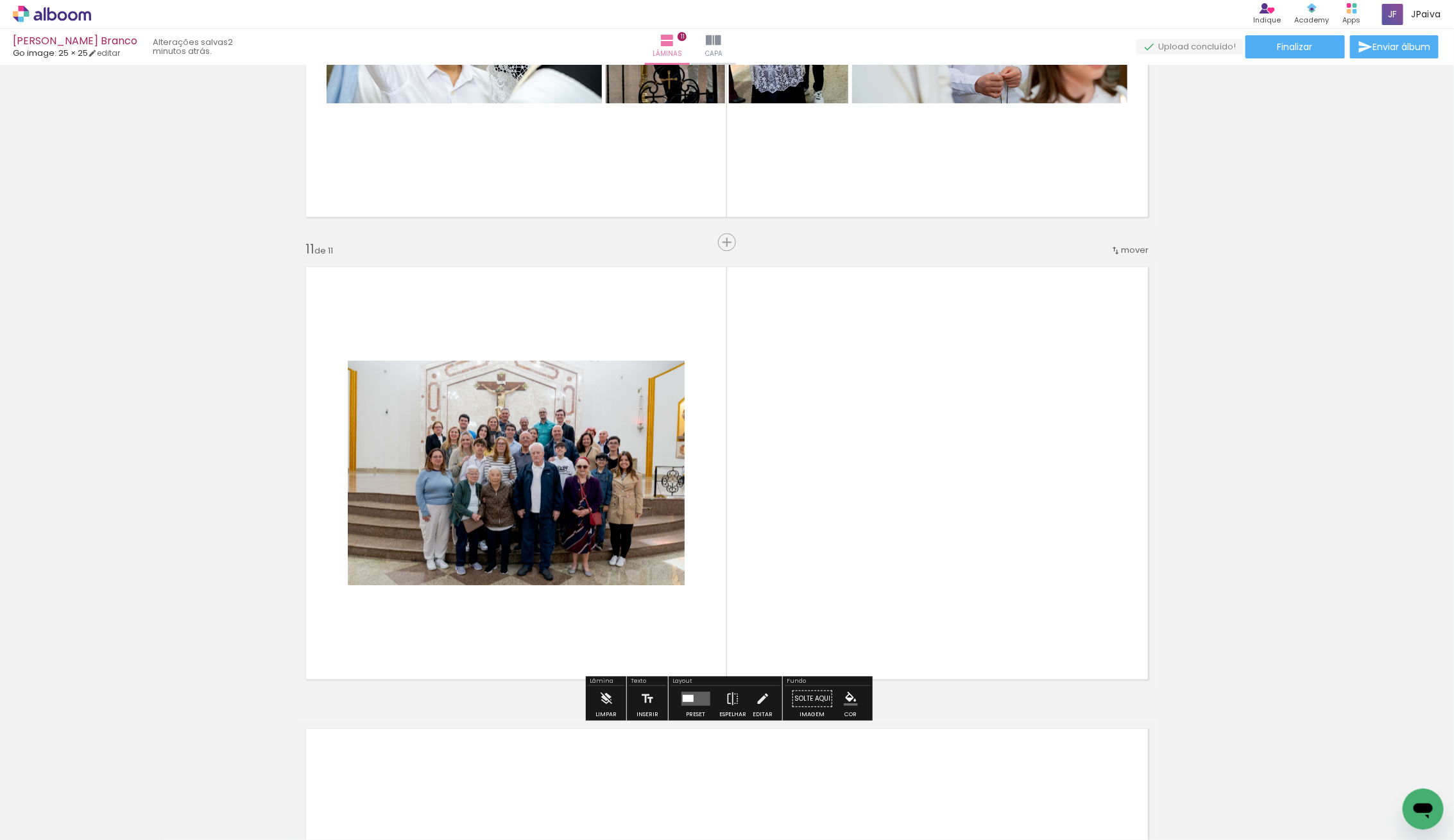
scroll to position [1548, 0]
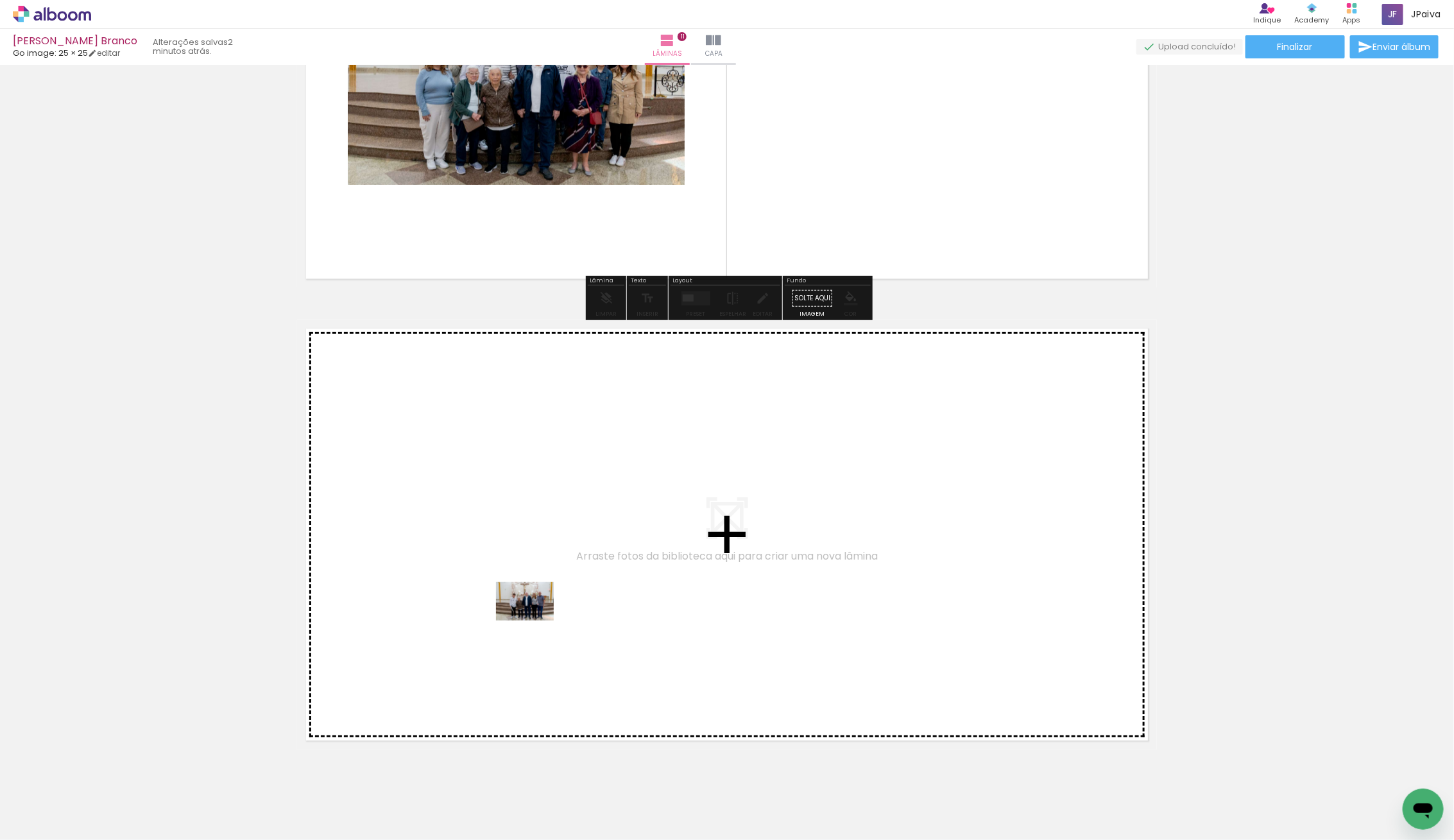
click at [534, 621] on quentale-workspace at bounding box center [727, 420] width 1454 height 840
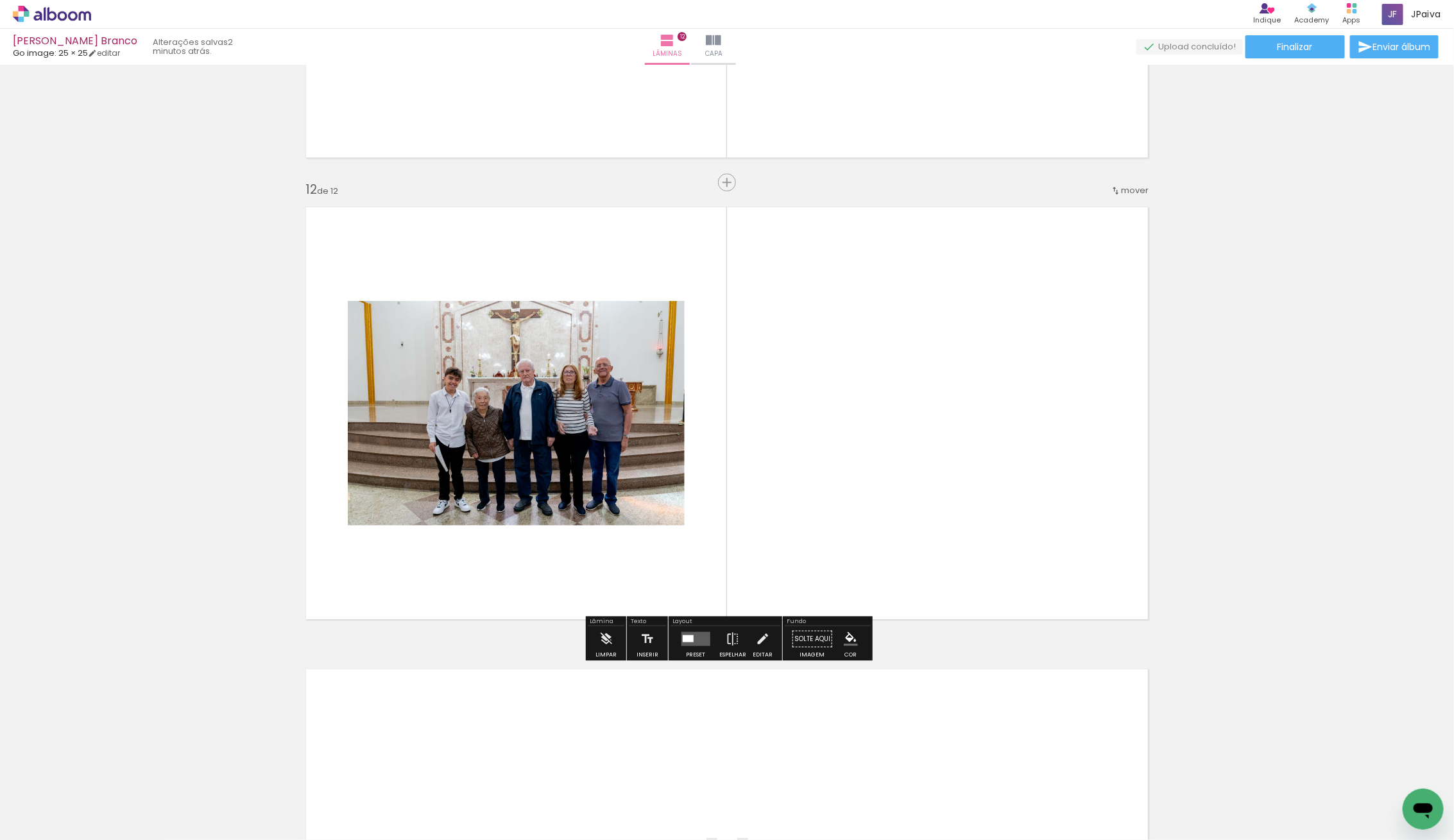
scroll to position [4985, 0]
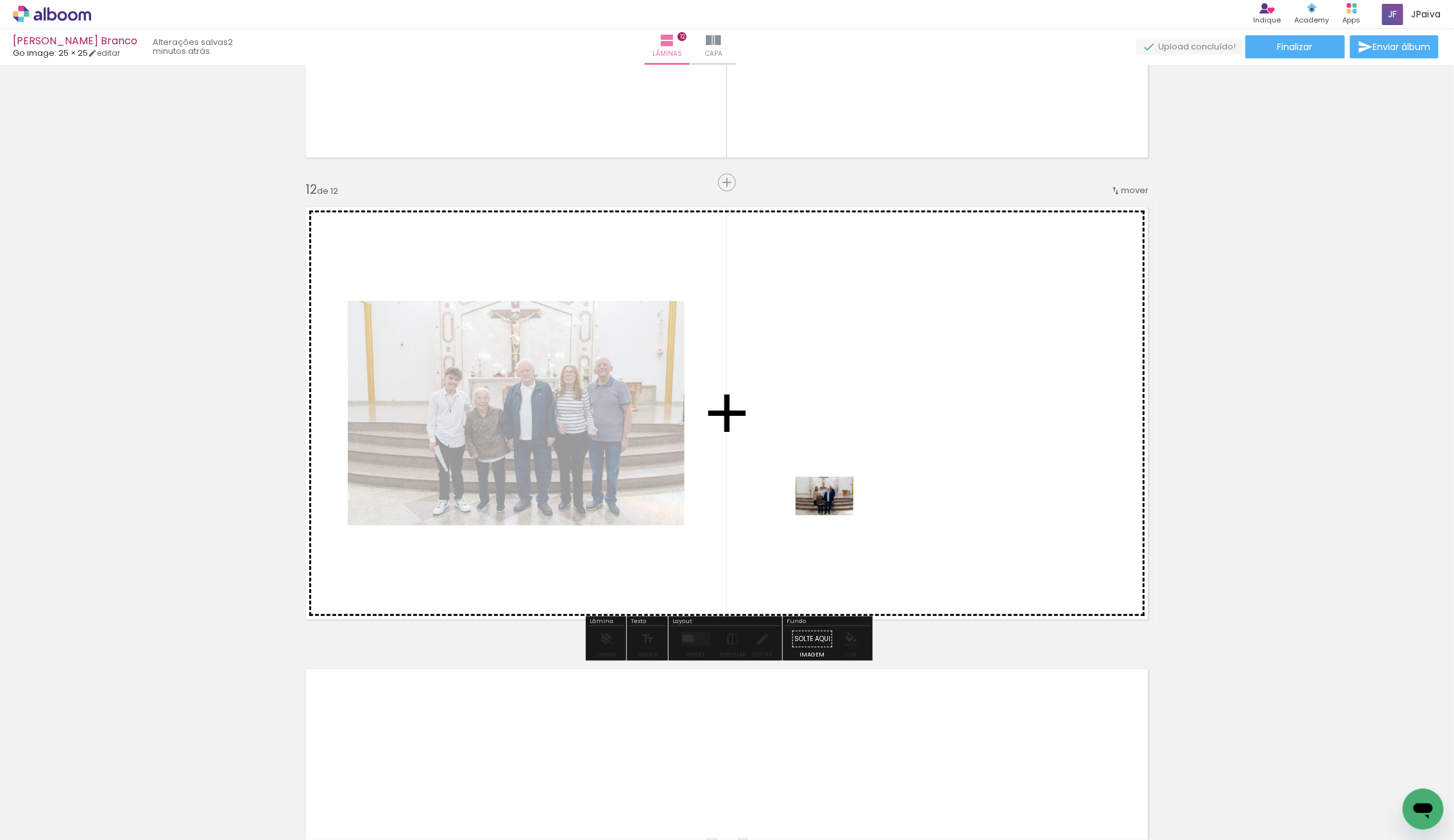
click at [834, 513] on quentale-workspace at bounding box center [727, 420] width 1454 height 840
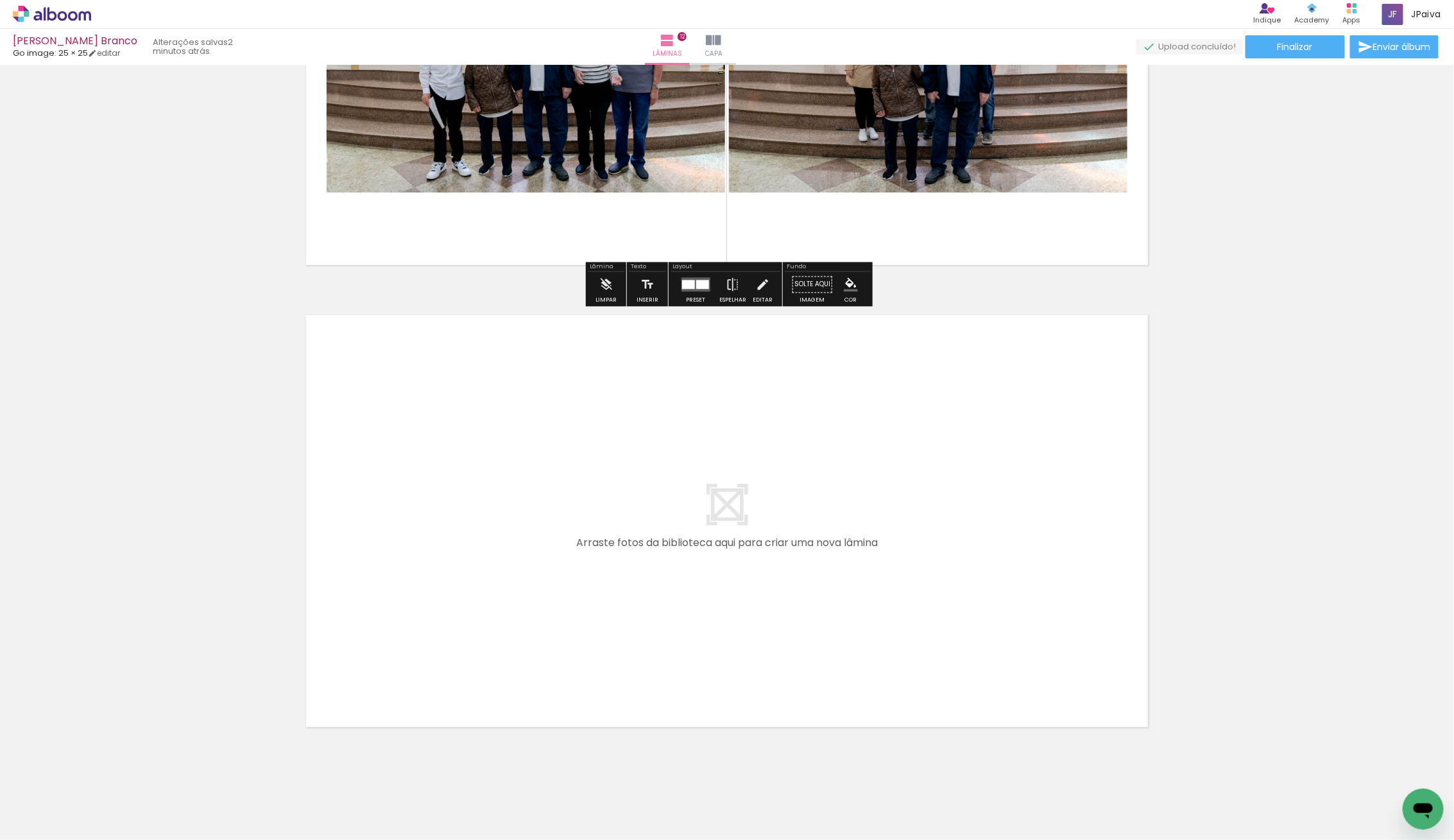
scroll to position [5359, 0]
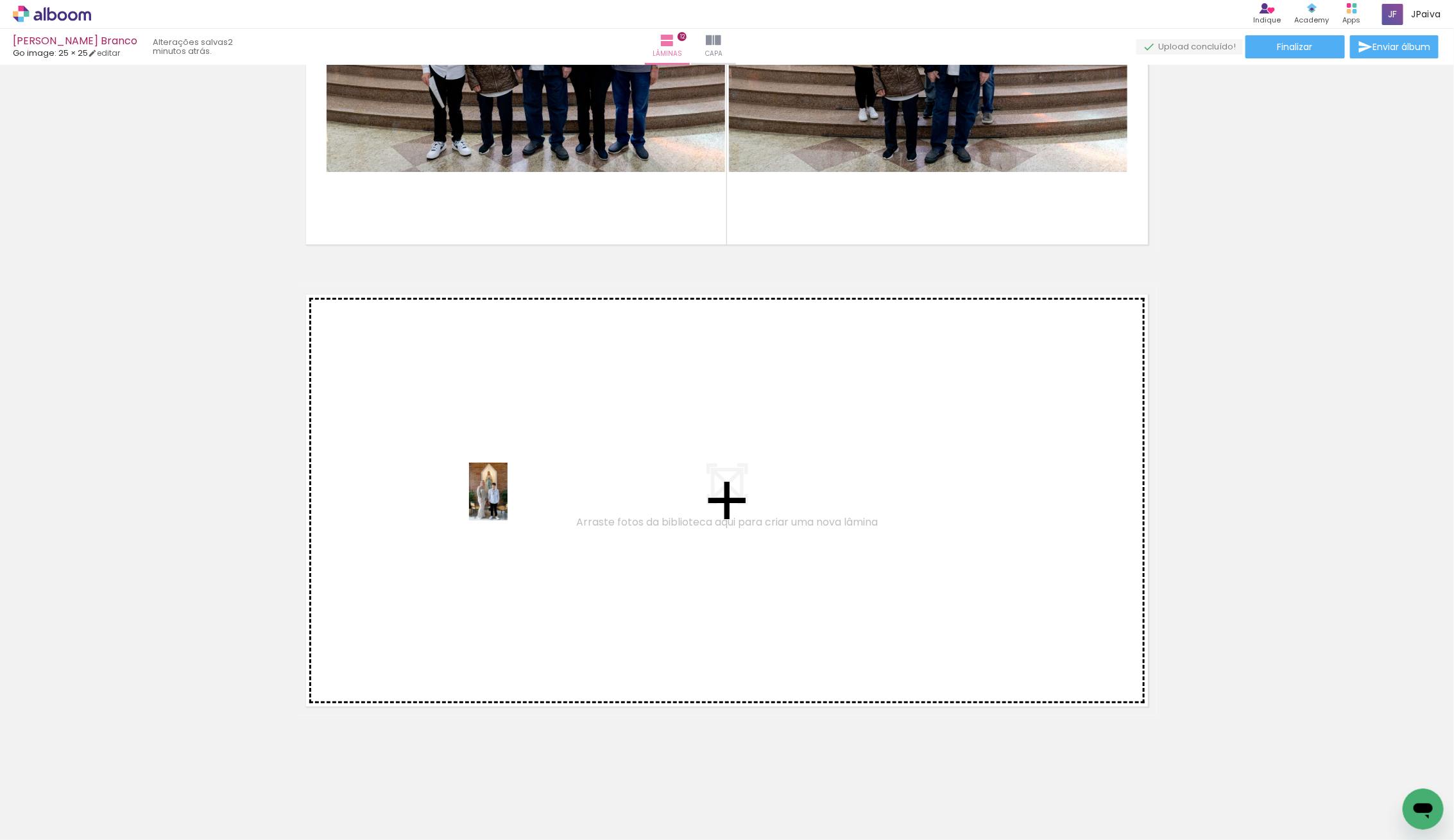
click at [496, 504] on quentale-workspace at bounding box center [727, 420] width 1454 height 840
